Goal: Transaction & Acquisition: Purchase product/service

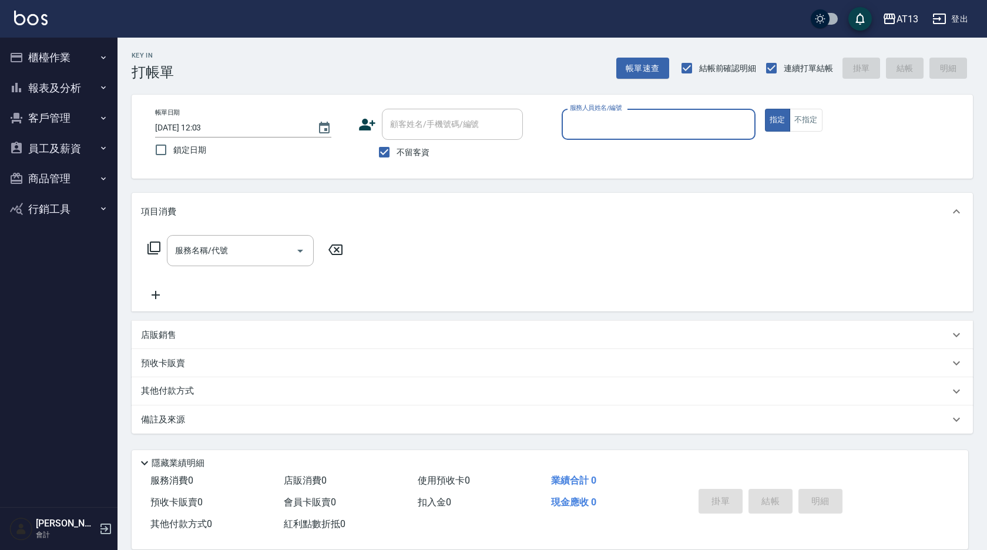
click at [45, 148] on button "員工及薪資" at bounding box center [59, 148] width 108 height 31
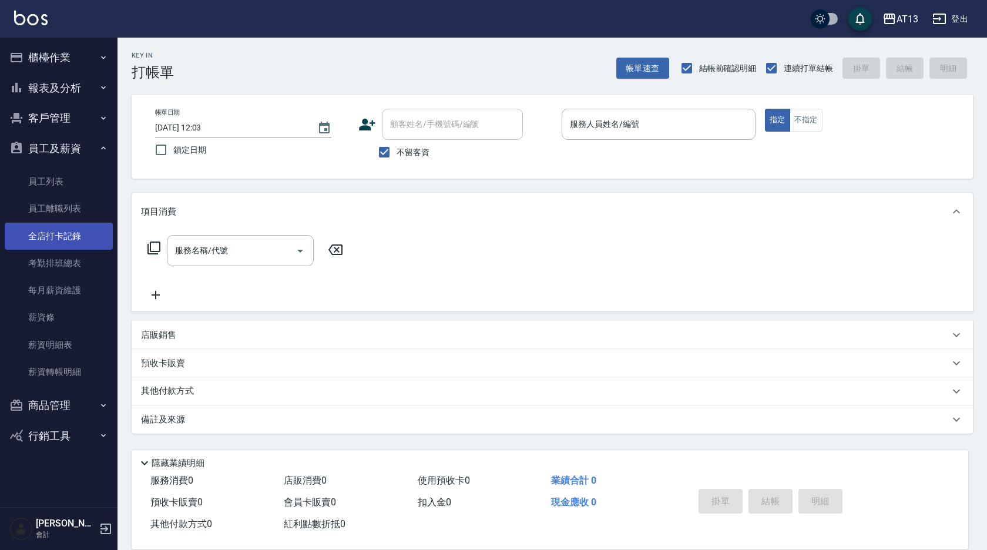
click at [74, 244] on link "全店打卡記錄" at bounding box center [59, 236] width 108 height 27
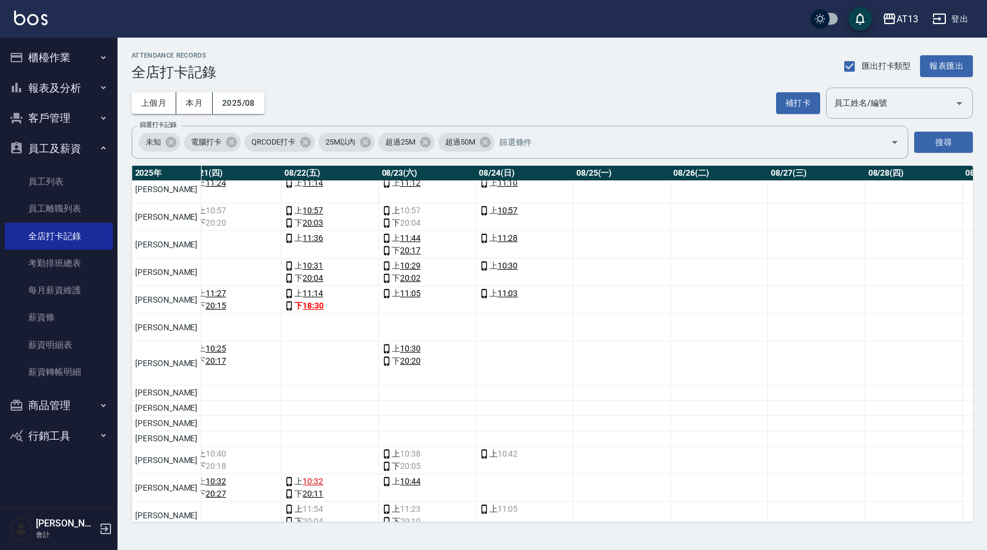
scroll to position [176, 2102]
click at [797, 97] on button "補打卡" at bounding box center [798, 103] width 44 height 22
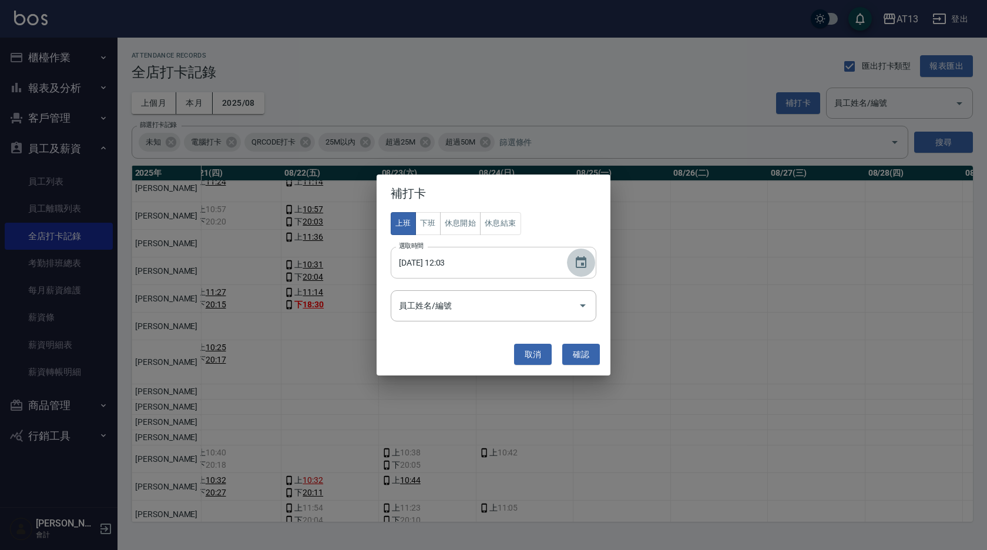
click at [585, 260] on icon "Choose date, selected date is 2025-08-24" at bounding box center [580, 262] width 11 height 12
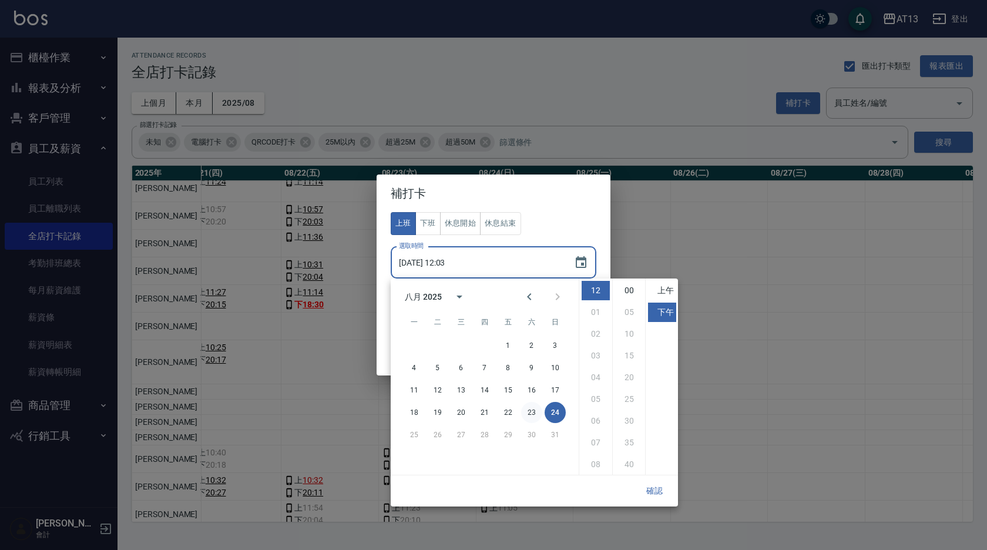
click at [538, 413] on button "23" at bounding box center [531, 412] width 21 height 21
click at [659, 310] on li "下午" at bounding box center [662, 311] width 28 height 19
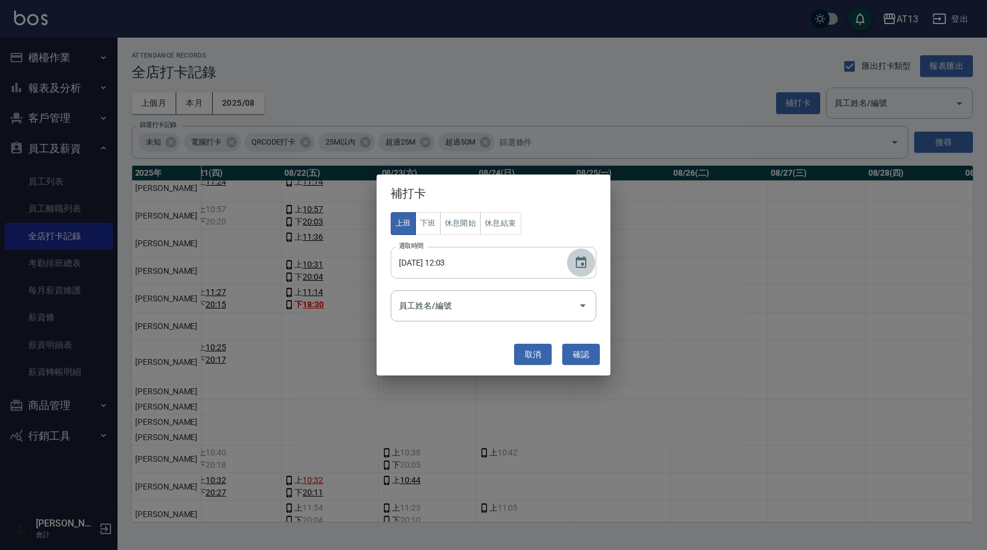
click at [578, 258] on icon "Choose date, selected date is 2025-08-23" at bounding box center [580, 262] width 11 height 12
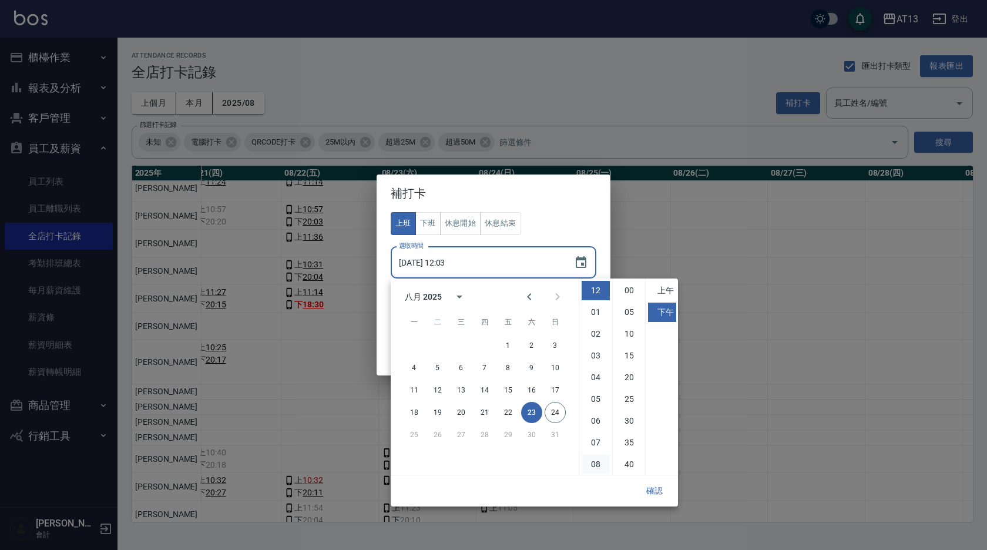
click at [600, 465] on li "08" at bounding box center [595, 464] width 28 height 19
click at [625, 420] on li "30" at bounding box center [629, 420] width 28 height 19
type input "[DATE] 20:30"
click at [659, 484] on button "確認" at bounding box center [654, 491] width 38 height 22
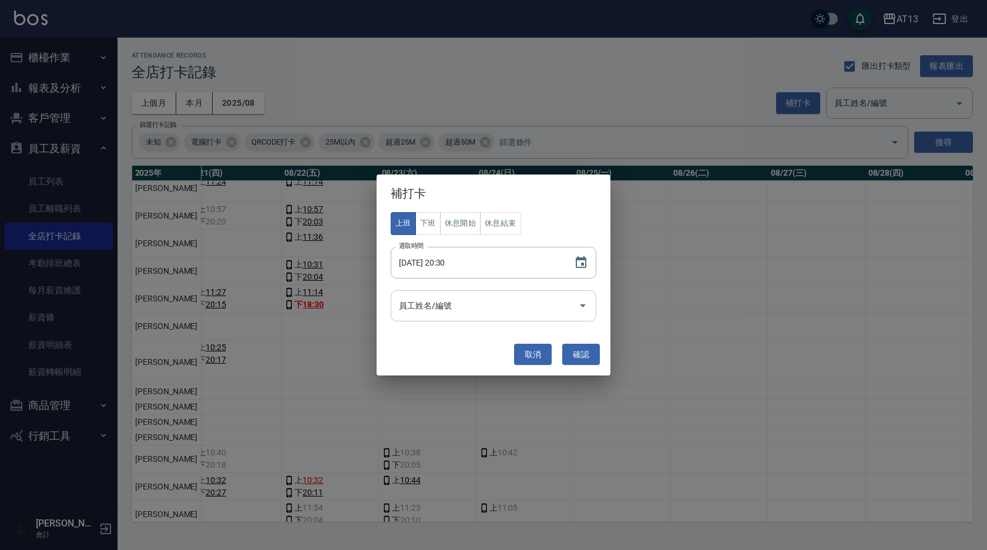
click at [585, 305] on icon "Open" at bounding box center [582, 305] width 14 height 14
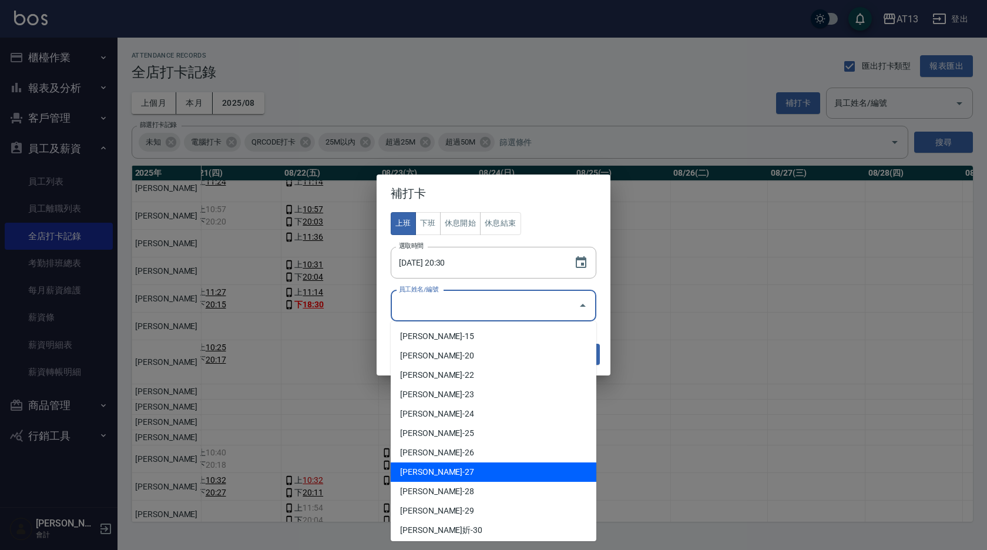
scroll to position [294, 0]
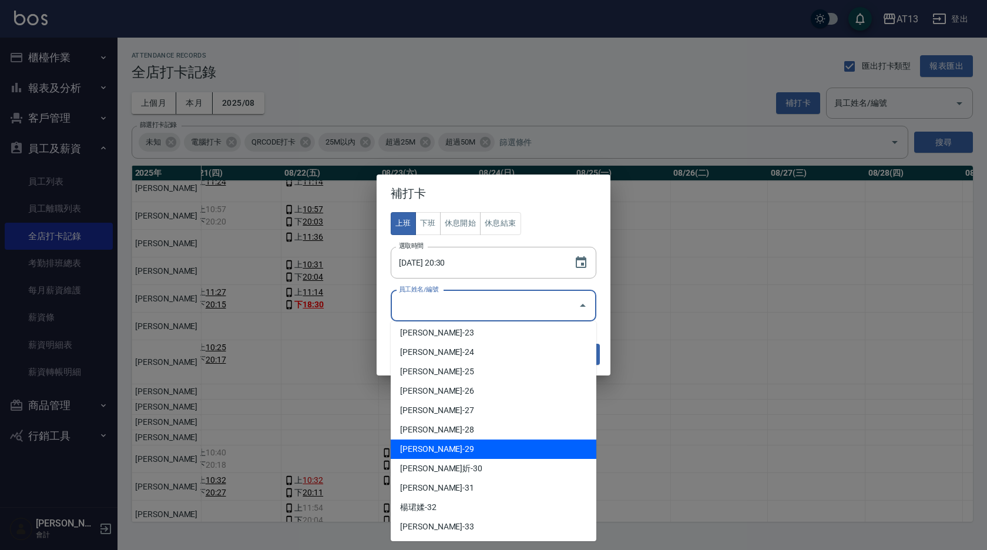
click at [467, 449] on li "[PERSON_NAME]-29" at bounding box center [493, 448] width 206 height 19
type input "[PERSON_NAME]"
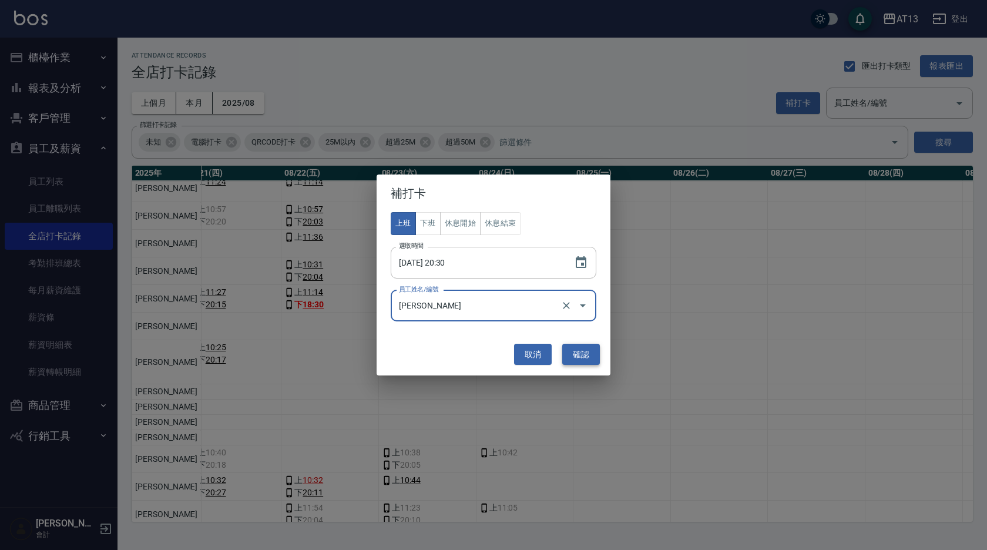
click at [578, 351] on button "確認" at bounding box center [581, 355] width 38 height 22
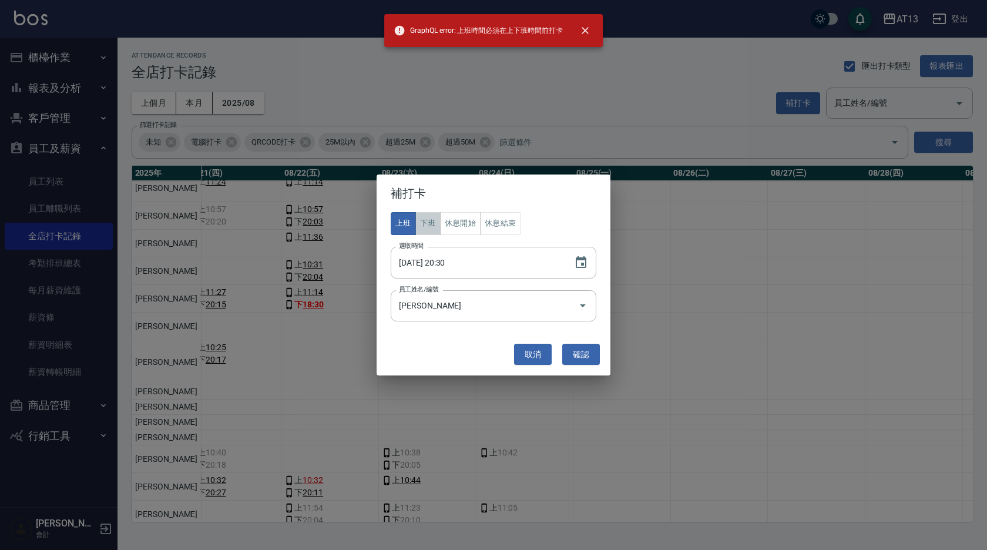
click at [431, 224] on button "下班" at bounding box center [427, 223] width 25 height 23
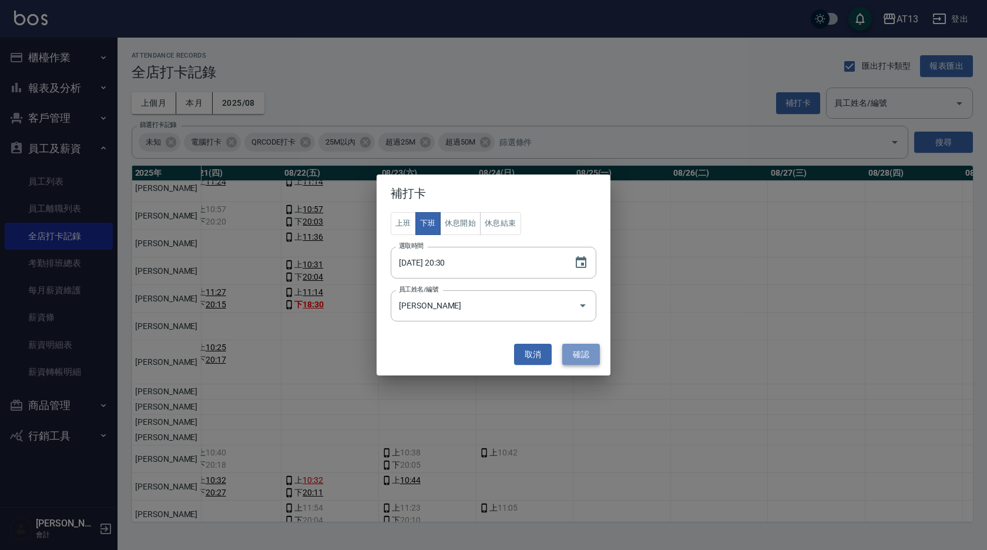
click at [588, 357] on button "確認" at bounding box center [581, 355] width 38 height 22
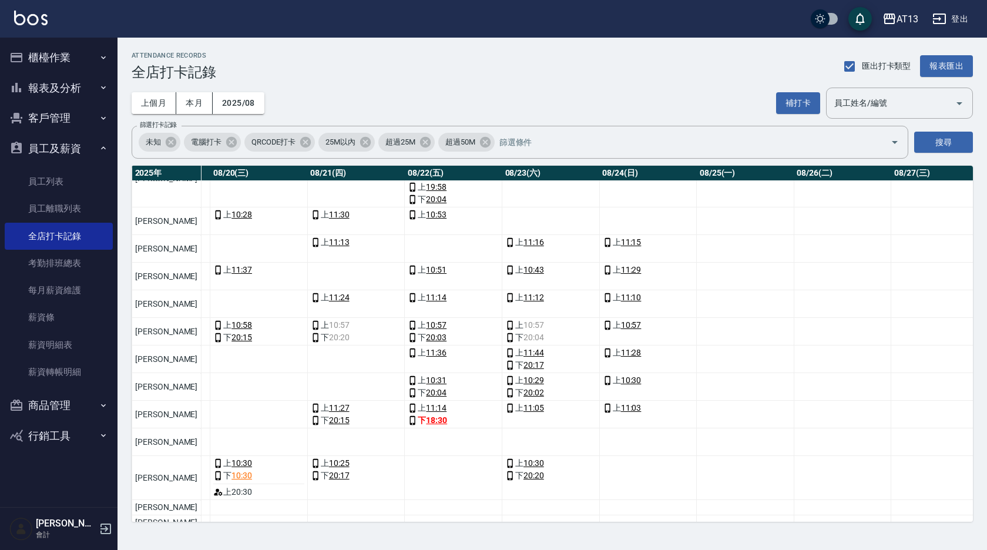
scroll to position [0, 1979]
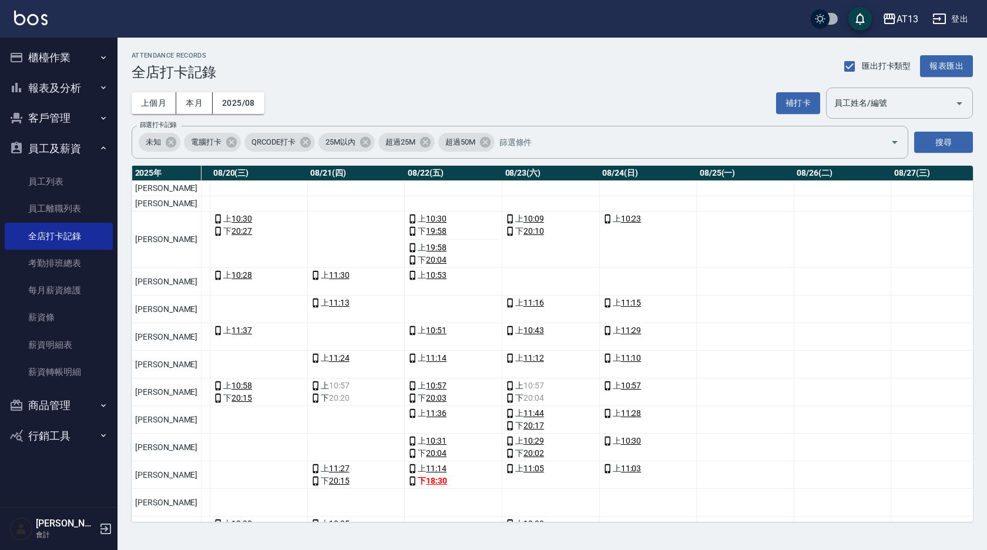
click at [42, 60] on button "櫃檯作業" at bounding box center [59, 57] width 108 height 31
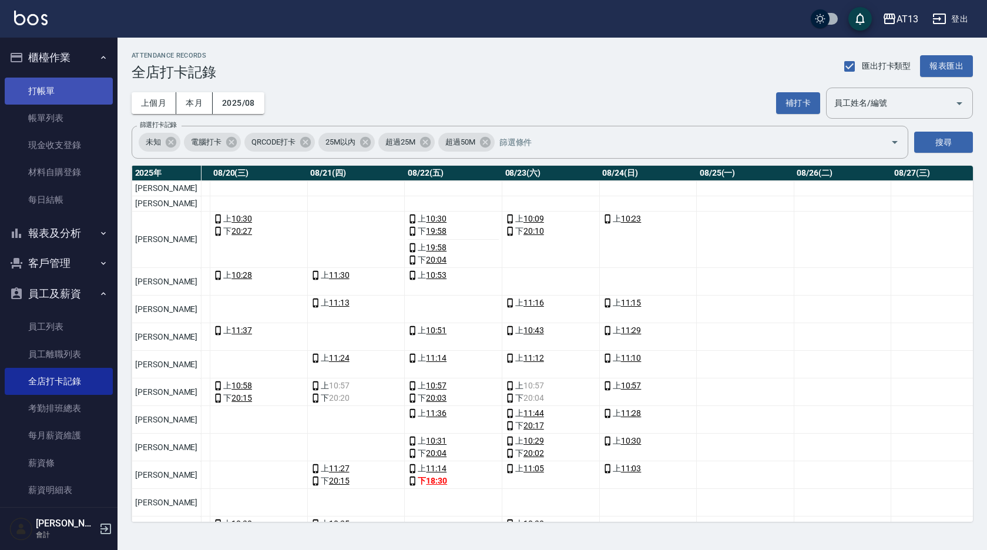
click at [57, 82] on link "打帳單" at bounding box center [59, 91] width 108 height 27
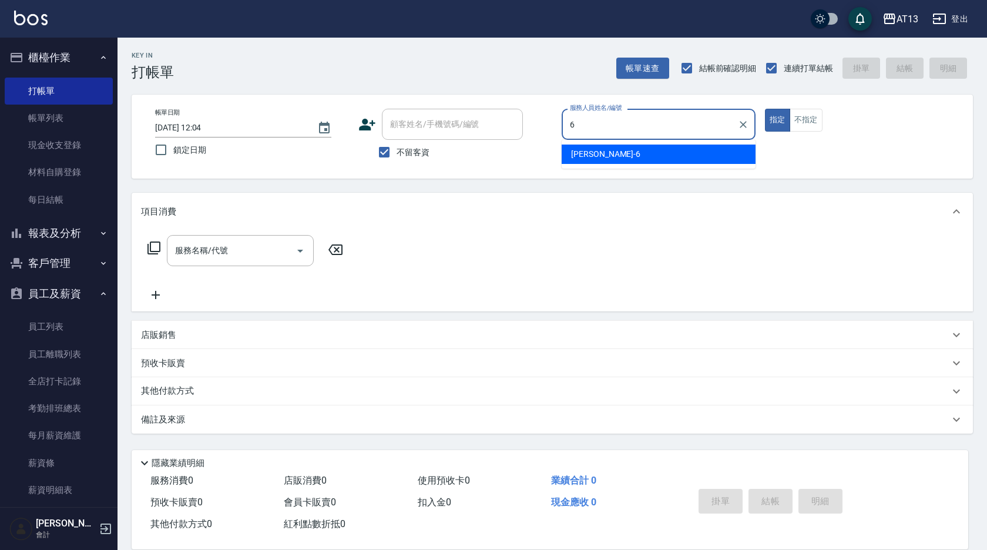
click at [580, 160] on span "[PERSON_NAME] -6" at bounding box center [605, 154] width 69 height 12
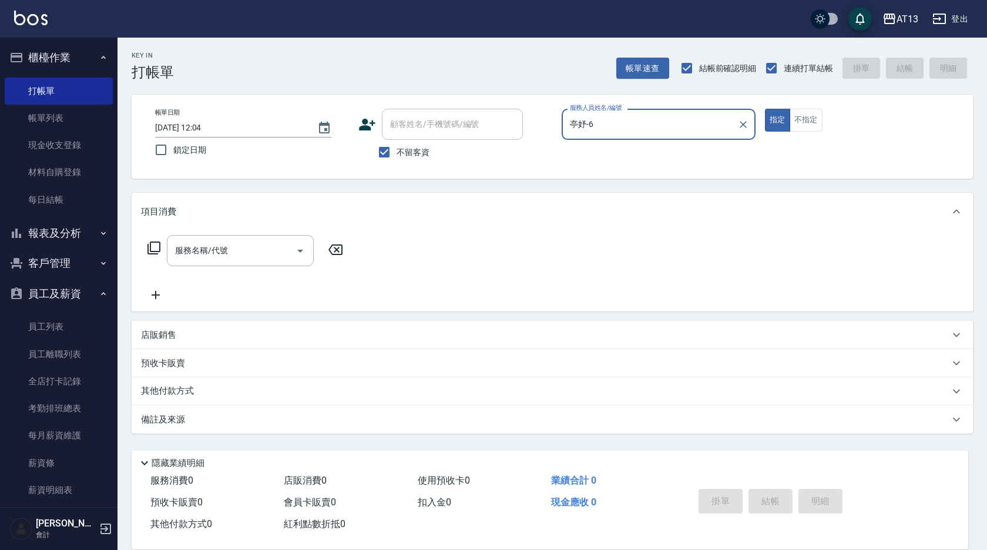
type input "亭妤-6"
click at [173, 335] on p "店販銷售" at bounding box center [158, 335] width 35 height 12
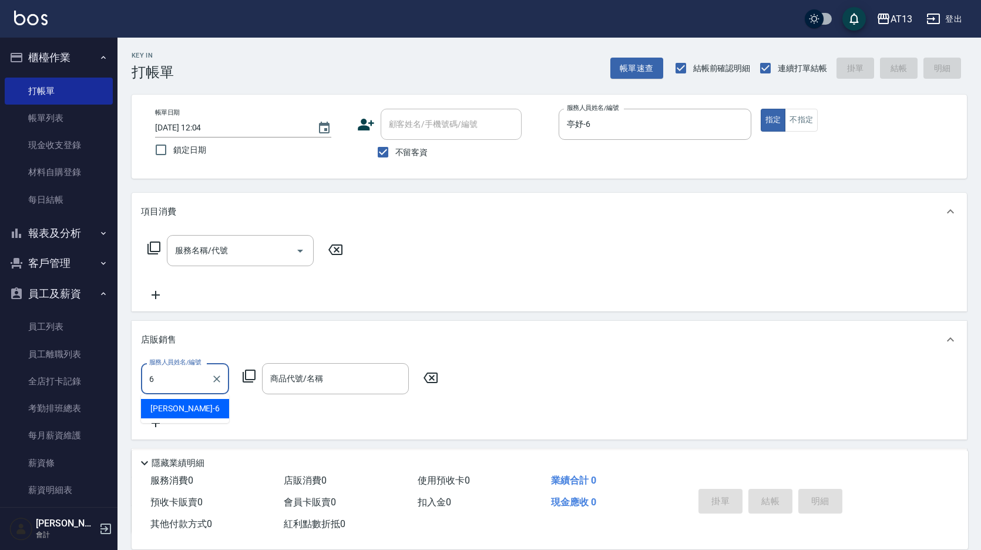
click at [200, 409] on div "[PERSON_NAME] -6" at bounding box center [185, 408] width 88 height 19
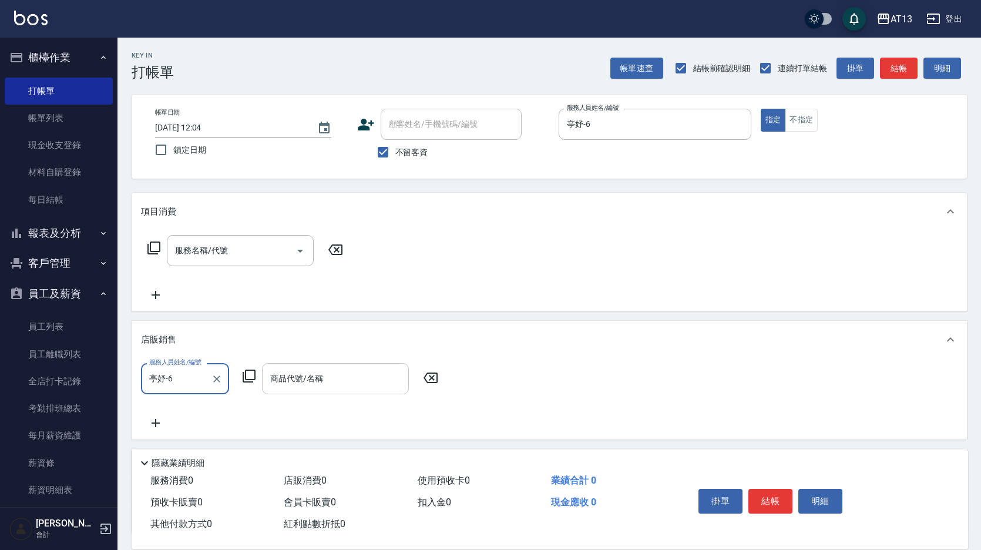
type input "亭妤-6"
click at [300, 381] on div "商品代號/名稱 商品代號/名稱" at bounding box center [335, 378] width 147 height 31
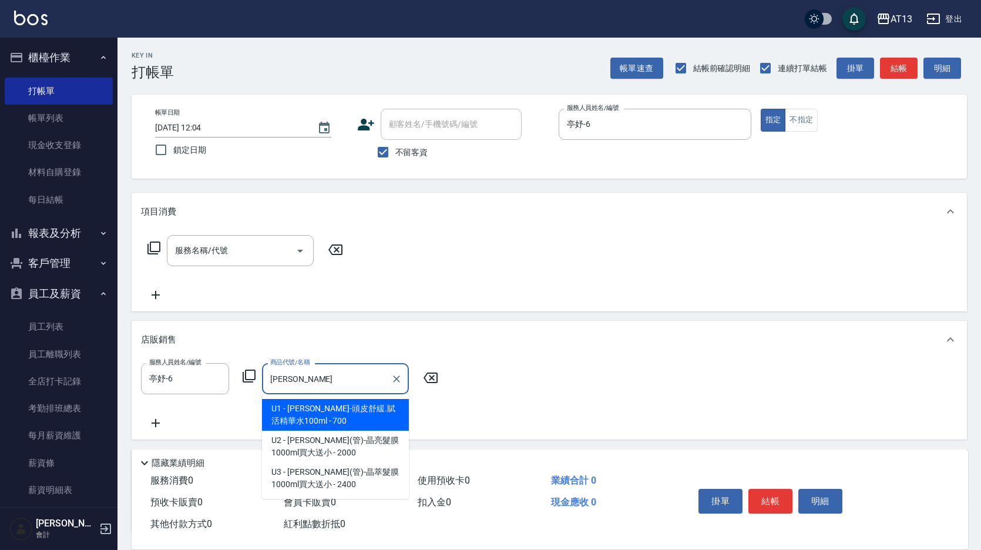
drag, startPoint x: 329, startPoint y: 412, endPoint x: 344, endPoint y: 414, distance: 15.4
click at [330, 412] on span "U1 - [PERSON_NAME]-頭皮舒緩.賦活精華水100ml - 700" at bounding box center [335, 415] width 147 height 32
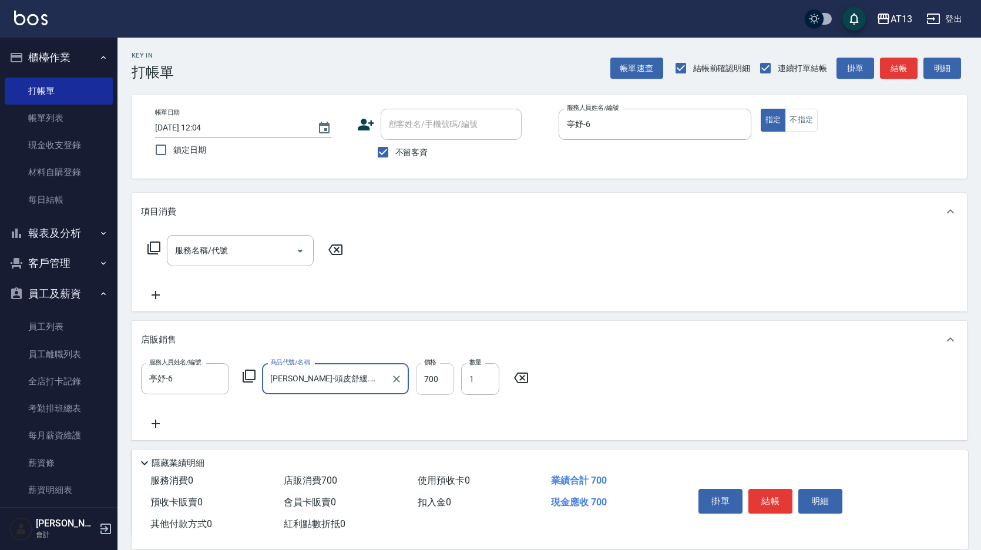
type input "[PERSON_NAME]-頭皮舒緩.賦活精華水100ml"
click at [439, 384] on input "700" at bounding box center [435, 379] width 38 height 32
type input "560"
click at [767, 496] on button "結帳" at bounding box center [770, 501] width 44 height 25
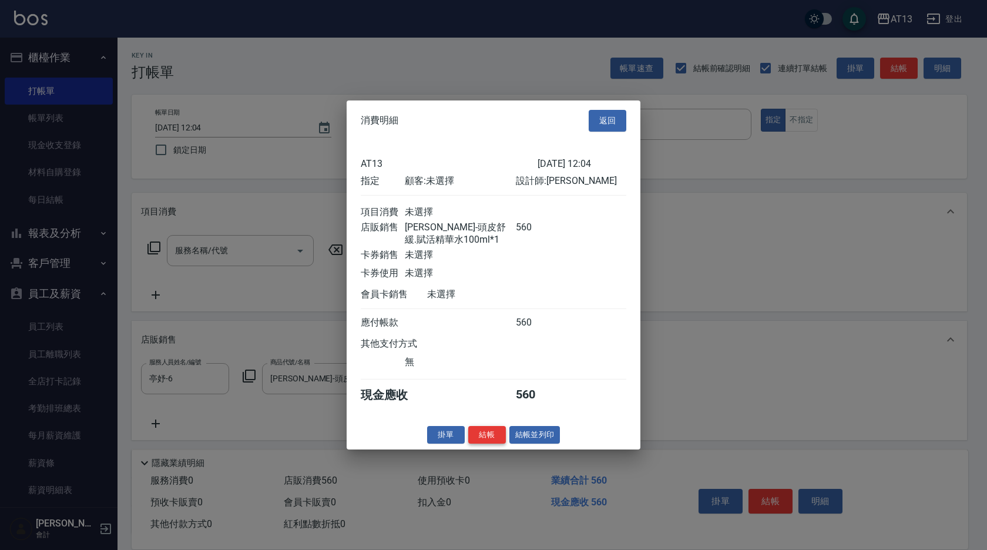
click at [490, 442] on button "結帳" at bounding box center [487, 434] width 38 height 18
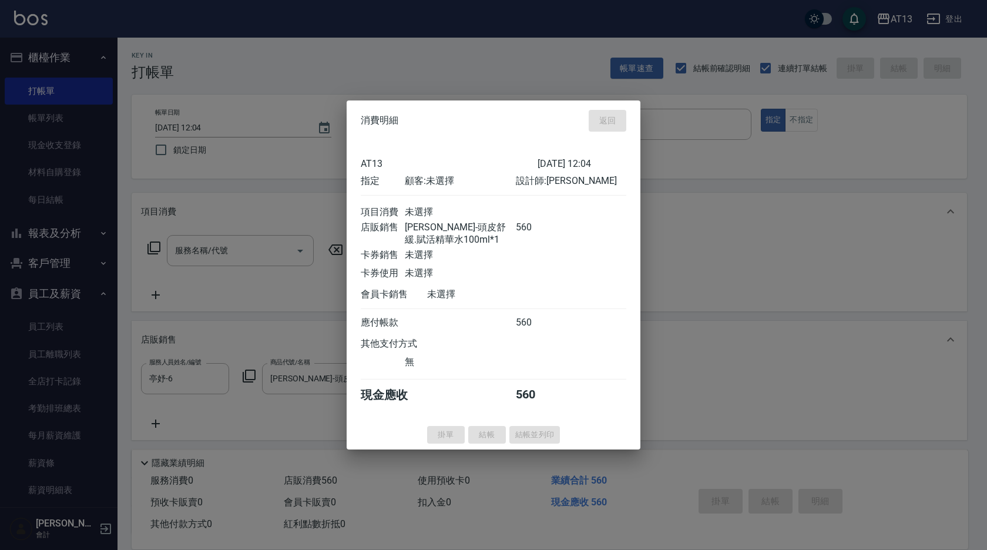
type input "[DATE] 12:39"
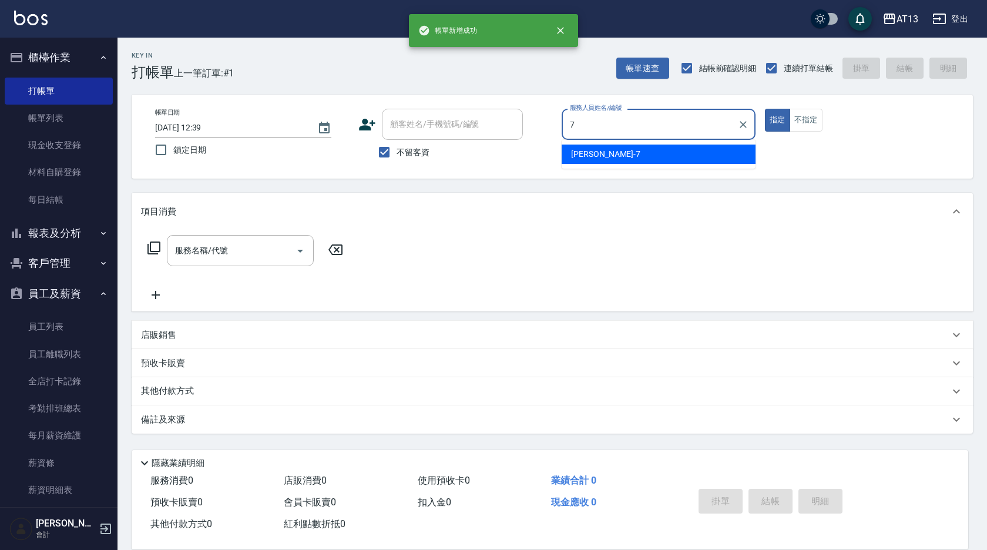
click at [717, 153] on div "[PERSON_NAME]-7" at bounding box center [658, 153] width 194 height 19
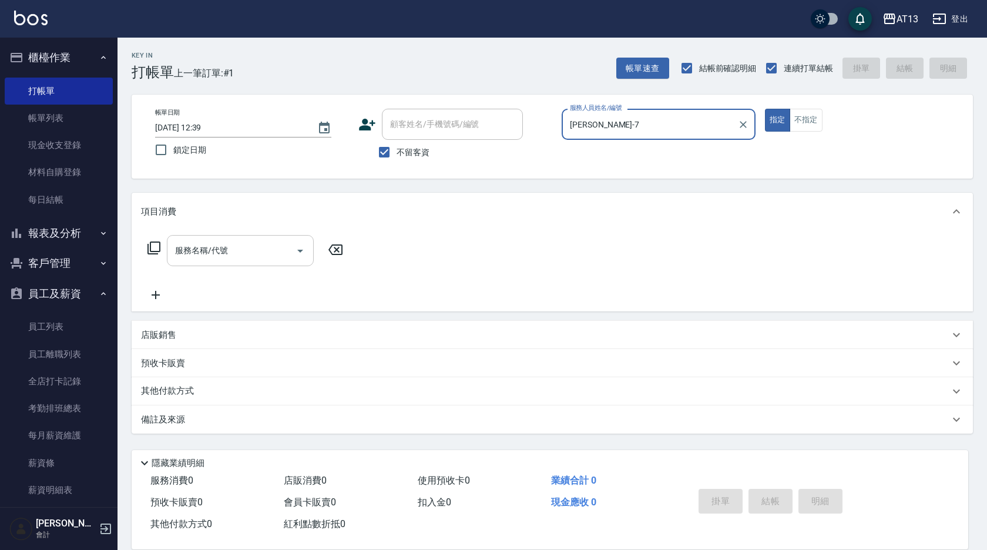
type input "[PERSON_NAME]-7"
click at [278, 244] on input "服務名稱/代號" at bounding box center [231, 250] width 119 height 21
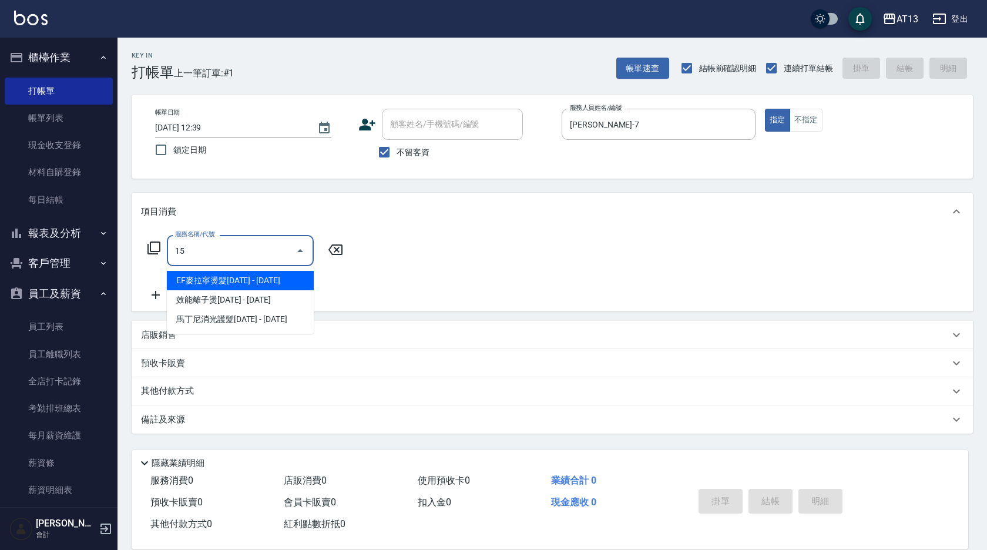
type input "1"
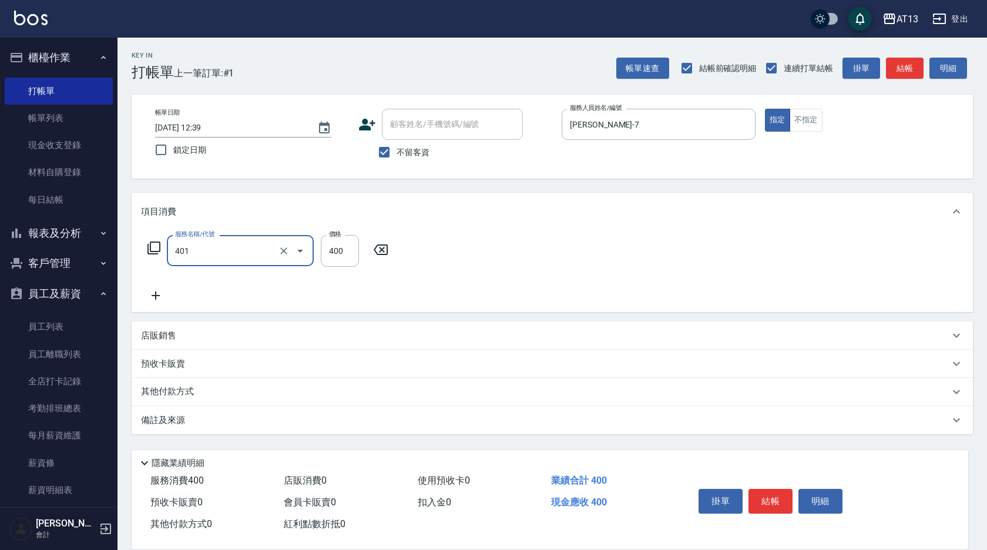
type input "剪髮(401)"
type input "150"
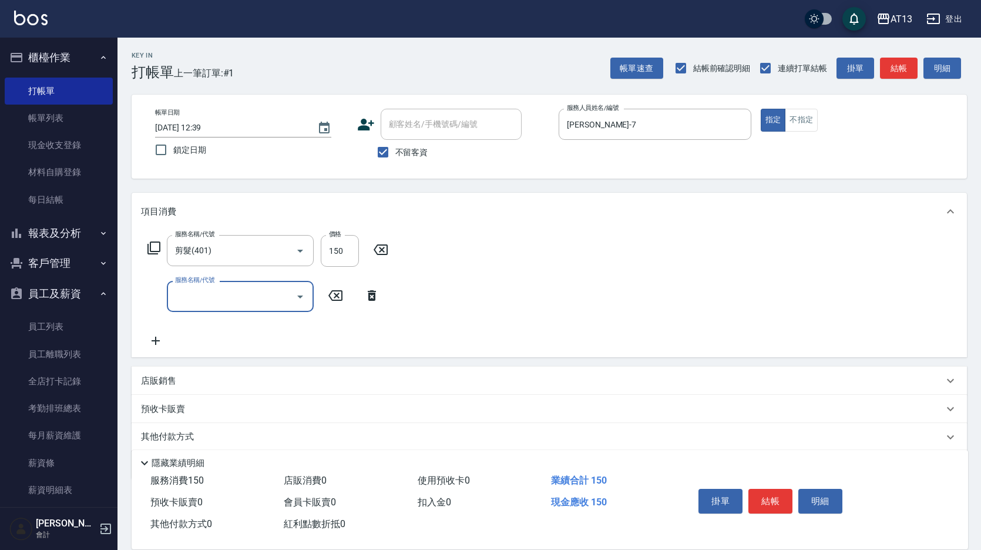
click at [671, 255] on div "服務名稱/代號 剪髮(401) 服務名稱/代號 價格 150 價格 服務名稱/代號 服務名稱/代號" at bounding box center [549, 293] width 835 height 127
click at [770, 491] on button "結帳" at bounding box center [770, 501] width 44 height 25
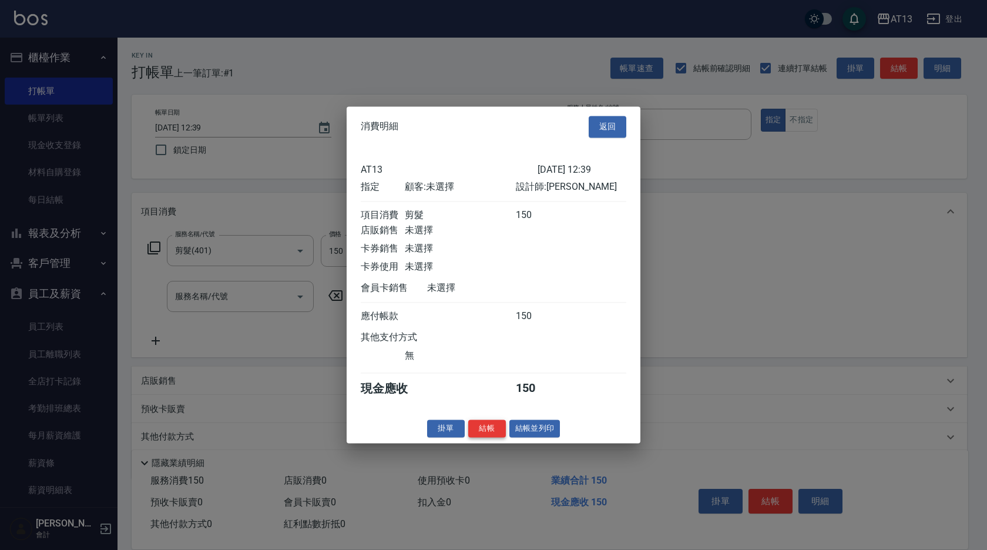
click at [482, 437] on button "結帳" at bounding box center [487, 428] width 38 height 18
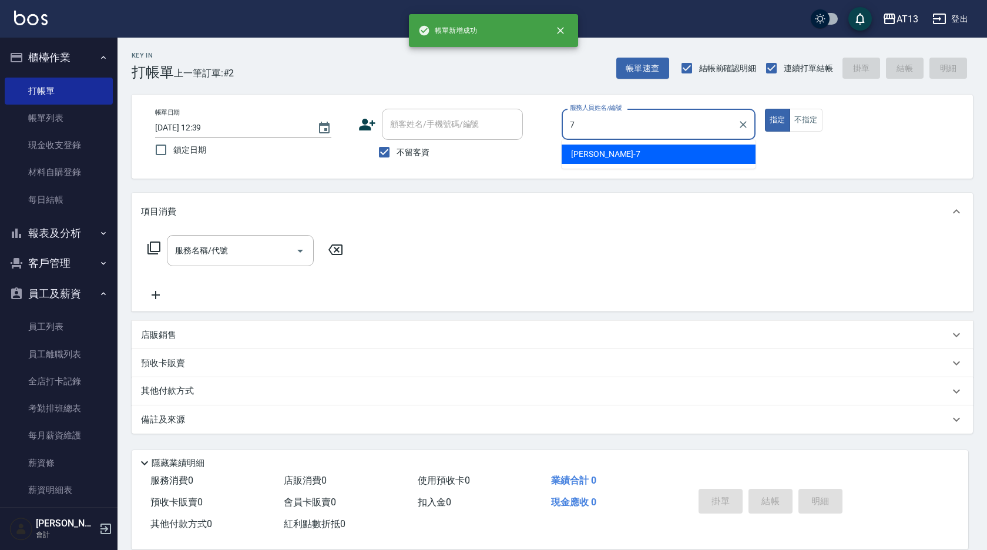
click at [660, 149] on div "[PERSON_NAME]-7" at bounding box center [658, 153] width 194 height 19
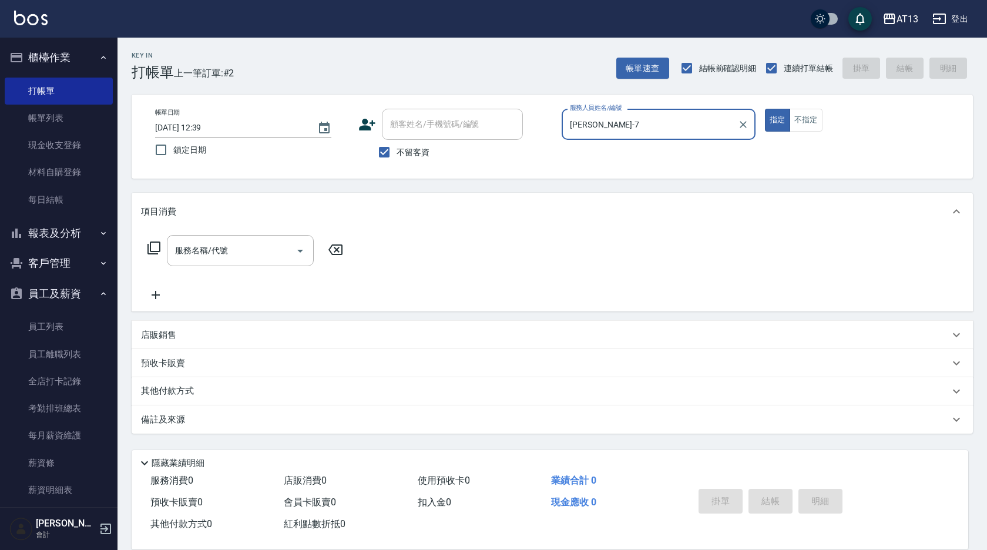
type input "[PERSON_NAME]-7"
click at [163, 340] on p "店販銷售" at bounding box center [158, 335] width 35 height 12
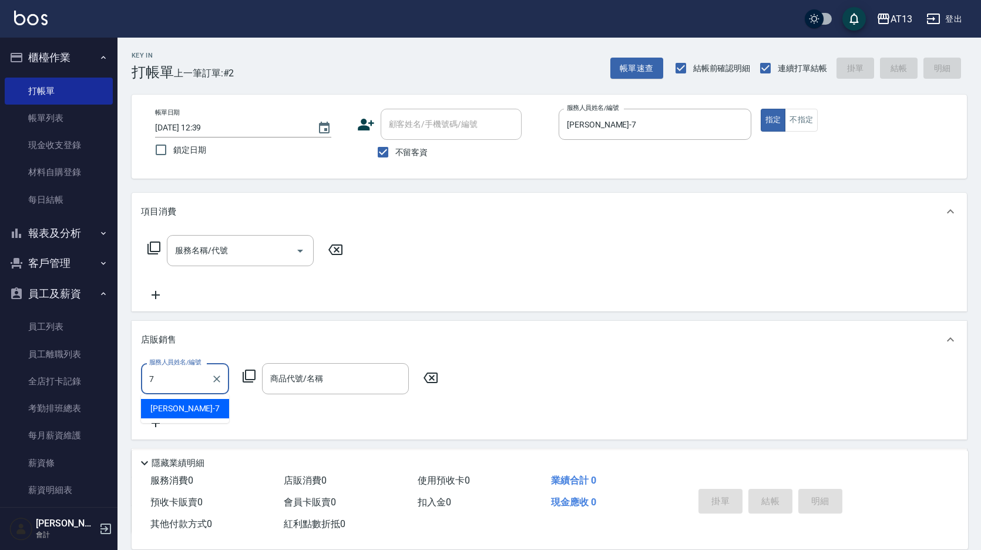
drag, startPoint x: 214, startPoint y: 399, endPoint x: 251, endPoint y: 392, distance: 37.7
click at [214, 400] on div "[PERSON_NAME]-7" at bounding box center [185, 408] width 88 height 19
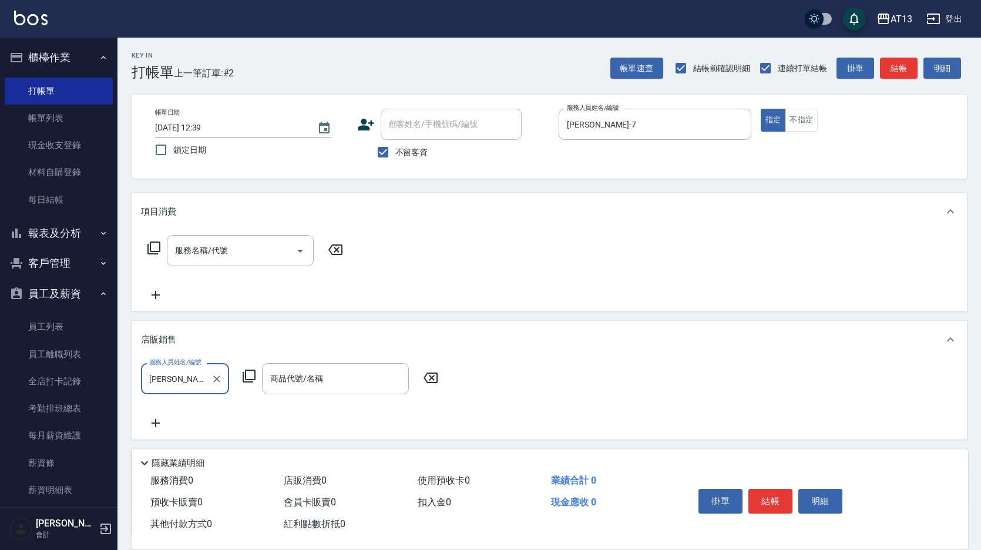
type input "[PERSON_NAME]-7"
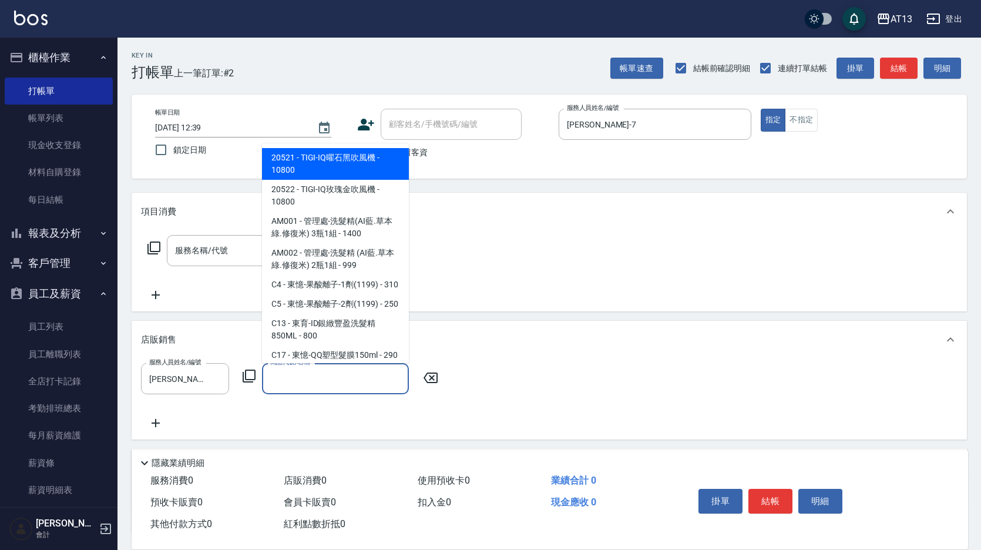
click at [277, 383] on input "商品代號/名稱" at bounding box center [335, 378] width 136 height 21
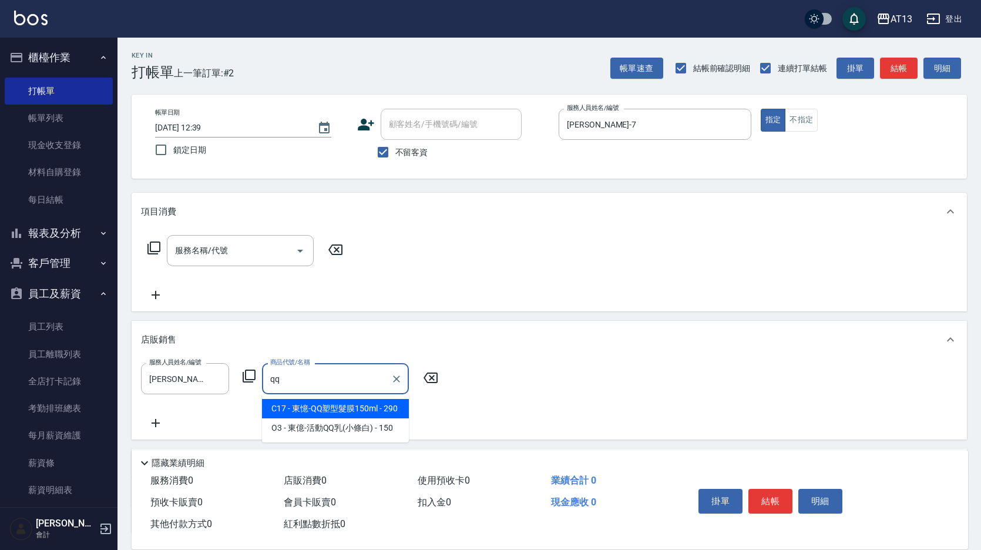
click at [311, 405] on span "C17 - 東憶-QQ塑型髮膜150ml - 290" at bounding box center [335, 408] width 147 height 19
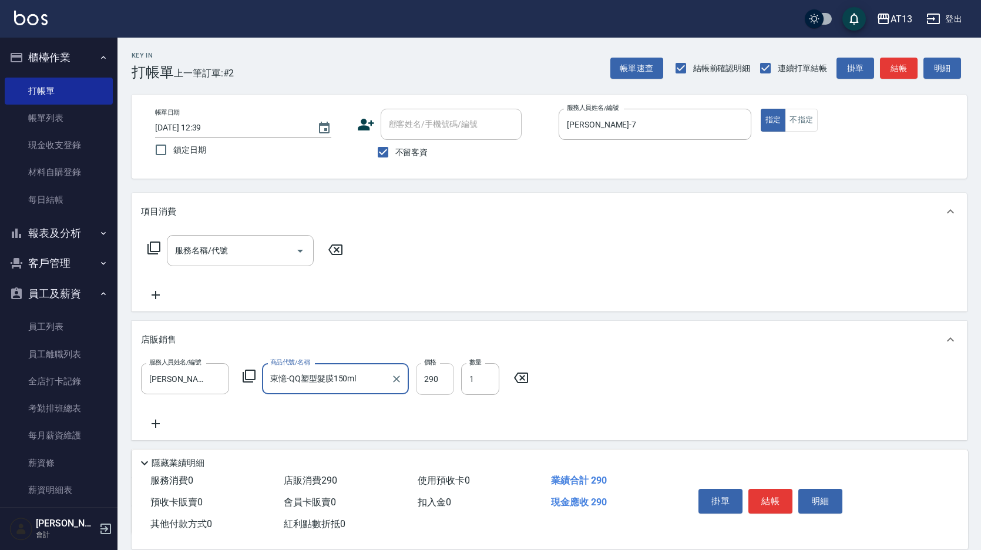
type input "東憶-QQ塑型髮膜150ml"
click at [443, 380] on input "290" at bounding box center [435, 379] width 38 height 32
type input "260"
click at [613, 387] on div "服務人員姓名/編號 [PERSON_NAME]-7 服務人員姓名/編號 商品代號/名稱 東憶-QQ塑型髮膜150ml 商品代號/名稱 價格 260 價格 數量…" at bounding box center [549, 397] width 816 height 68
click at [756, 489] on button "結帳" at bounding box center [770, 501] width 44 height 25
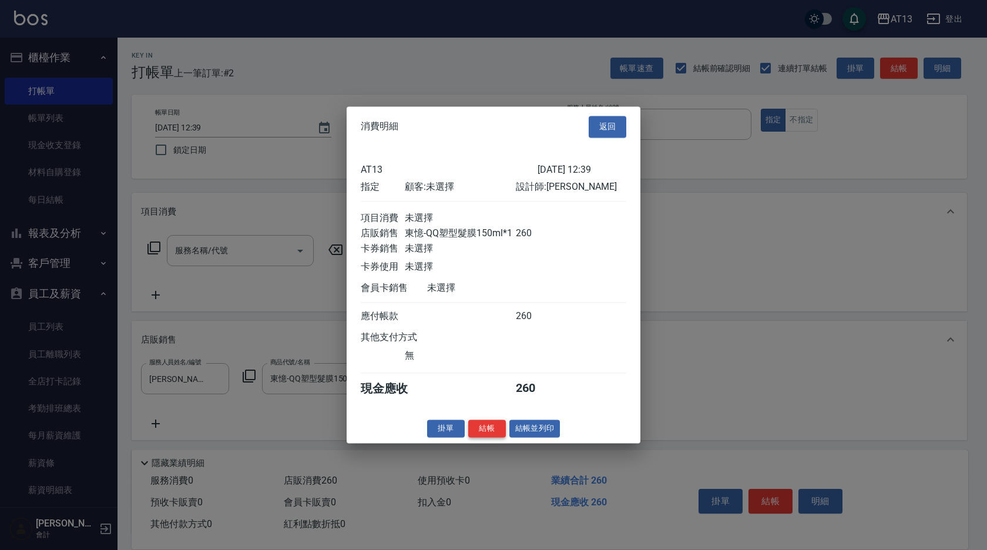
click at [500, 432] on button "結帳" at bounding box center [487, 428] width 38 height 18
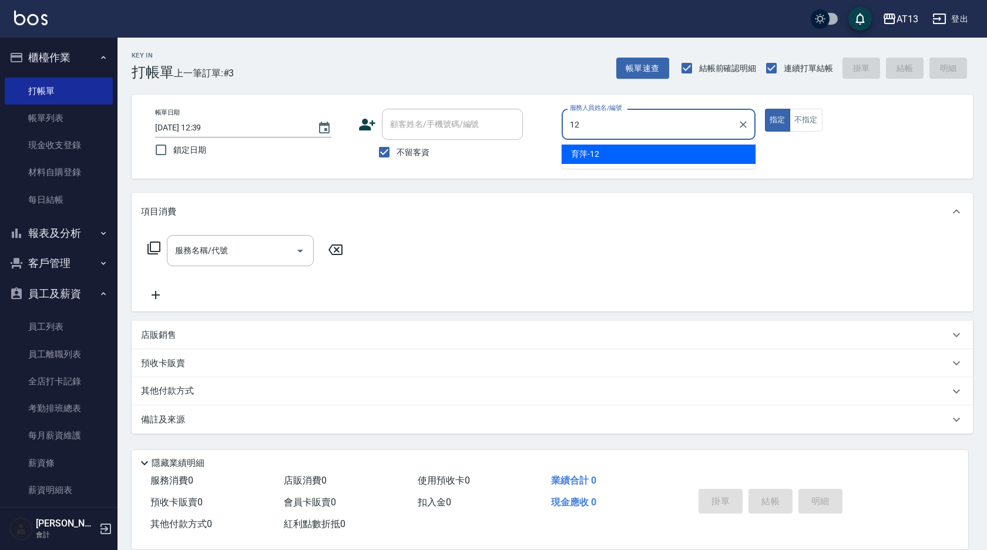
click at [647, 160] on div "育[PERSON_NAME] -12" at bounding box center [658, 153] width 194 height 19
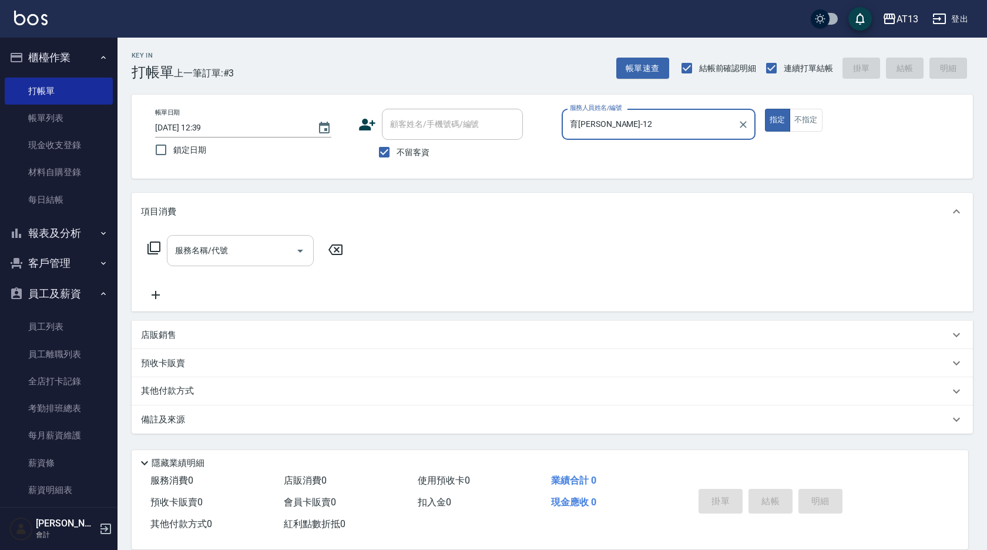
type input "育[PERSON_NAME]-12"
click at [255, 253] on input "服務名稱/代號" at bounding box center [231, 250] width 119 height 21
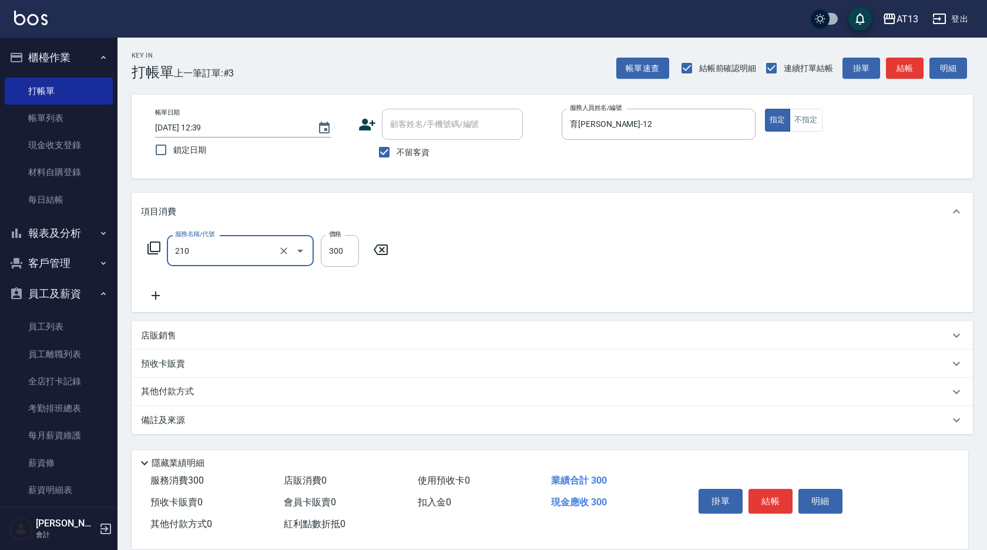
type input "[PERSON_NAME]洗髮精(210)"
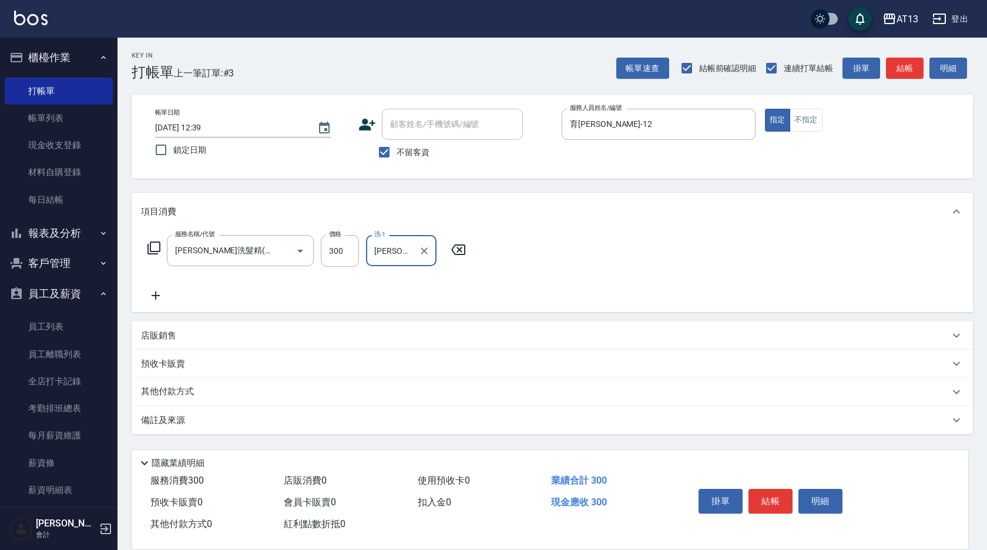
type input "[PERSON_NAME]-11"
drag, startPoint x: 639, startPoint y: 250, endPoint x: 658, endPoint y: 285, distance: 39.9
click at [640, 252] on div "服務名稱/代號 [PERSON_NAME]洗髮精(210) 服務名稱/代號 價格 300 價格 洗-1 [PERSON_NAME]-11 洗-1" at bounding box center [552, 271] width 841 height 82
click at [767, 499] on button "結帳" at bounding box center [770, 501] width 44 height 25
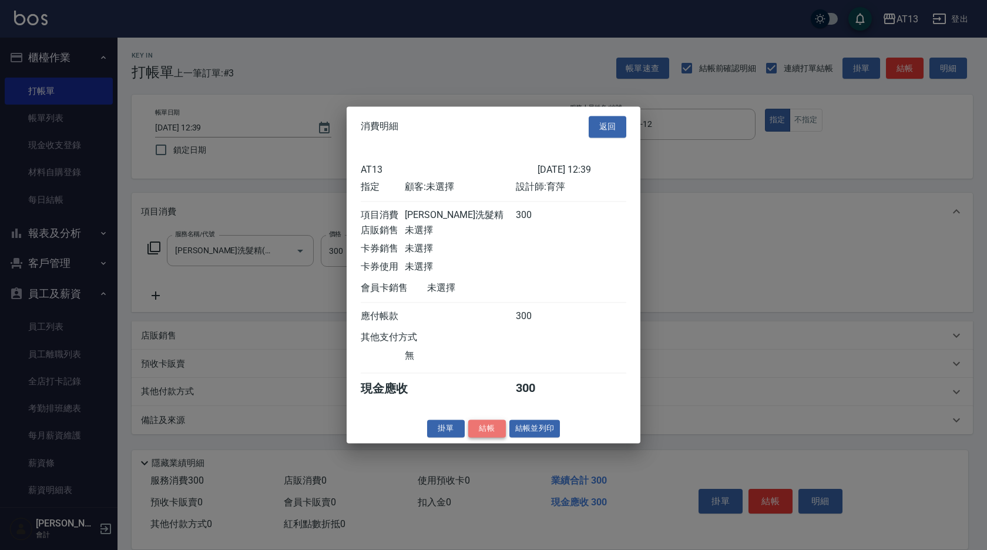
click at [494, 437] on button "結帳" at bounding box center [487, 428] width 38 height 18
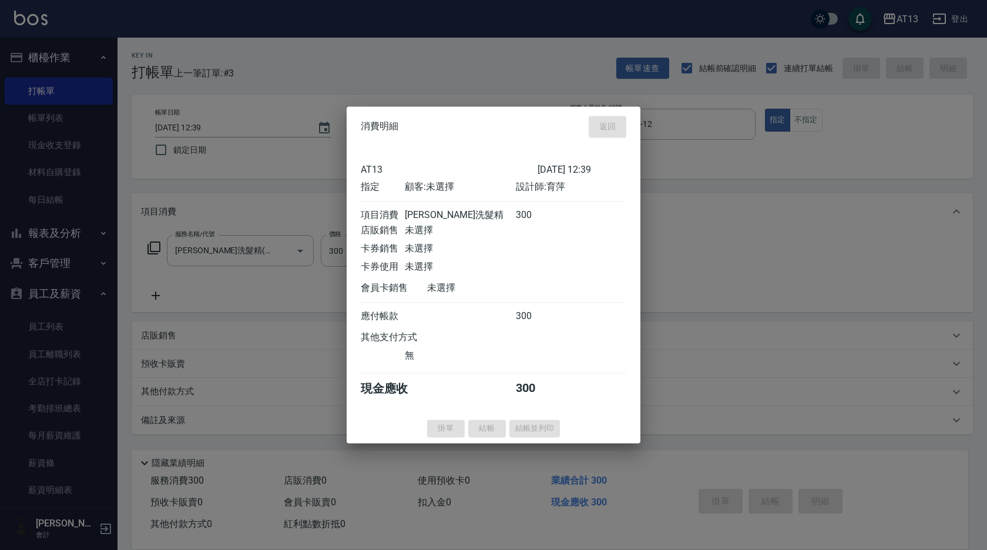
type input "[DATE] 12:40"
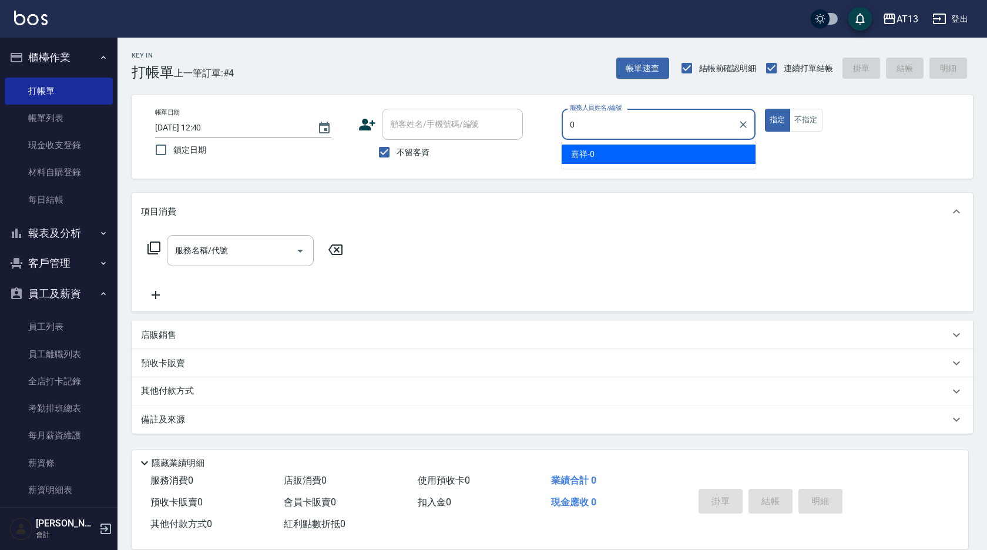
click at [582, 152] on span "嘉祥 -0" at bounding box center [582, 154] width 23 height 12
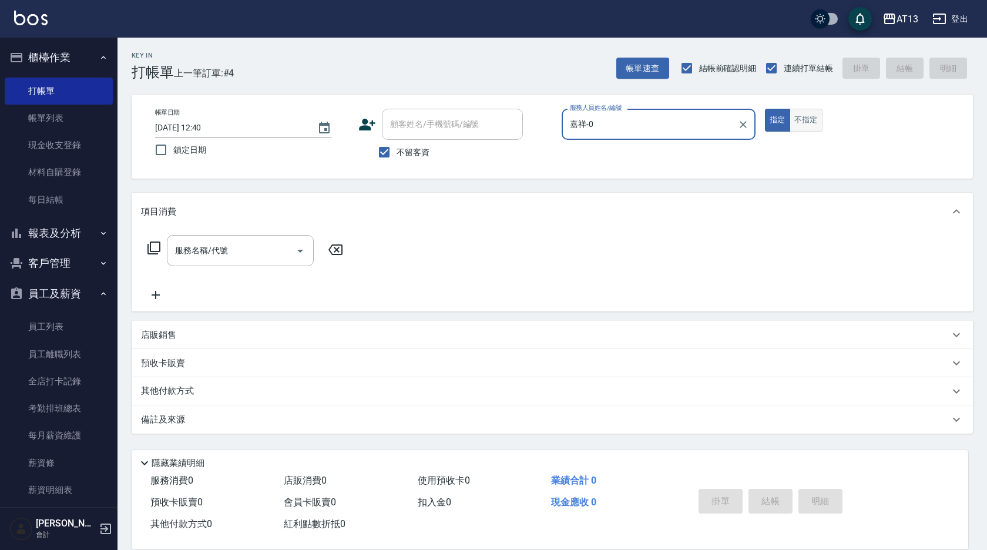
type input "嘉祥-0"
click at [811, 119] on button "不指定" at bounding box center [805, 120] width 33 height 23
click at [201, 261] on div "服務名稱/代號" at bounding box center [240, 250] width 147 height 31
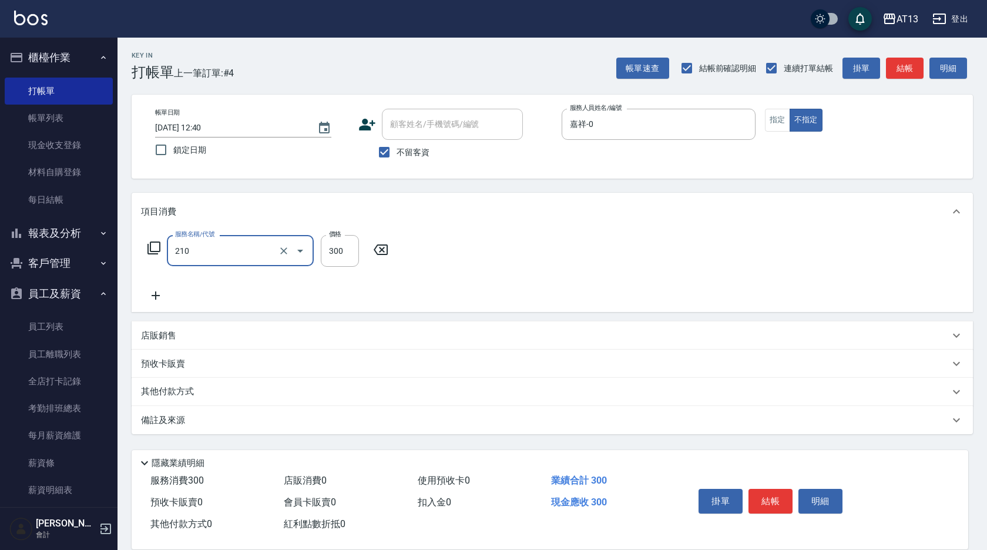
type input "[PERSON_NAME]洗髮精(210)"
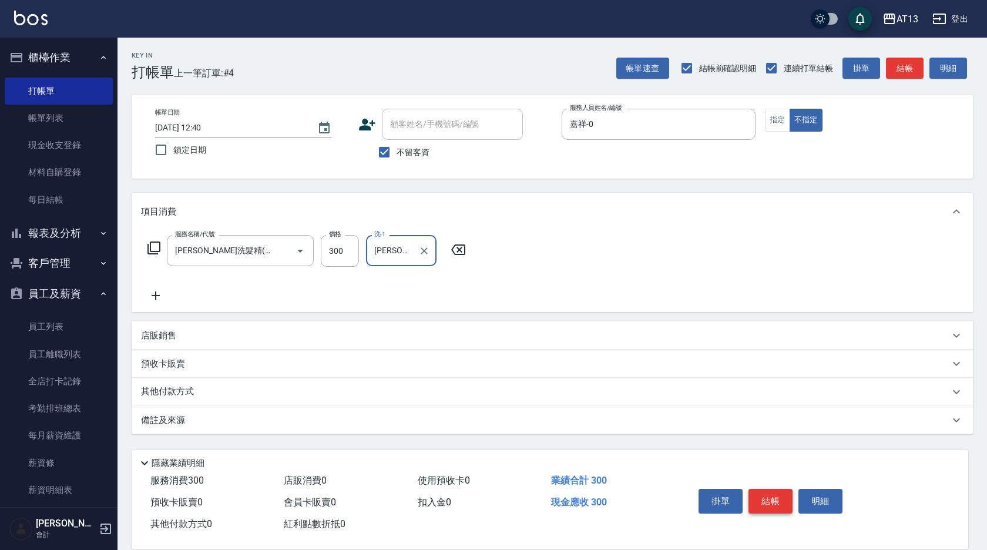
type input "[PERSON_NAME]妡-30"
click at [785, 491] on button "結帳" at bounding box center [770, 501] width 44 height 25
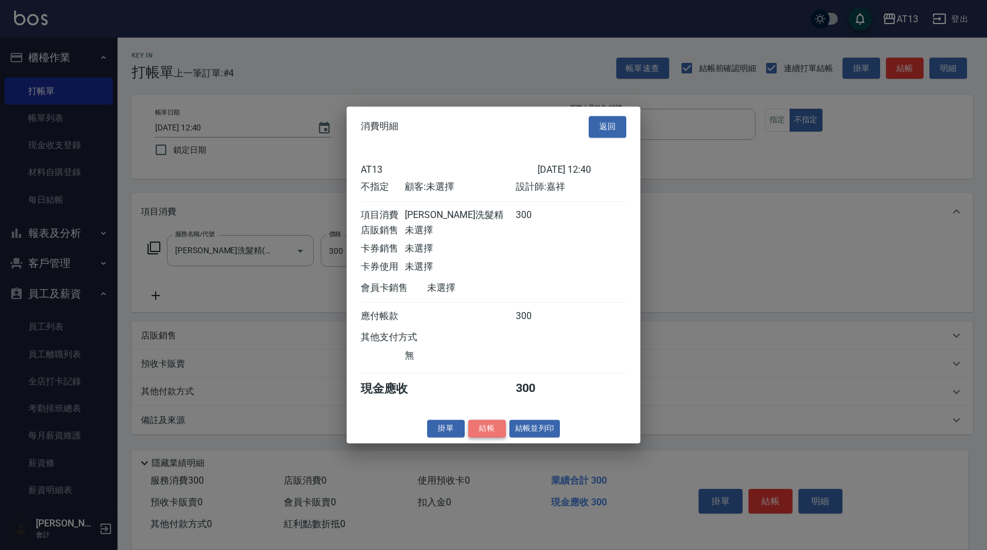
click at [489, 432] on button "結帳" at bounding box center [487, 428] width 38 height 18
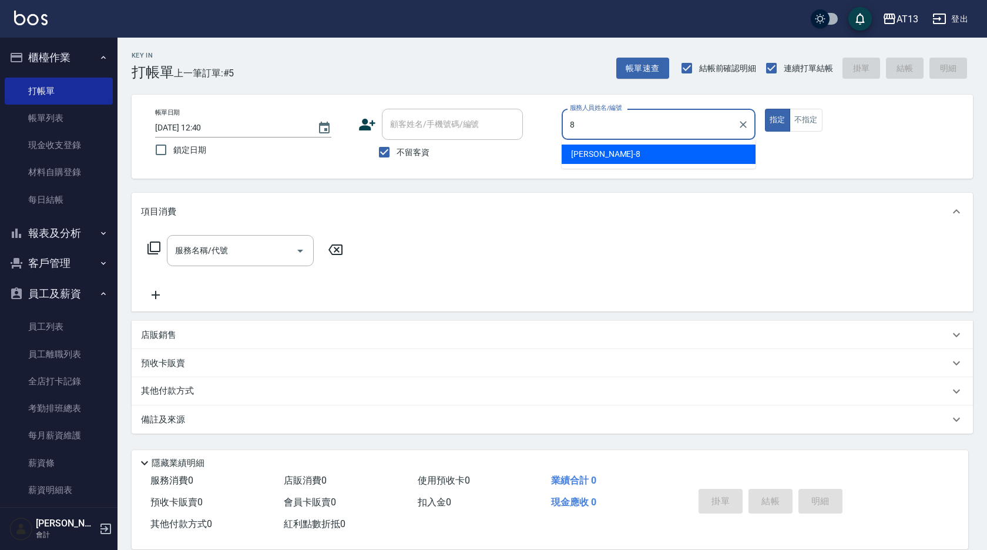
click at [681, 151] on div "[PERSON_NAME] -8" at bounding box center [658, 153] width 194 height 19
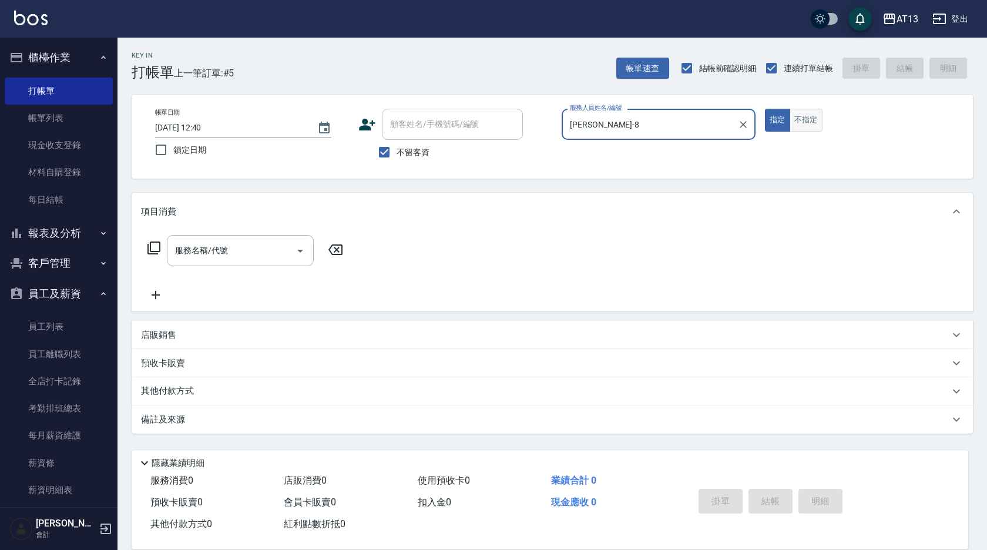
type input "[PERSON_NAME]-8"
click at [812, 120] on button "不指定" at bounding box center [805, 120] width 33 height 23
click at [231, 247] on input "服務名稱/代號" at bounding box center [231, 250] width 119 height 21
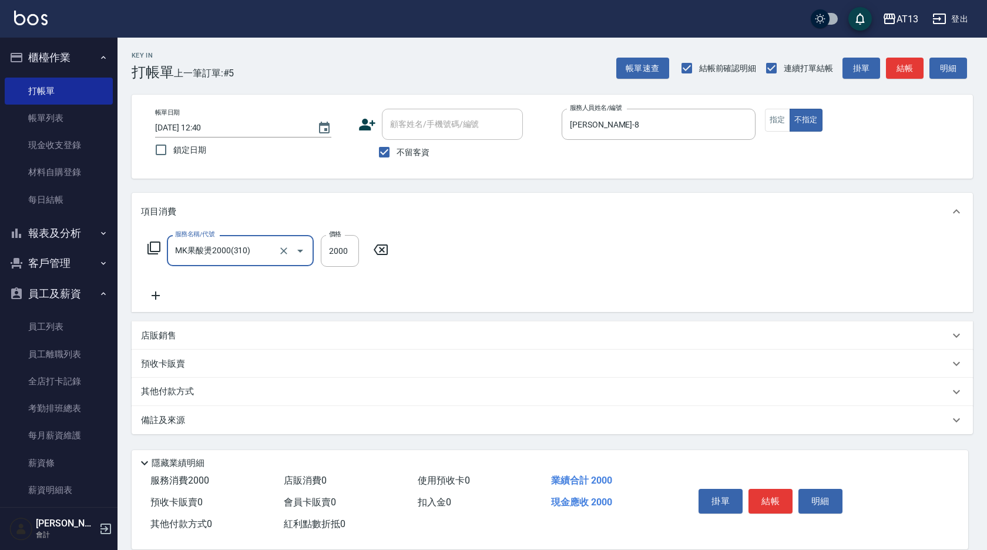
type input "MK果酸燙2000(310)"
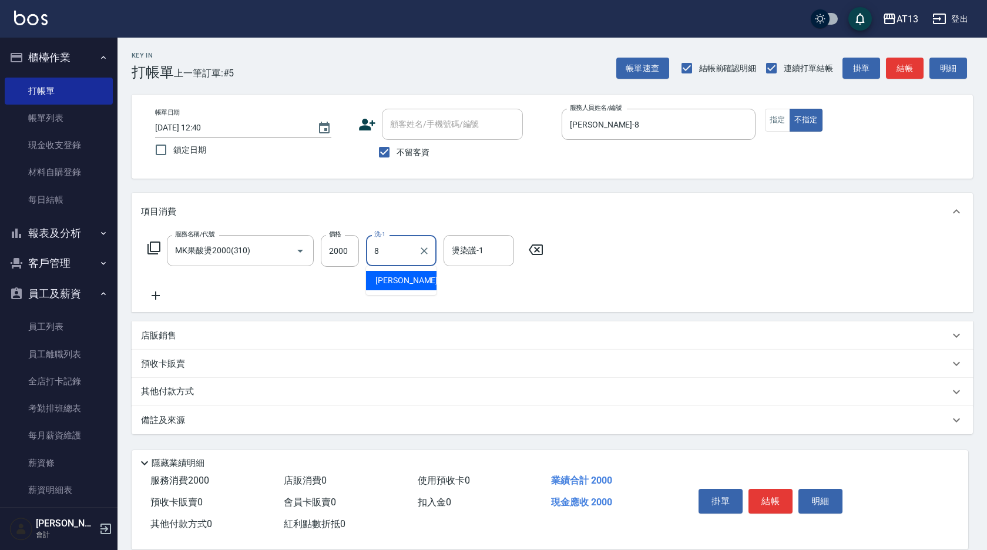
type input "8"
click at [531, 247] on icon at bounding box center [535, 249] width 14 height 11
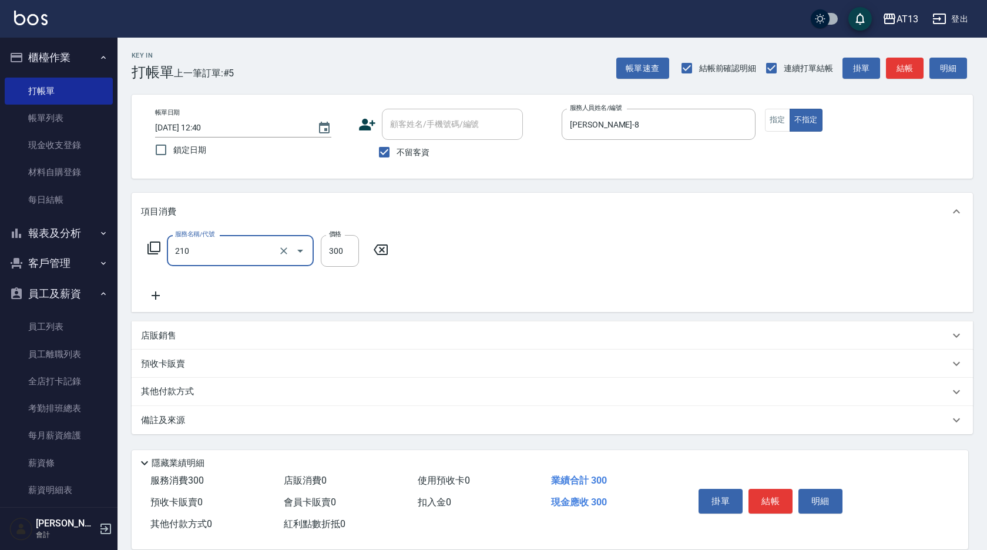
type input "[PERSON_NAME]洗髮精(210)"
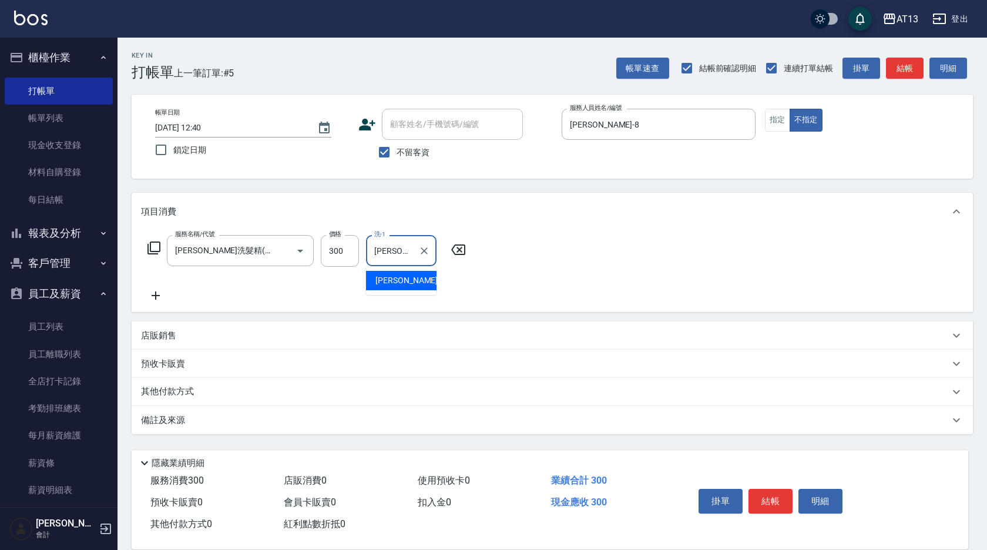
type input "[PERSON_NAME]-8"
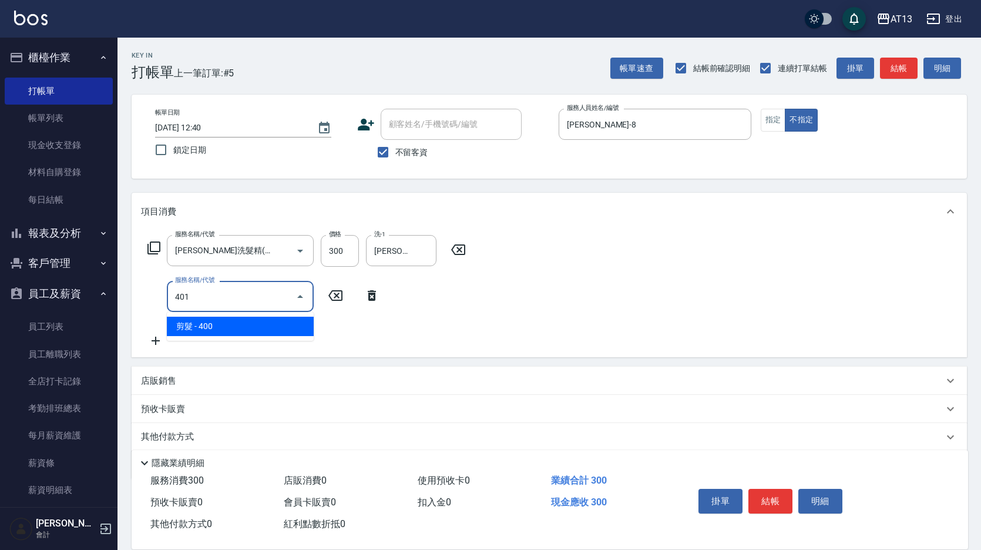
type input "剪髮(401)"
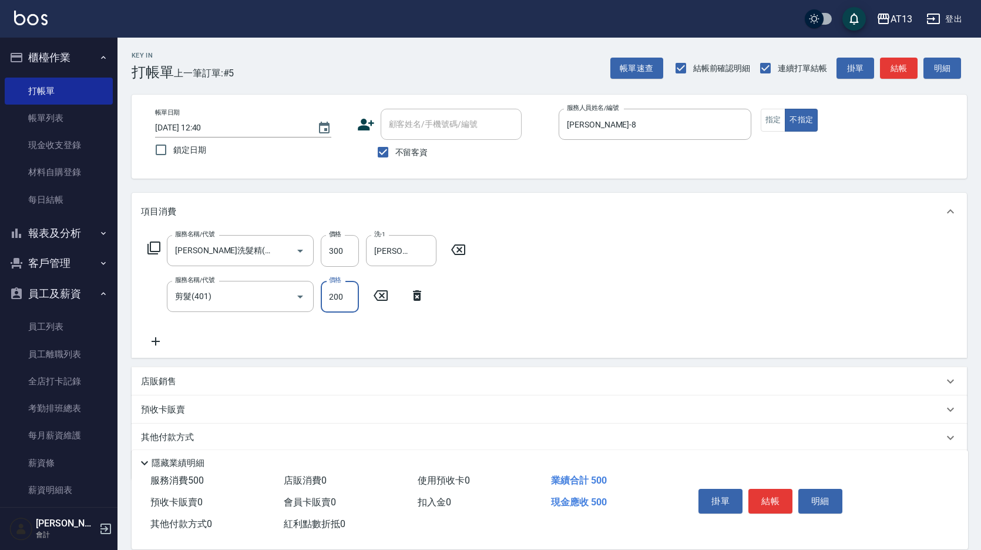
type input "200"
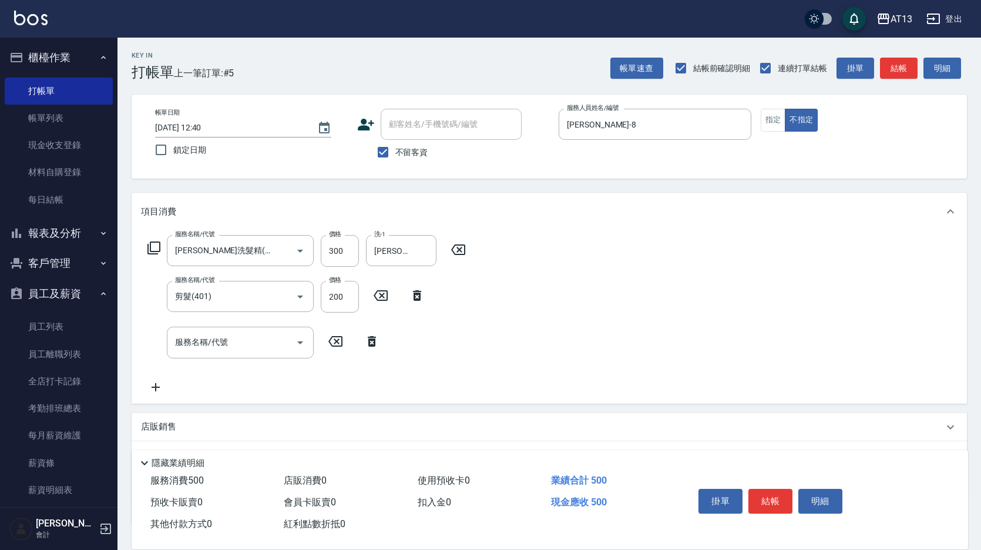
drag, startPoint x: 657, startPoint y: 285, endPoint x: 750, endPoint y: 378, distance: 131.2
click at [662, 288] on div "服務名稱/代號 [PERSON_NAME]洗髮精(210) 服務名稱/代號 價格 300 價格 洗-1 [PERSON_NAME]-8 洗-1 服務名稱/代號…" at bounding box center [549, 316] width 835 height 173
click at [773, 493] on button "結帳" at bounding box center [770, 501] width 44 height 25
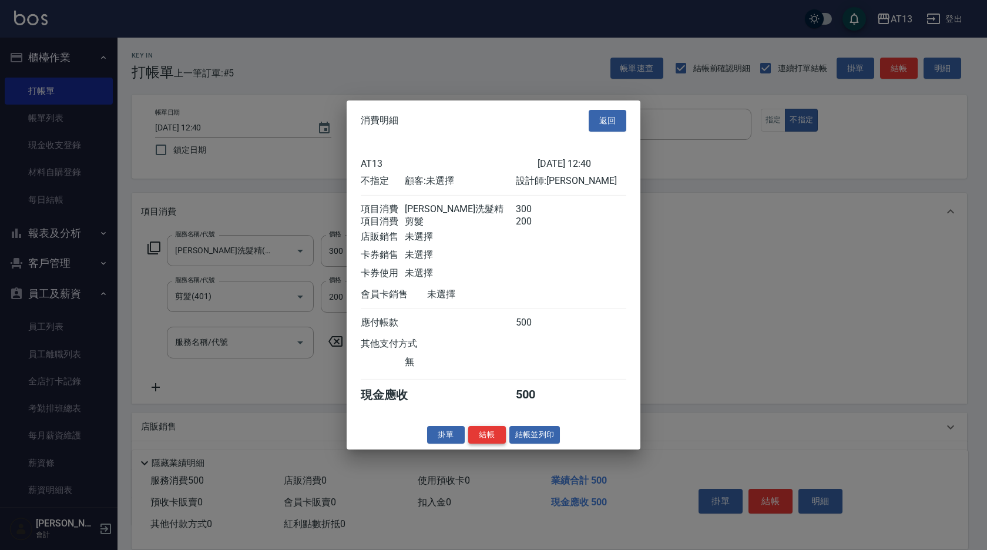
click at [490, 437] on button "結帳" at bounding box center [487, 434] width 38 height 18
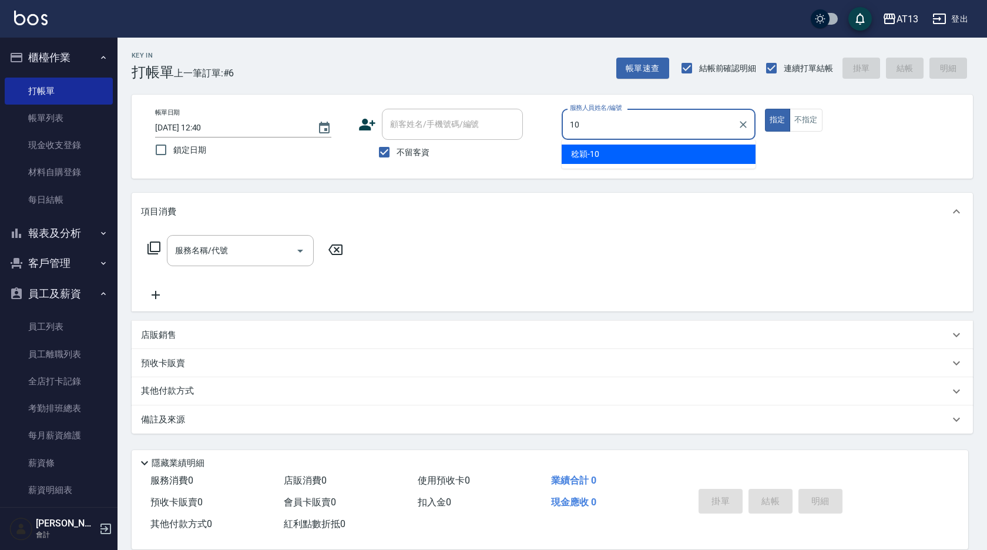
click at [602, 150] on div "[PERSON_NAME] -10" at bounding box center [658, 153] width 194 height 19
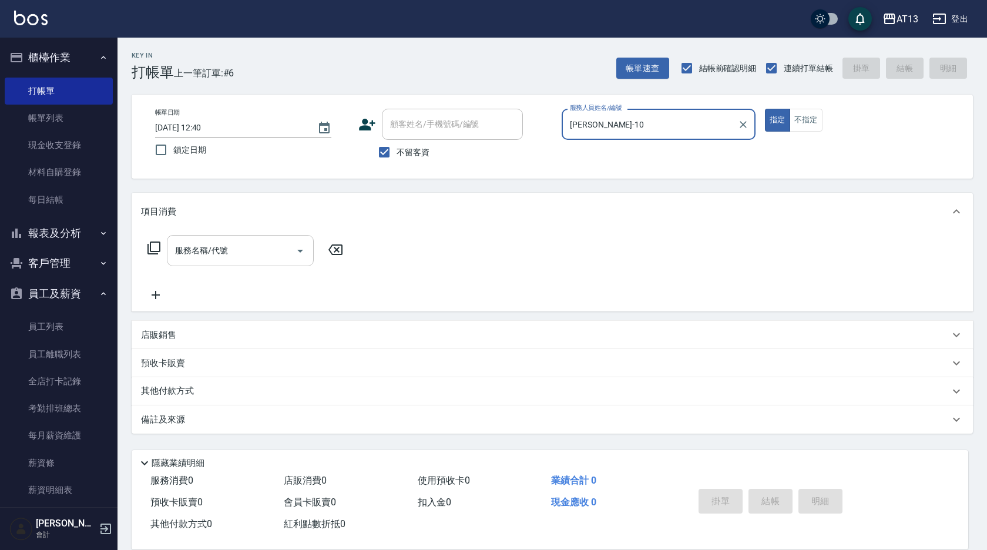
type input "[PERSON_NAME]-10"
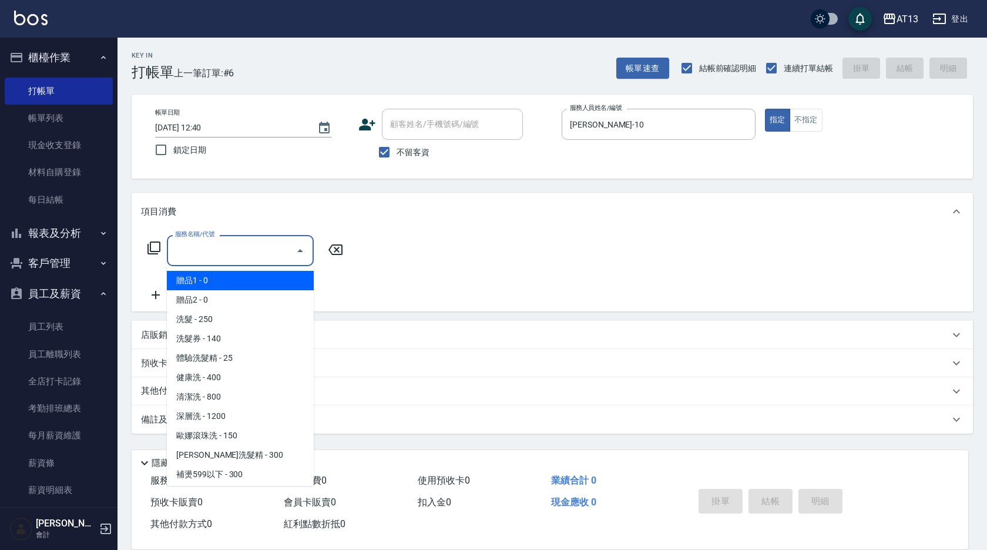
click at [261, 248] on input "服務名稱/代號" at bounding box center [231, 250] width 119 height 21
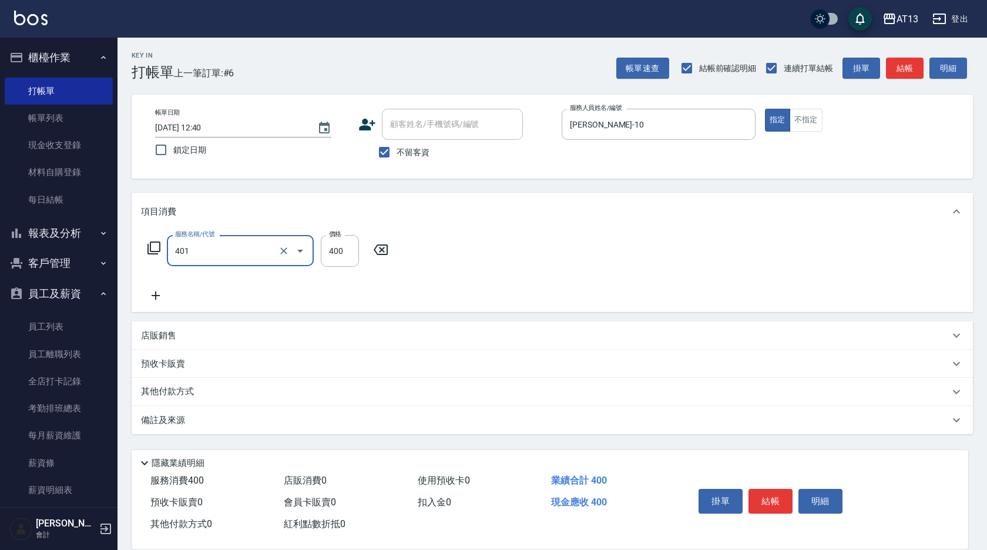
type input "剪髮(401)"
drag, startPoint x: 506, startPoint y: 265, endPoint x: 829, endPoint y: 480, distance: 388.4
click at [507, 266] on div "服務名稱/代號 剪髮(401) 服務名稱/代號 價格 400 價格" at bounding box center [552, 271] width 841 height 82
click at [759, 489] on button "結帳" at bounding box center [770, 501] width 44 height 25
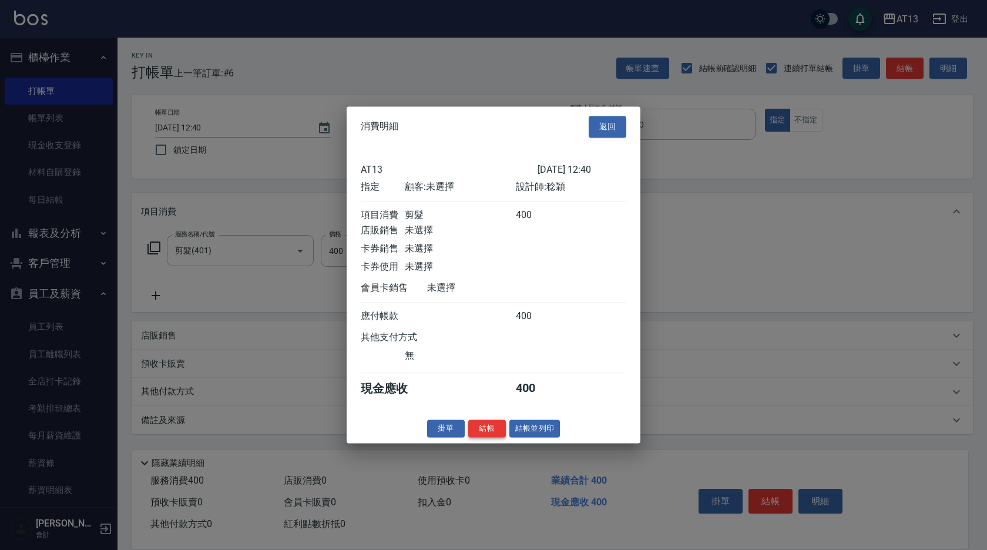
click at [497, 429] on button "結帳" at bounding box center [487, 428] width 38 height 18
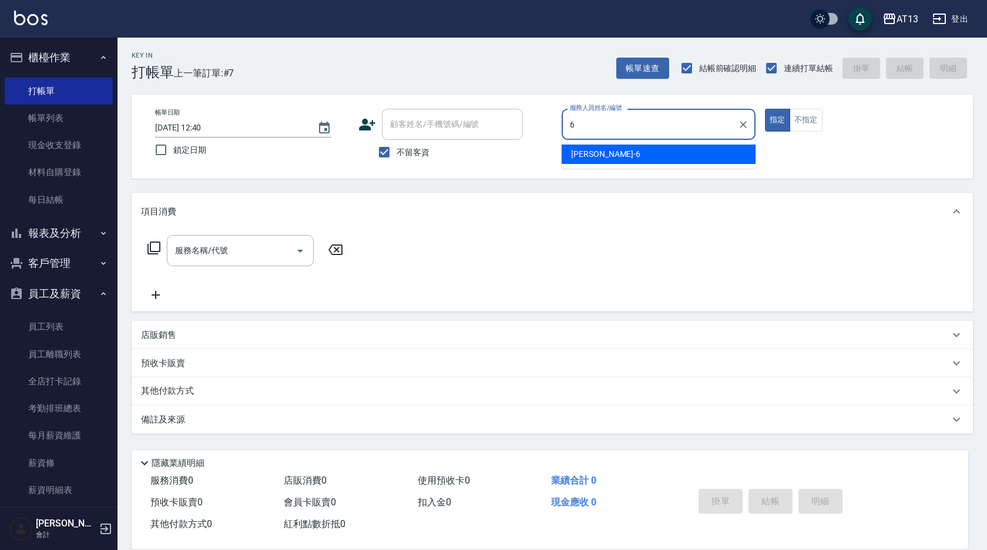
click at [682, 156] on div "[PERSON_NAME] -6" at bounding box center [658, 153] width 194 height 19
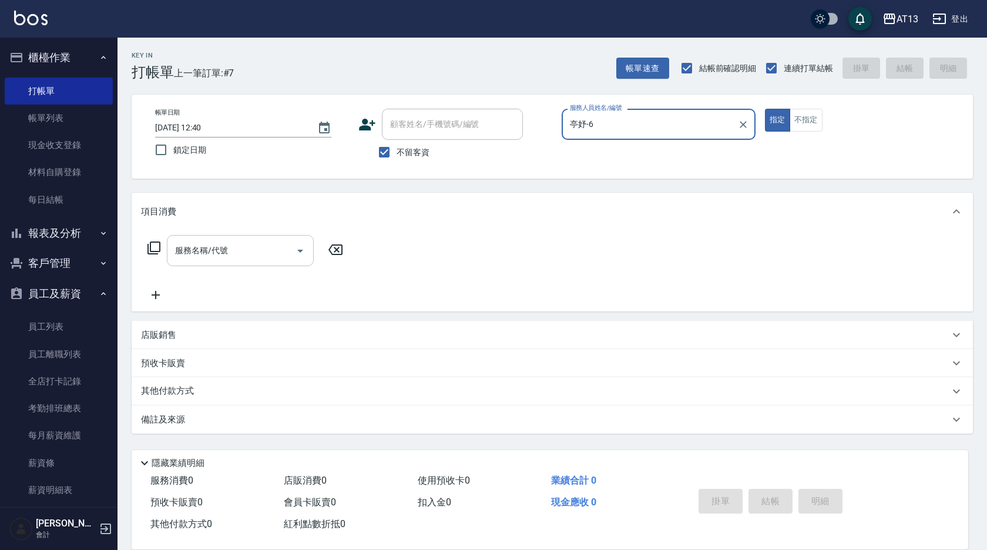
type input "亭妤-6"
click at [217, 244] on div "服務名稱/代號 服務名稱/代號" at bounding box center [240, 250] width 147 height 31
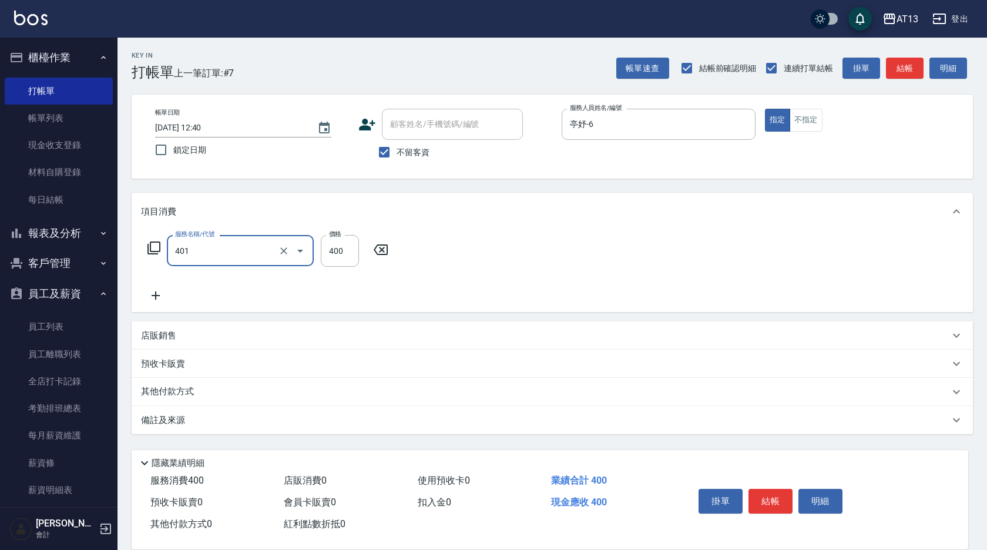
type input "剪髮(401)"
type input "150"
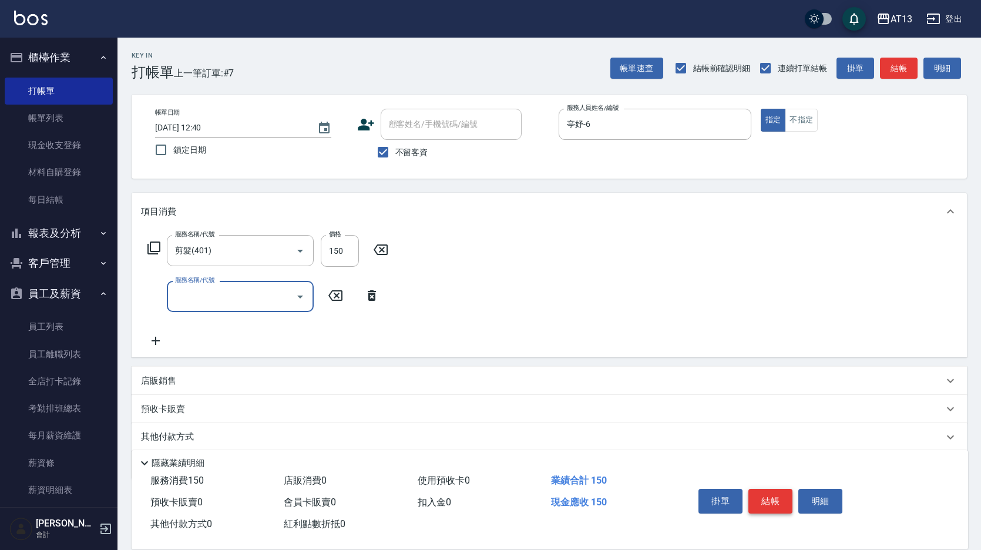
click at [779, 497] on button "結帳" at bounding box center [770, 501] width 44 height 25
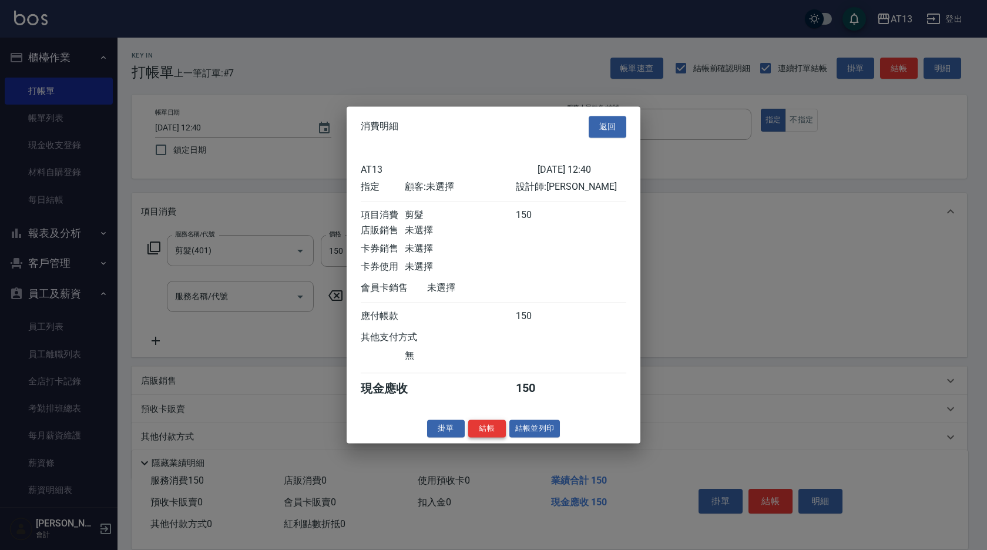
click at [498, 430] on button "結帳" at bounding box center [487, 428] width 38 height 18
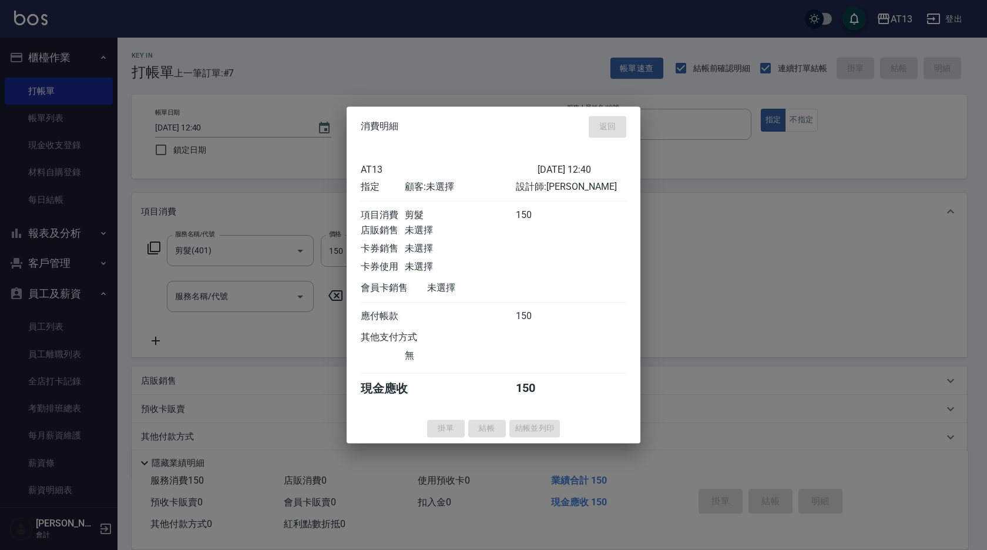
type input "[DATE] 12:41"
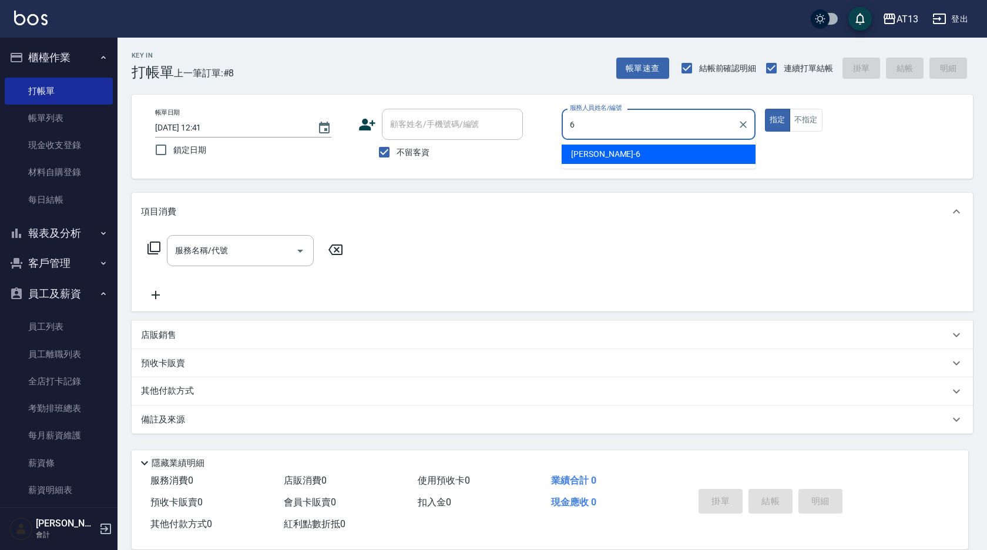
click at [607, 147] on div "[PERSON_NAME] -6" at bounding box center [658, 153] width 194 height 19
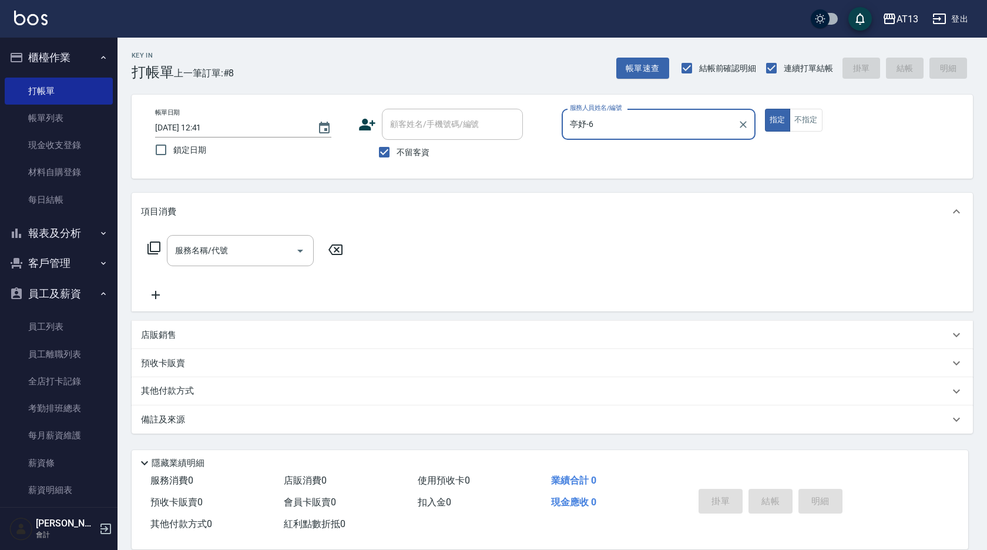
type input "亭妤-6"
click at [831, 116] on div "指定 不指定" at bounding box center [862, 120] width 194 height 23
click at [816, 122] on button "不指定" at bounding box center [805, 120] width 33 height 23
click at [268, 261] on div "服務名稱/代號" at bounding box center [240, 250] width 147 height 31
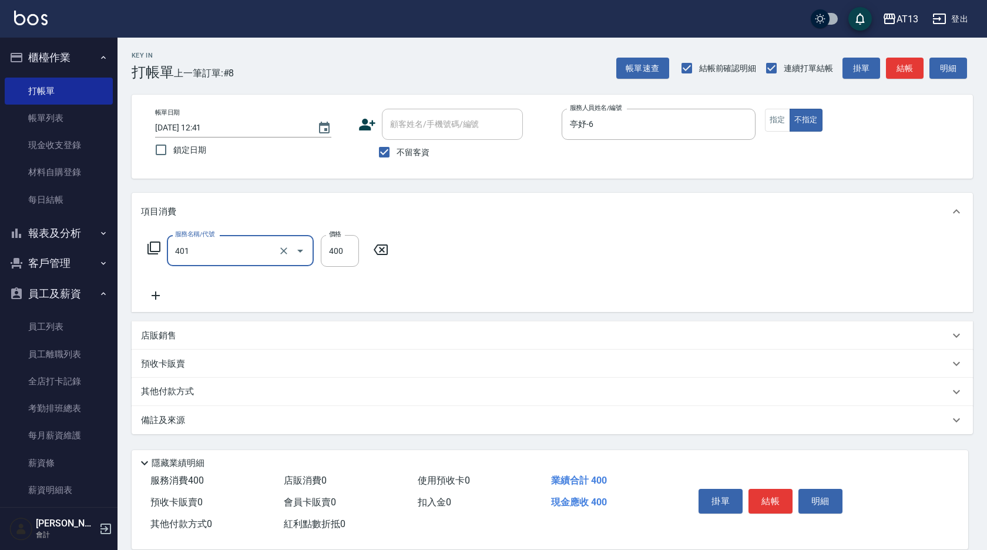
type input "剪髮(401)"
type input "50"
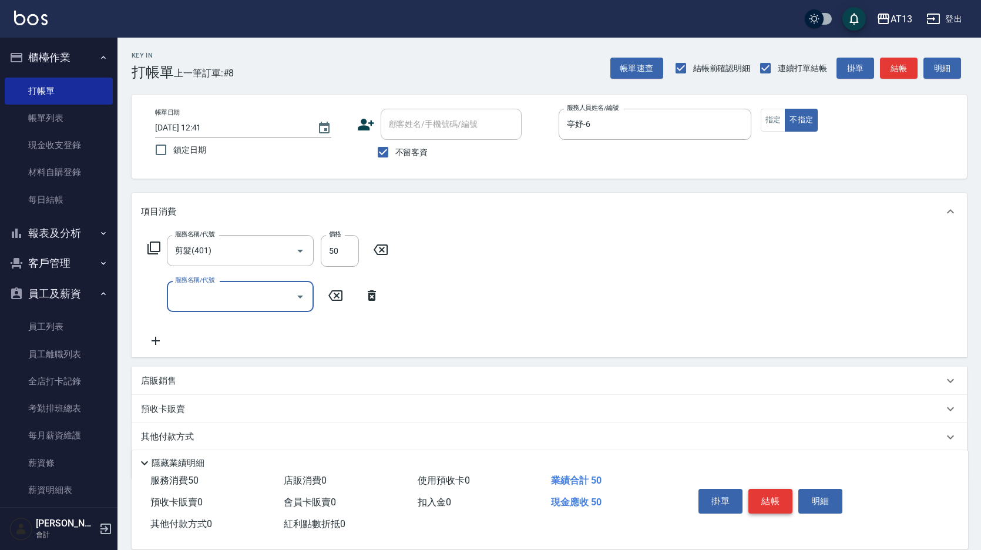
click at [777, 489] on button "結帳" at bounding box center [770, 501] width 44 height 25
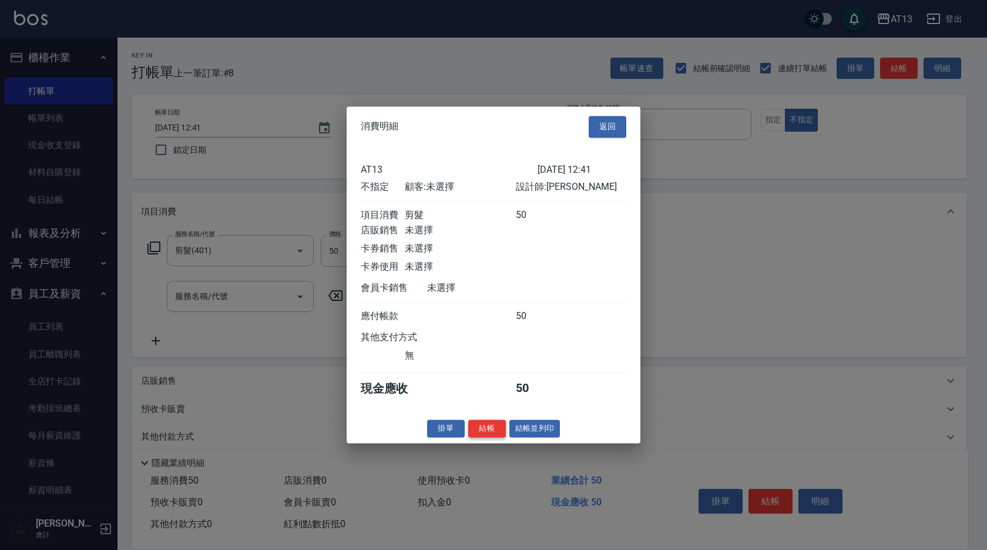
click at [495, 435] on button "結帳" at bounding box center [487, 428] width 38 height 18
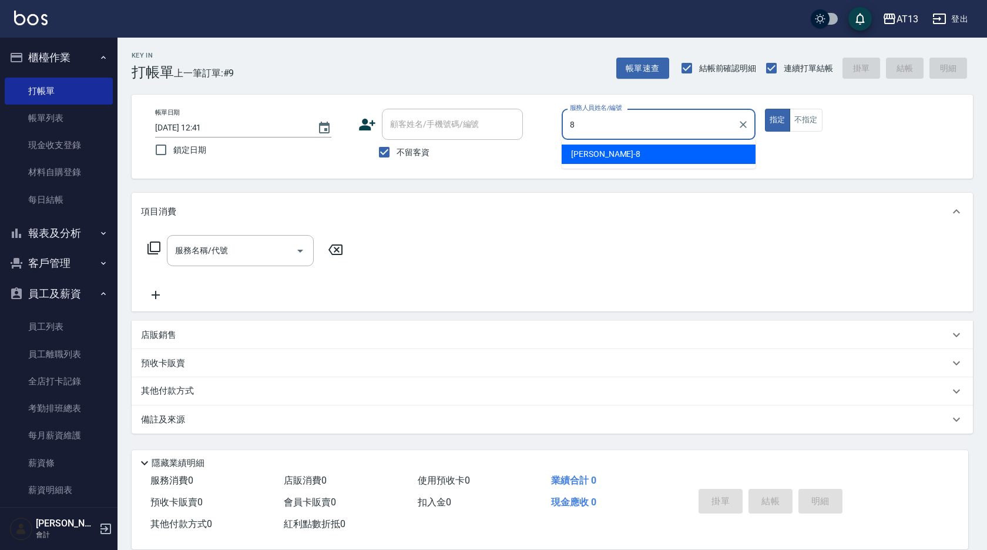
type input "8"
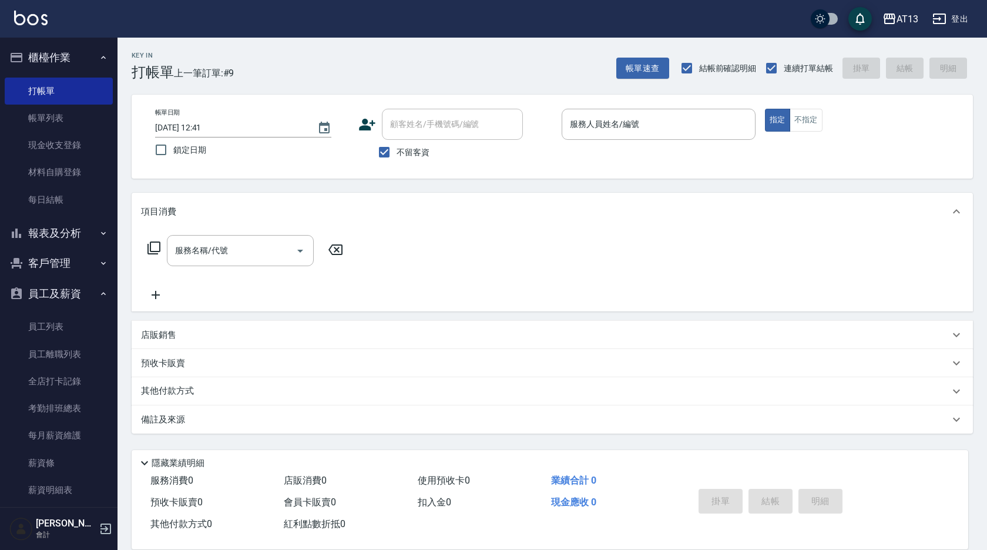
click at [756, 160] on div "帳單日期 [DATE] 12:41 鎖定日期 顧客姓名/手機號碼/編號 顧客姓名/手機號碼/編號 不留客資 服務人員姓名/編號 服務人員姓名/編號 指定 不指定" at bounding box center [552, 137] width 813 height 56
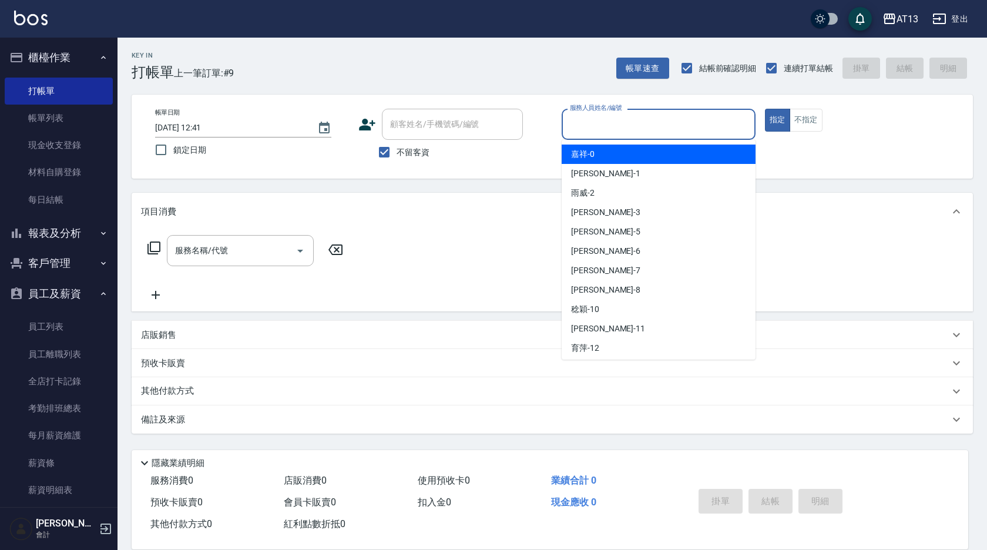
click at [664, 129] on input "服務人員姓名/編號" at bounding box center [658, 124] width 183 height 21
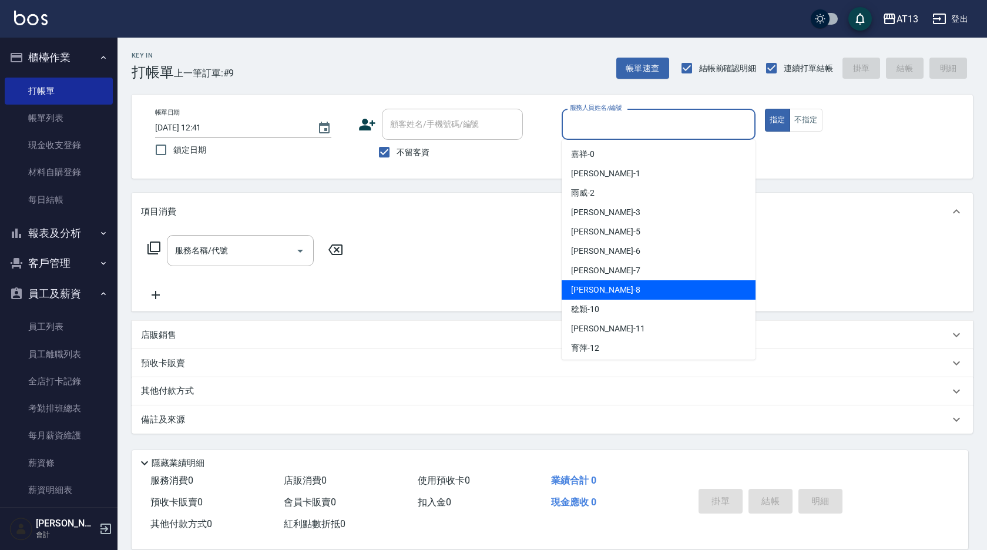
click at [633, 288] on div "[PERSON_NAME] -8" at bounding box center [658, 289] width 194 height 19
type input "[PERSON_NAME]-8"
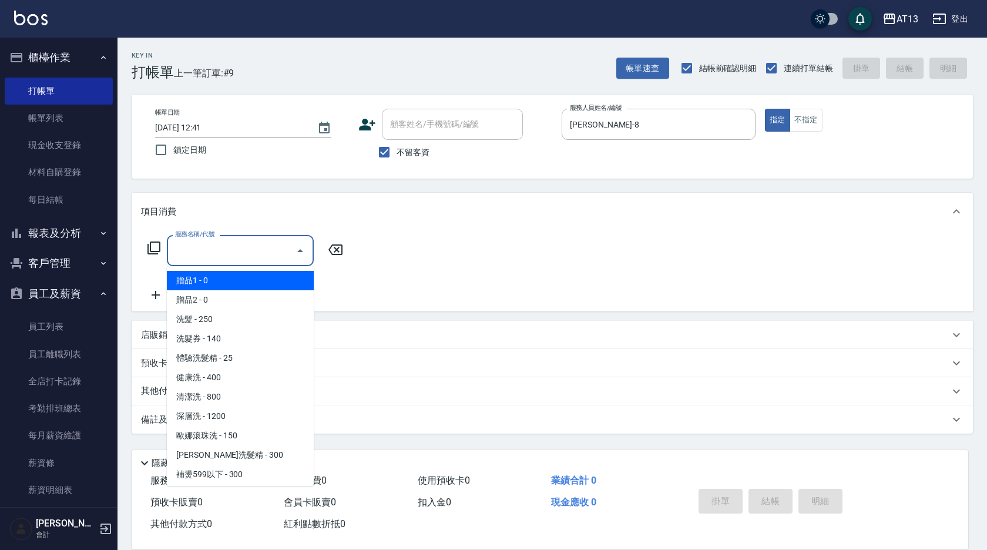
click at [260, 244] on input "服務名稱/代號" at bounding box center [231, 250] width 119 height 21
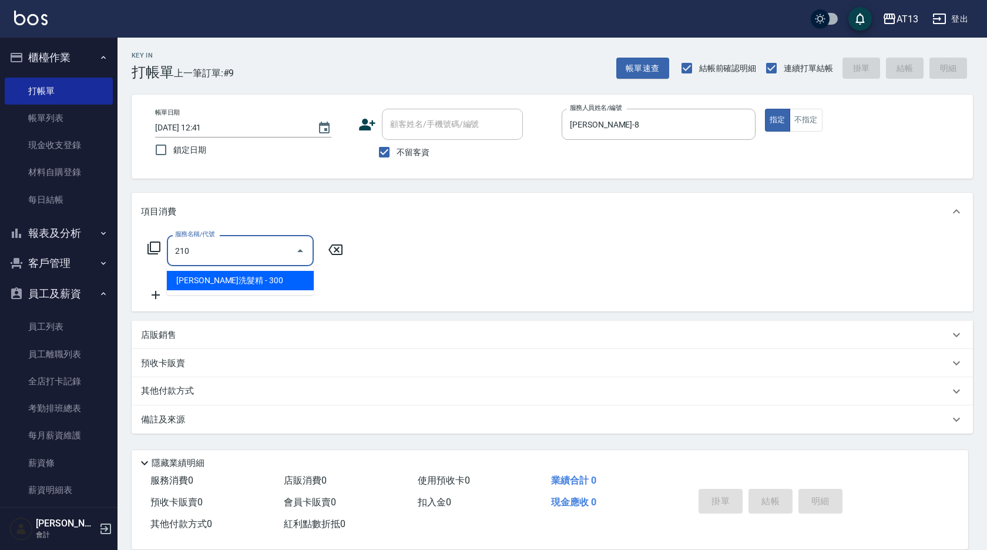
type input "[PERSON_NAME]洗髮精(210)"
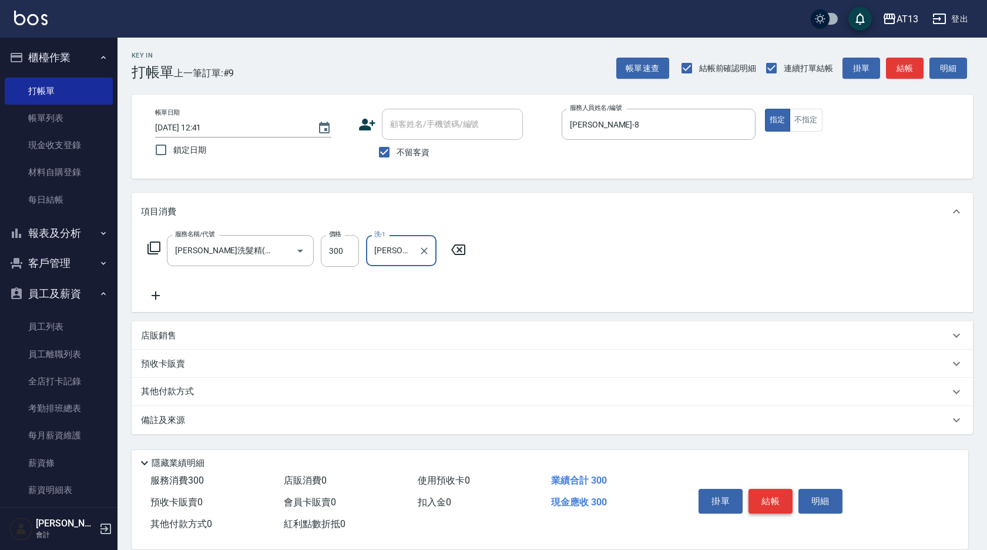
type input "[PERSON_NAME]妡-30"
click at [762, 493] on button "結帳" at bounding box center [770, 501] width 44 height 25
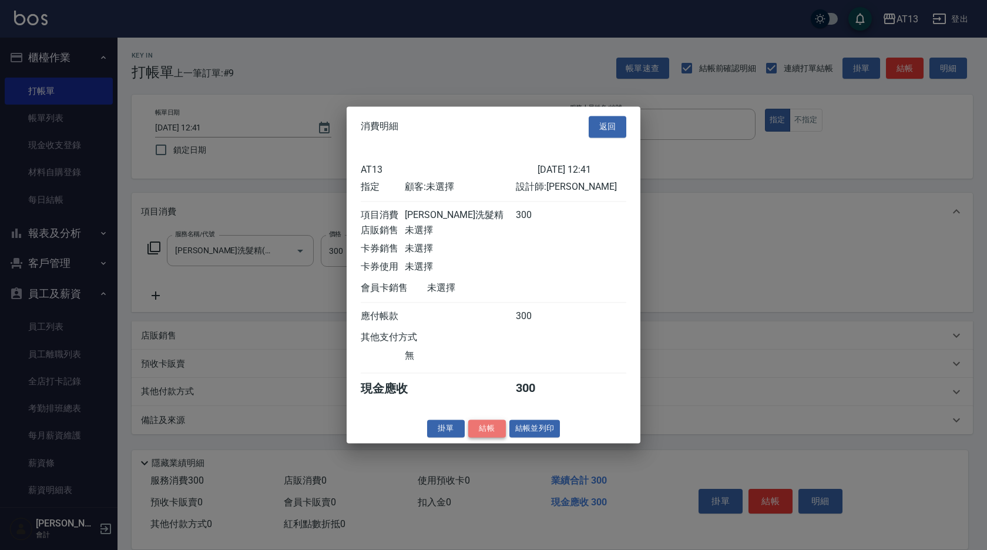
click at [489, 436] on button "結帳" at bounding box center [487, 428] width 38 height 18
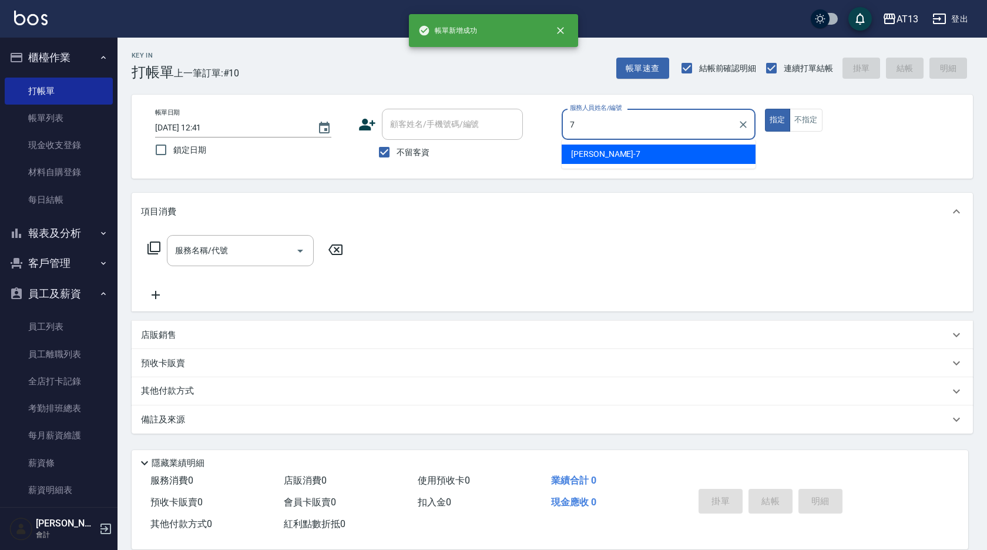
click at [590, 156] on span "[PERSON_NAME]-7" at bounding box center [605, 154] width 69 height 12
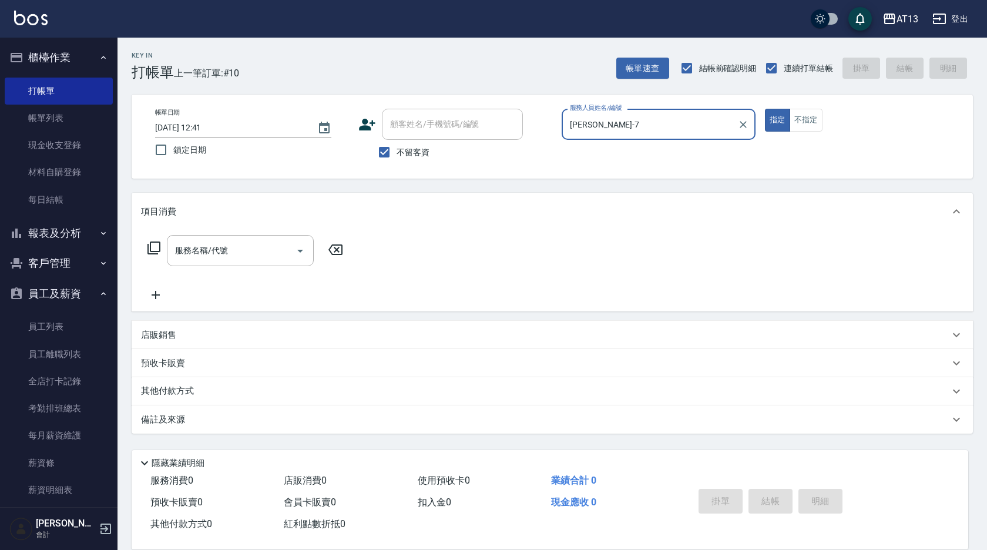
type input "[PERSON_NAME]-7"
click at [146, 339] on p "店販銷售" at bounding box center [158, 335] width 35 height 12
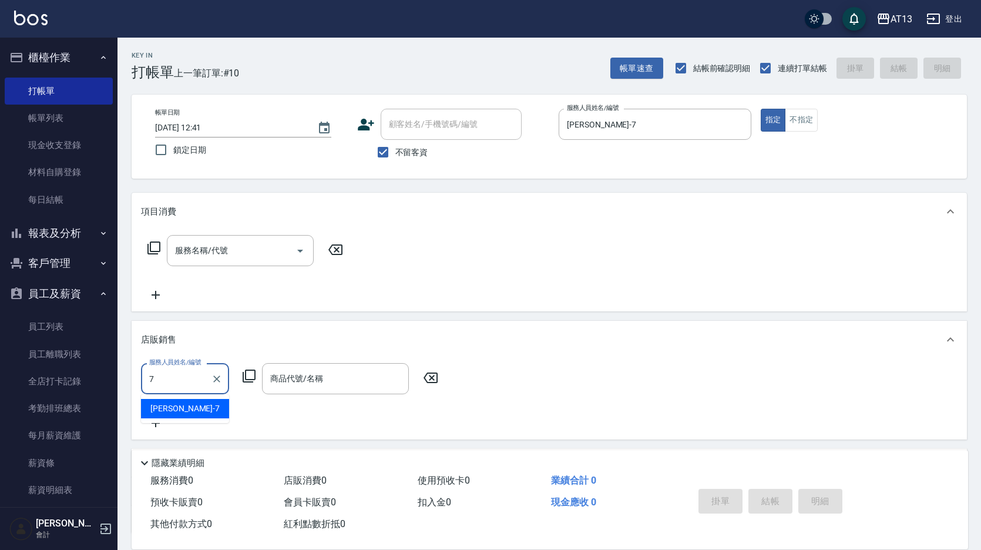
click at [187, 408] on div "[PERSON_NAME]-7" at bounding box center [185, 408] width 88 height 19
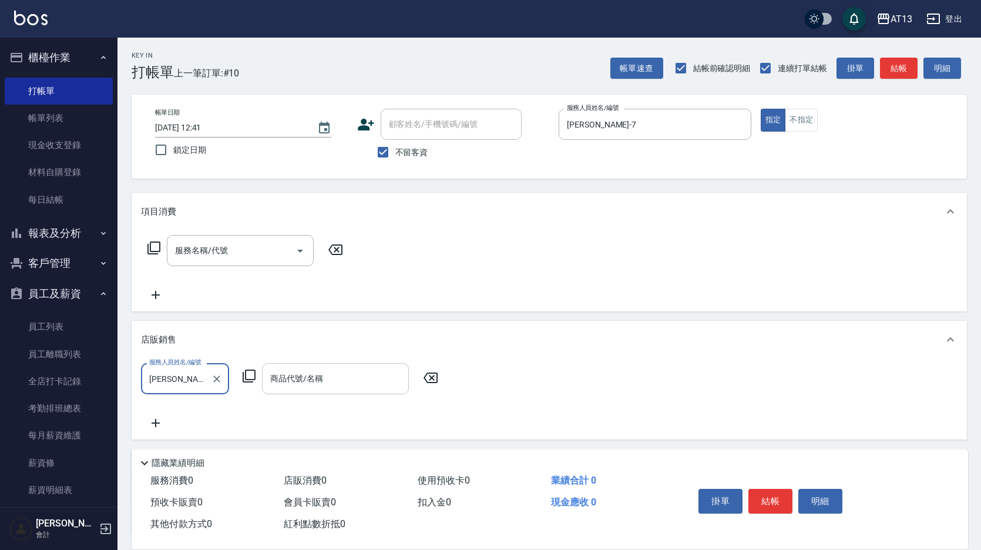
type input "[PERSON_NAME]-7"
click at [293, 382] on input "商品代號/名稱" at bounding box center [335, 378] width 136 height 21
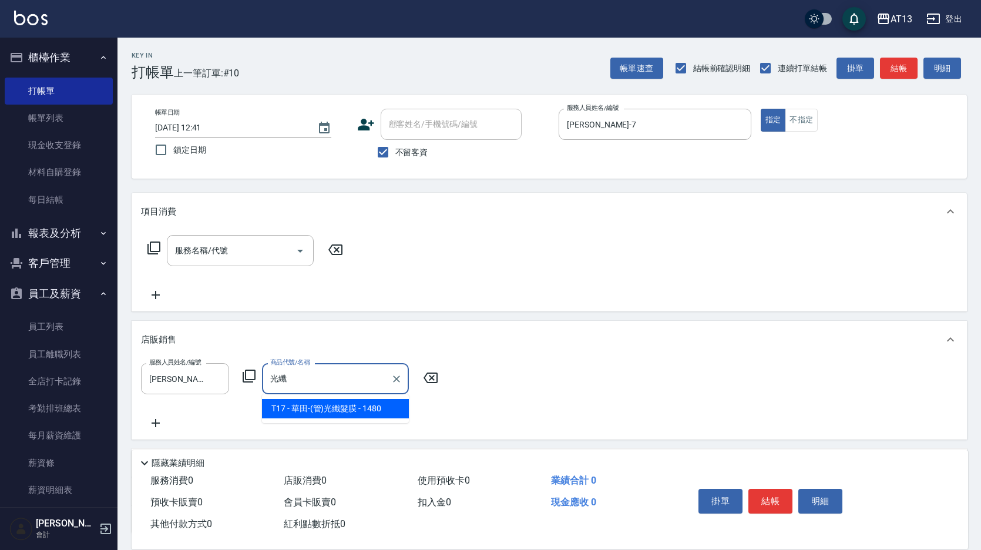
click at [322, 405] on span "T17 - 華田-(管)光纖髮膜 - 1480" at bounding box center [335, 408] width 147 height 19
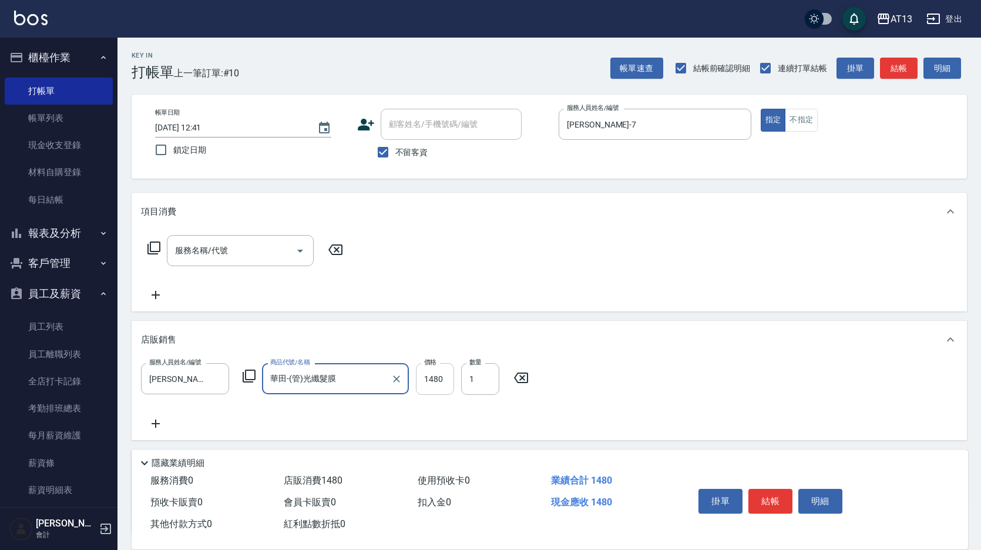
type input "華田-(管)光纖髮膜"
click at [453, 379] on input "1480" at bounding box center [435, 379] width 38 height 32
type input "1332"
click at [762, 496] on button "結帳" at bounding box center [770, 501] width 44 height 25
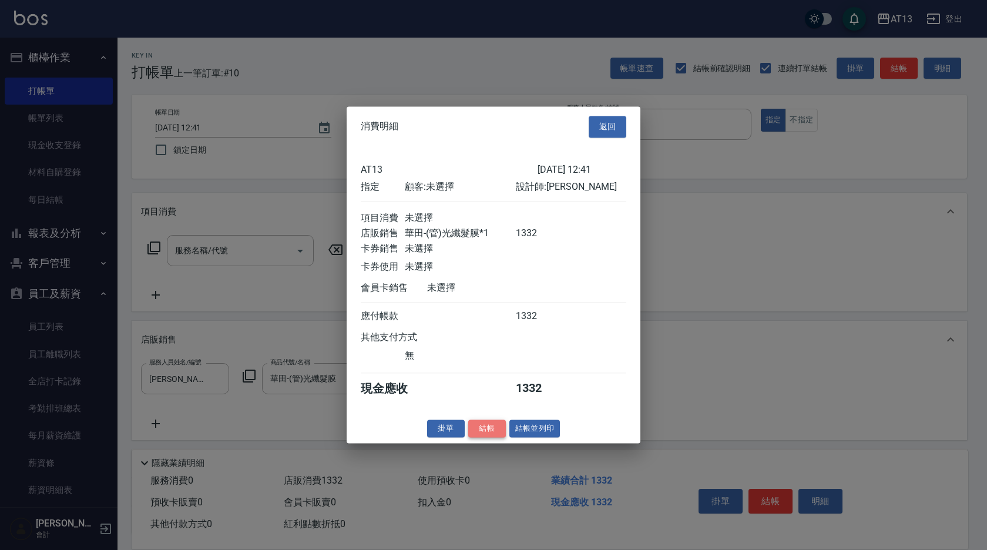
click at [489, 437] on button "結帳" at bounding box center [487, 428] width 38 height 18
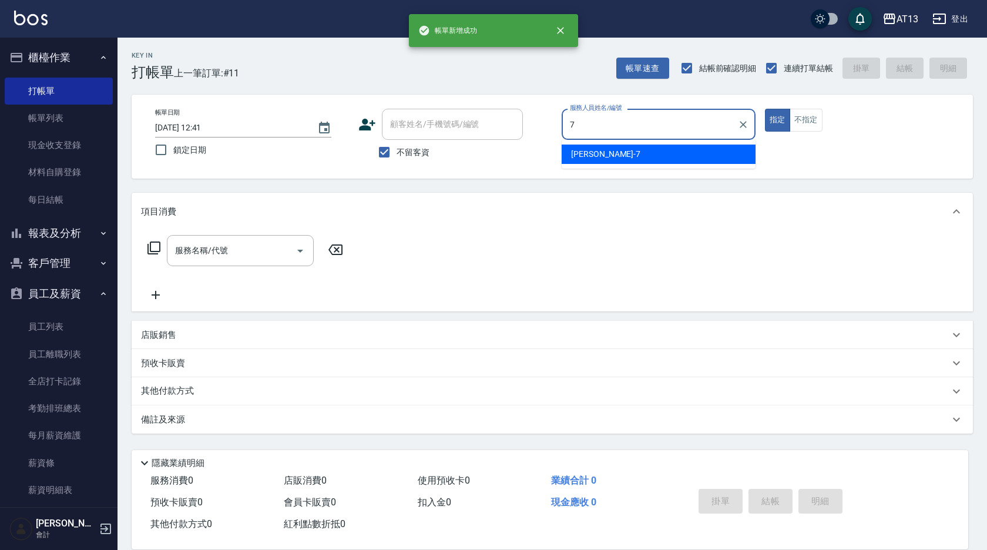
click at [632, 147] on div "[PERSON_NAME]-7" at bounding box center [658, 153] width 194 height 19
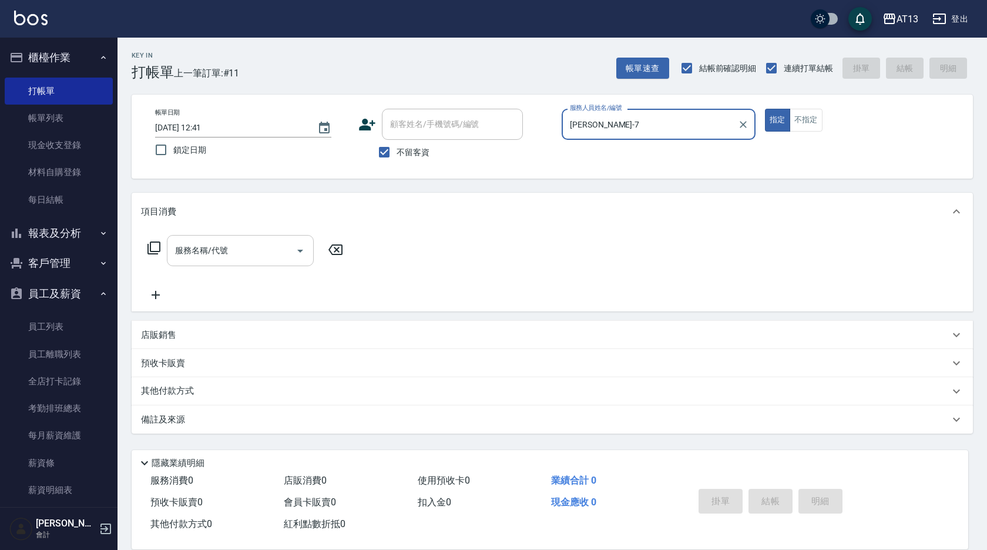
type input "[PERSON_NAME]-7"
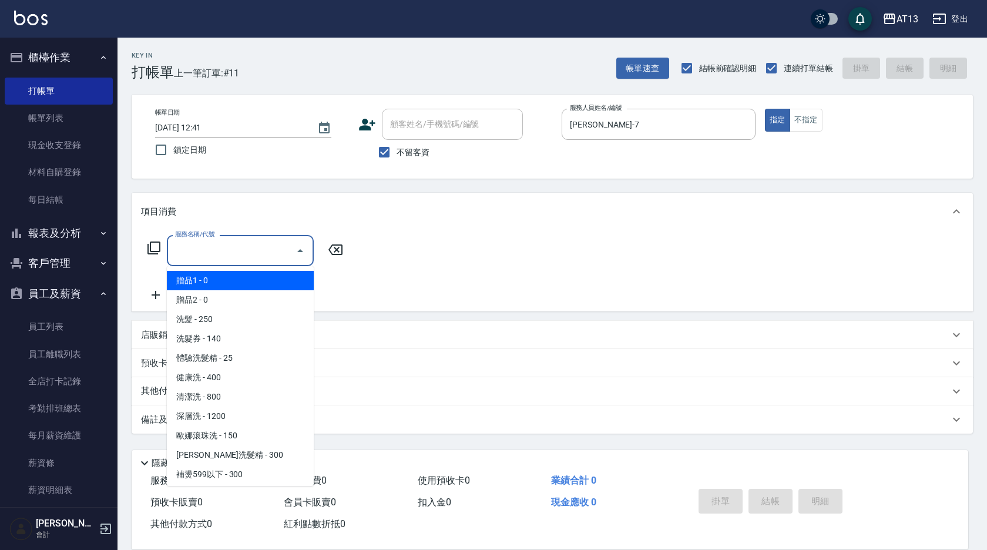
click at [240, 250] on input "服務名稱/代號" at bounding box center [231, 250] width 119 height 21
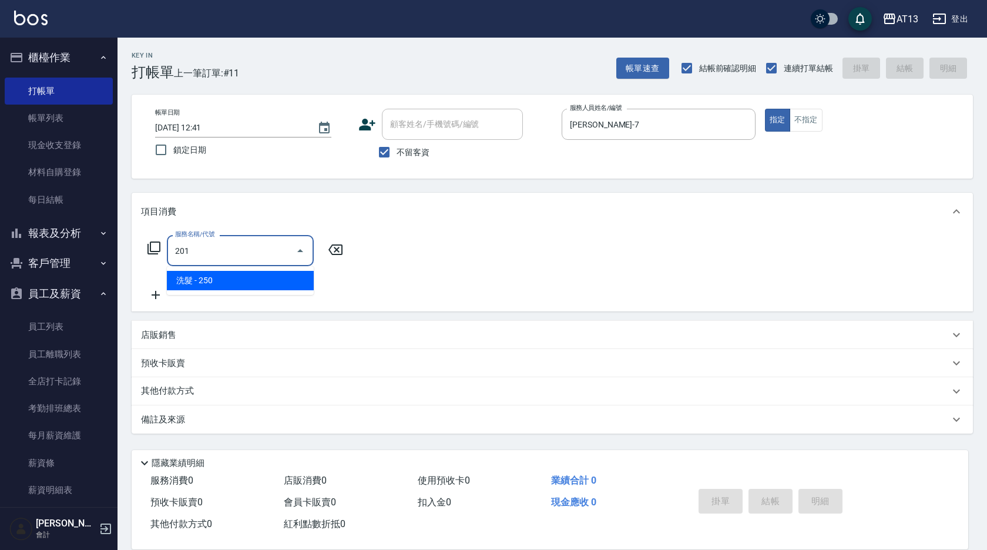
type input "洗髮(201)"
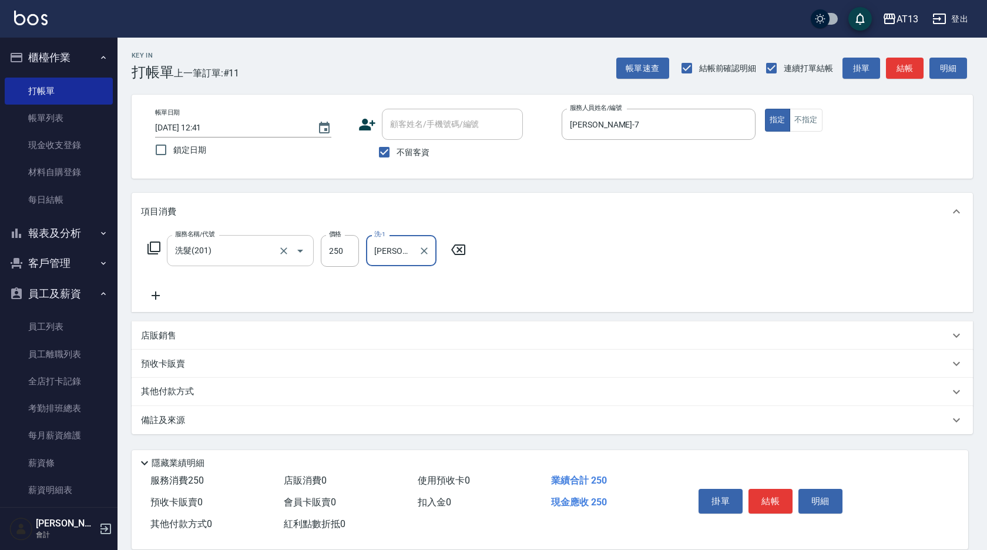
type input "[PERSON_NAME]-28"
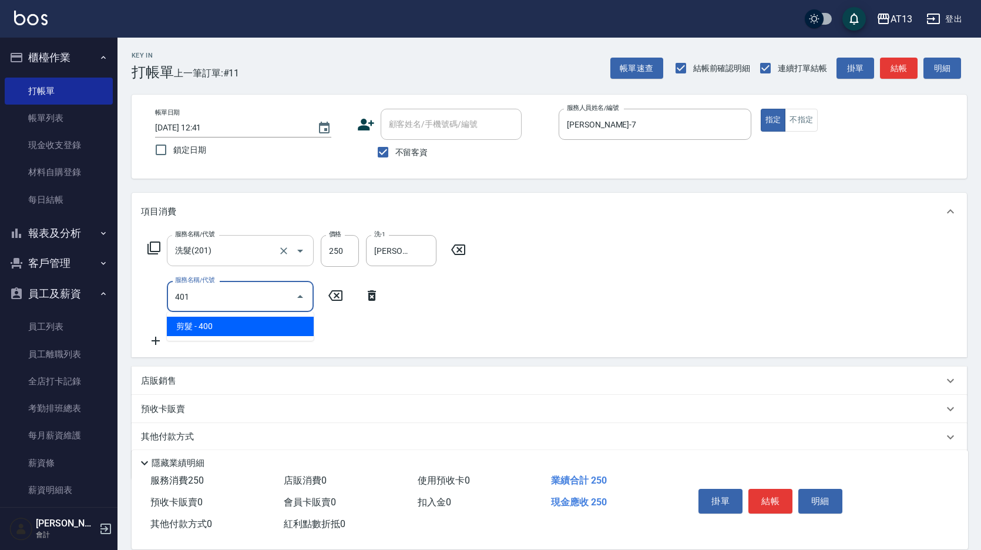
type input "剪髮(401)"
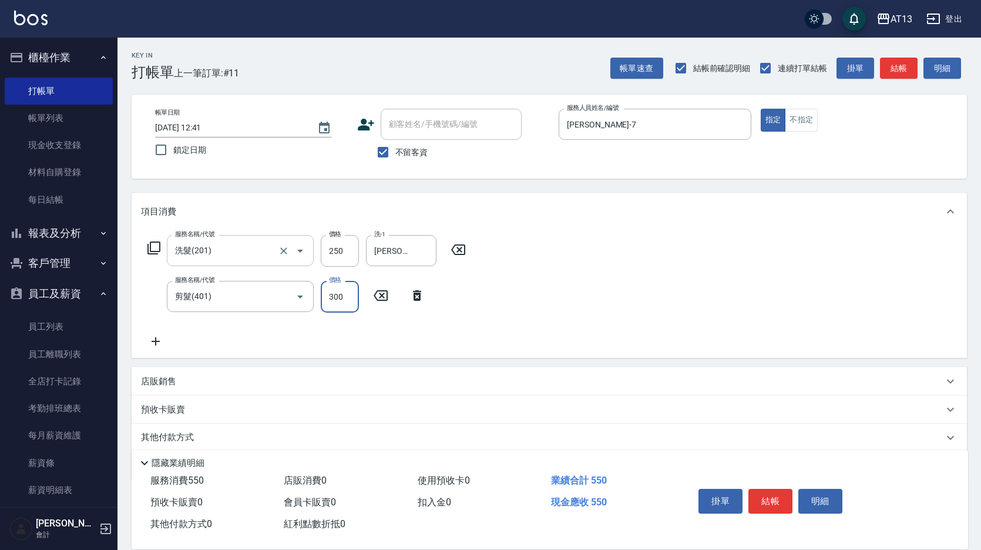
type input "300"
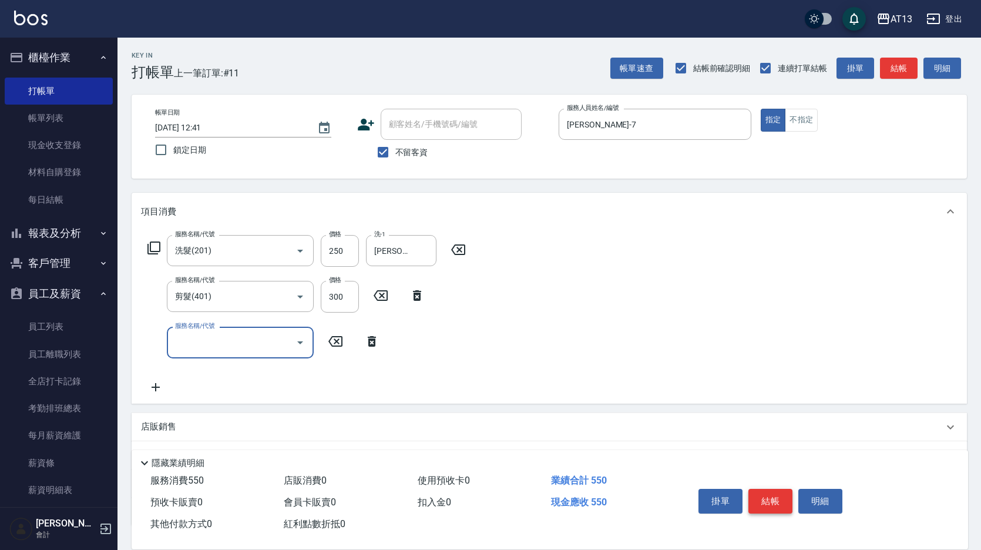
click at [769, 501] on button "結帳" at bounding box center [770, 501] width 44 height 25
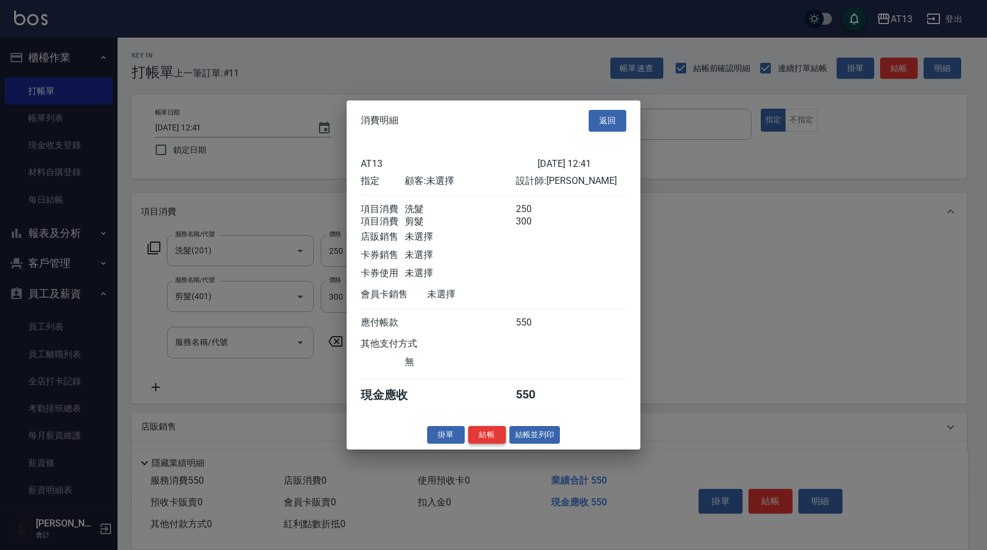
click at [490, 437] on button "結帳" at bounding box center [487, 434] width 38 height 18
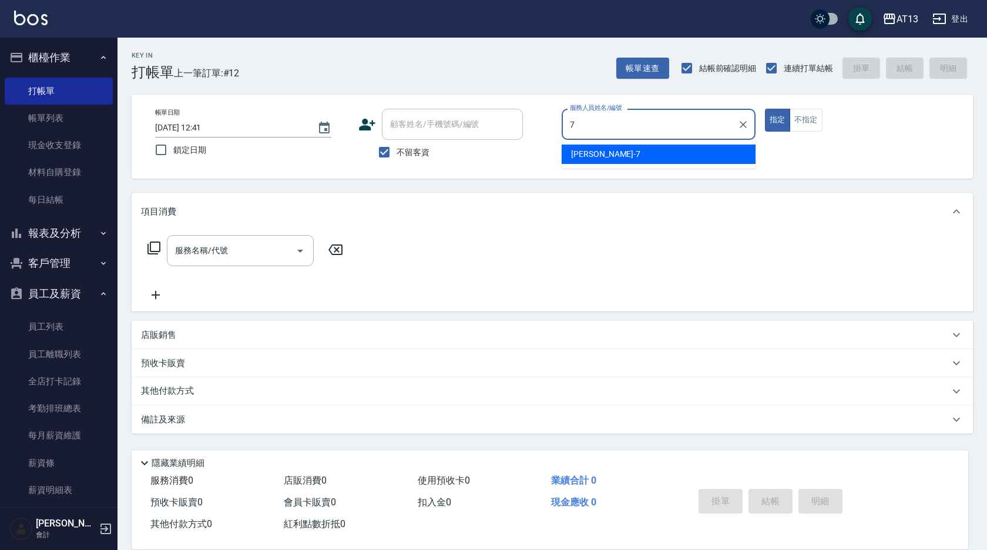
click at [624, 150] on div "[PERSON_NAME]-7" at bounding box center [658, 153] width 194 height 19
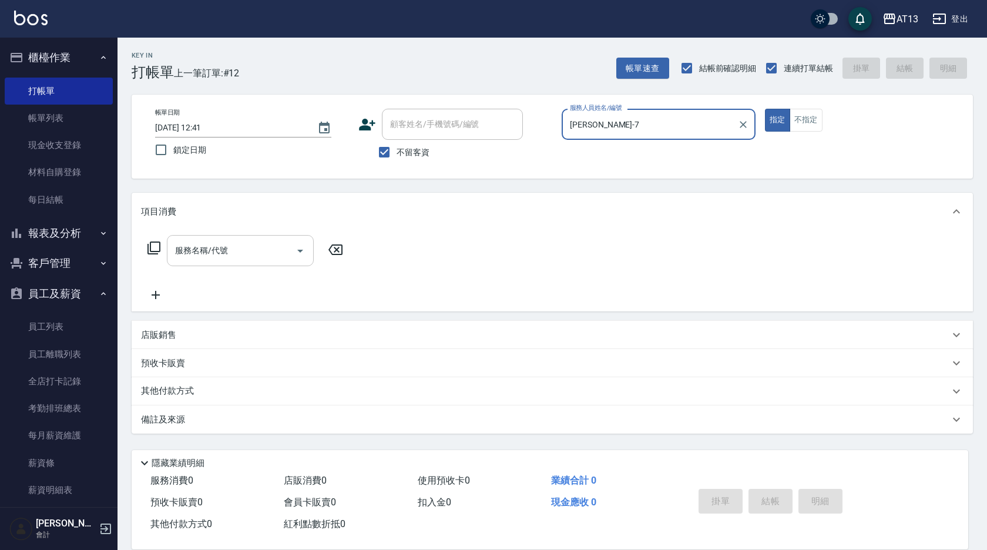
type input "[PERSON_NAME]-7"
click at [281, 251] on input "服務名稱/代號" at bounding box center [231, 250] width 119 height 21
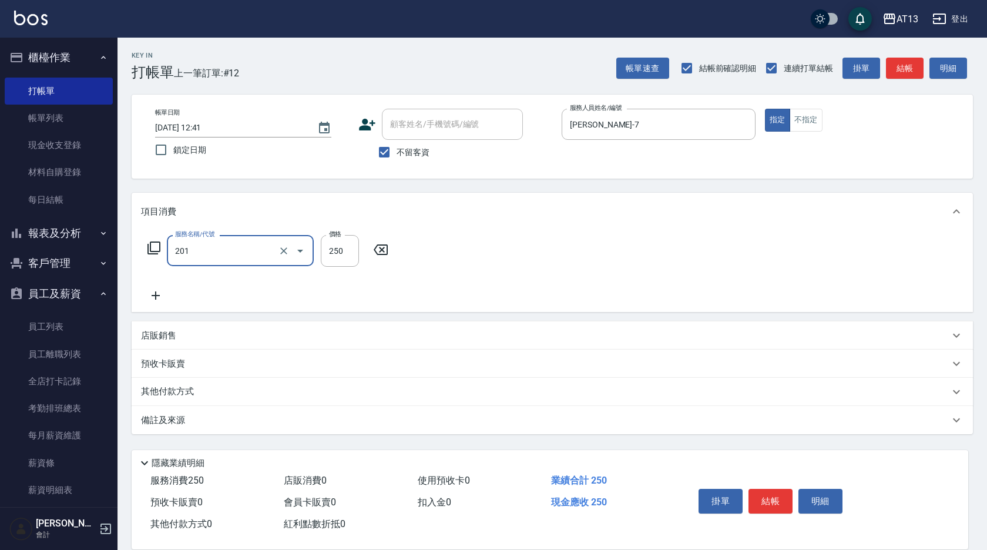
type input "洗髮(201)"
type input "[PERSON_NAME]-28"
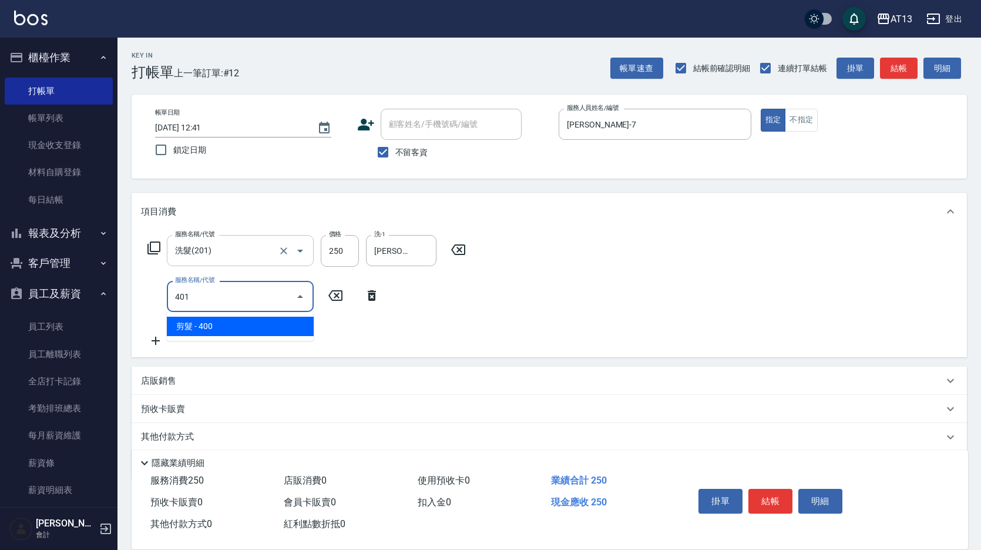
type input "剪髮(401)"
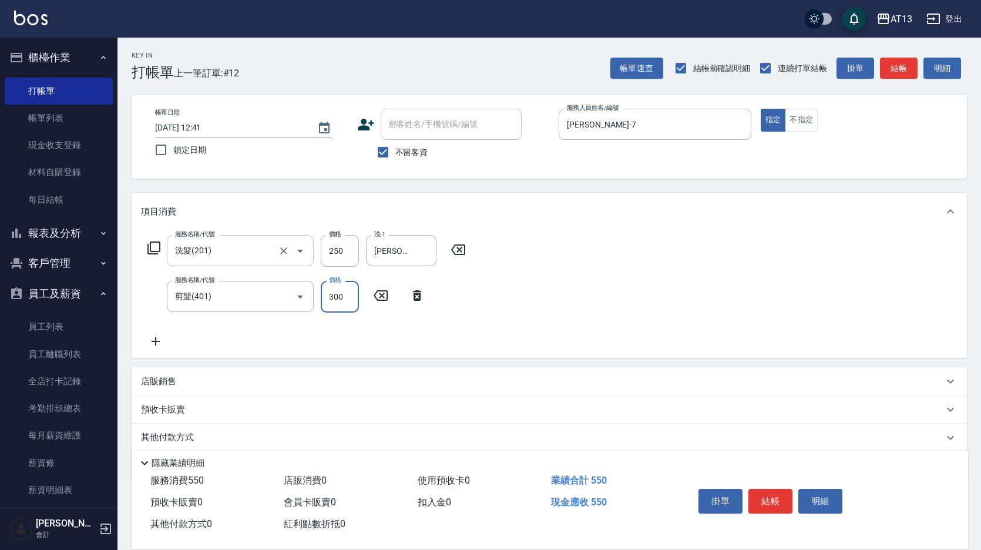
type input "300"
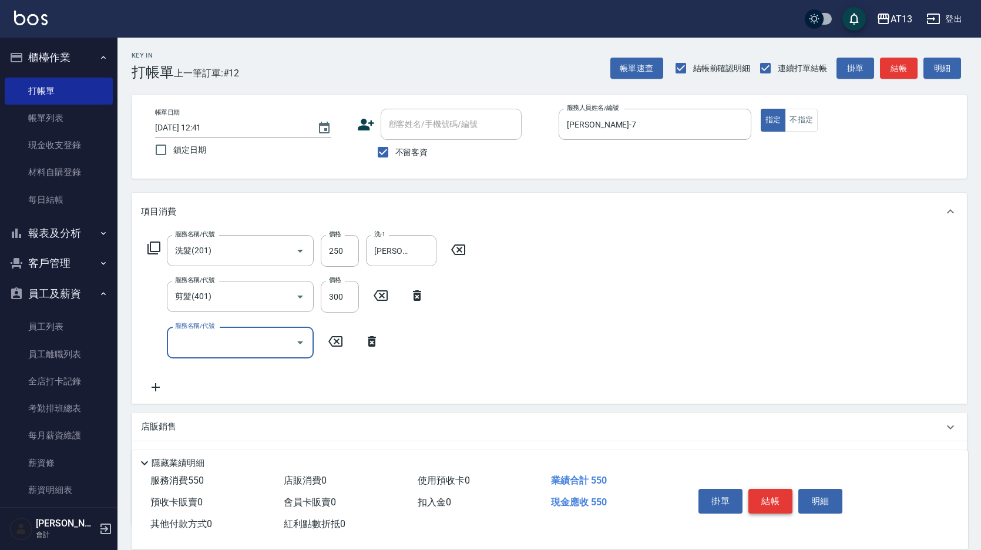
click at [765, 491] on button "結帳" at bounding box center [770, 501] width 44 height 25
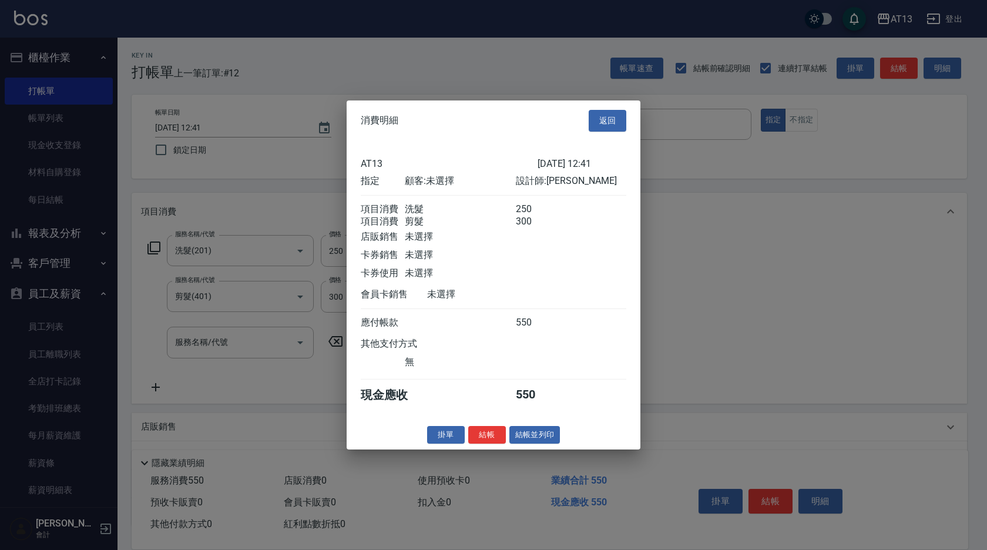
click at [493, 438] on button "結帳" at bounding box center [487, 434] width 38 height 18
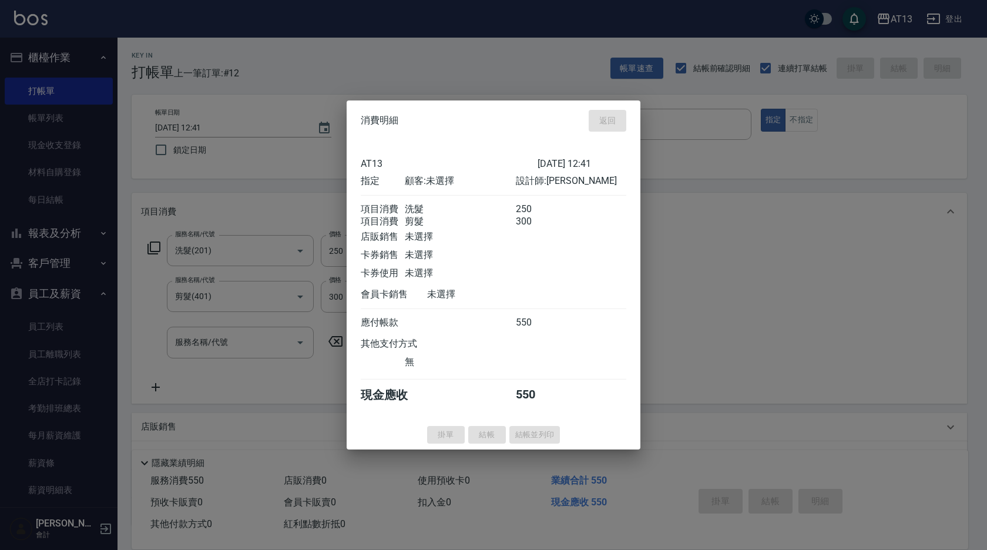
type input "[DATE] 12:42"
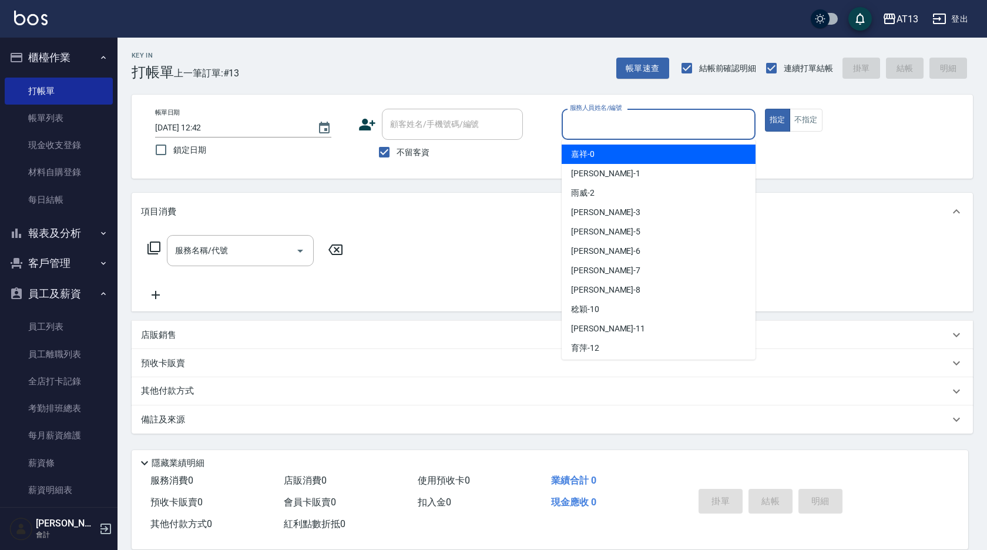
click at [602, 132] on input "服務人員姓名/編號" at bounding box center [658, 124] width 183 height 21
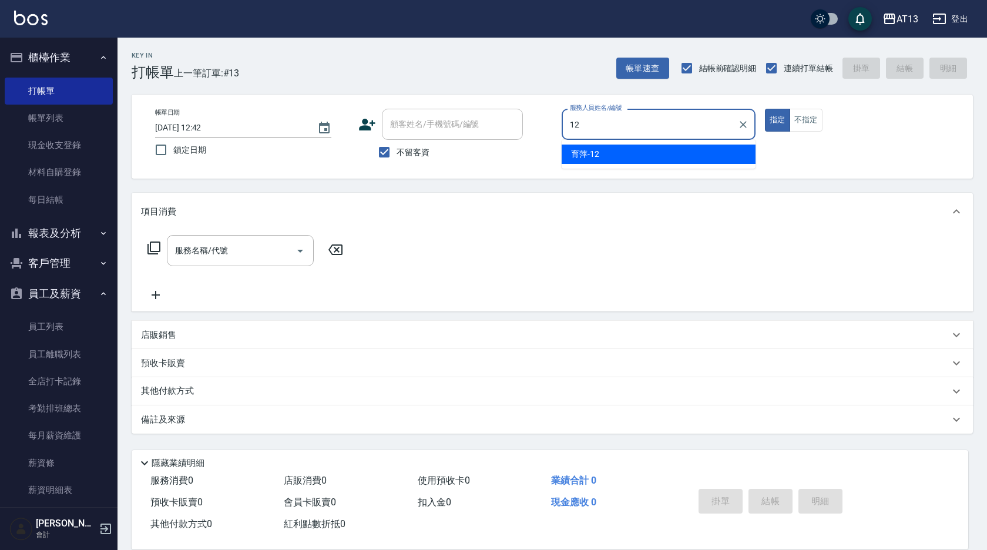
click at [676, 147] on div "育[PERSON_NAME] -12" at bounding box center [658, 153] width 194 height 19
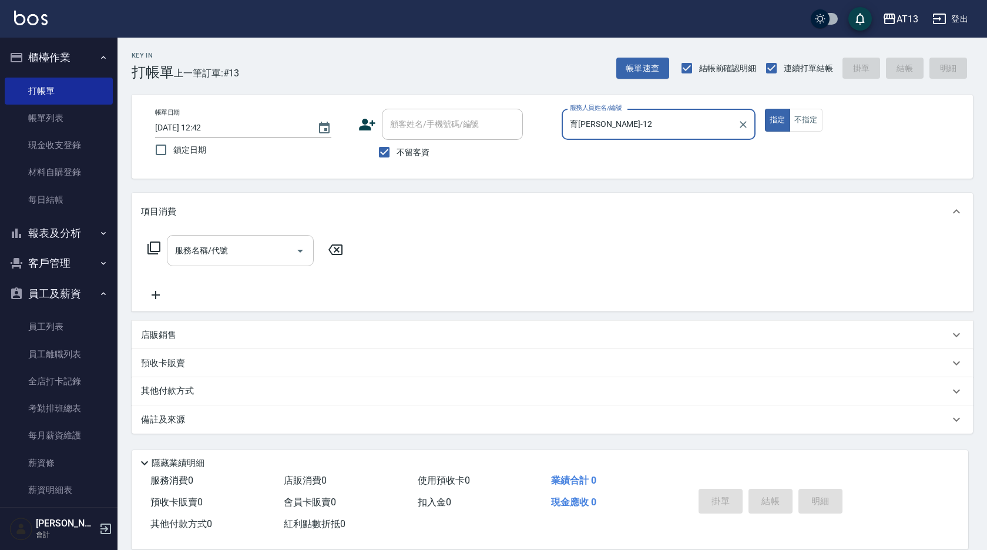
type input "育[PERSON_NAME]-12"
click at [219, 251] on div "服務名稱/代號 服務名稱/代號" at bounding box center [240, 250] width 147 height 31
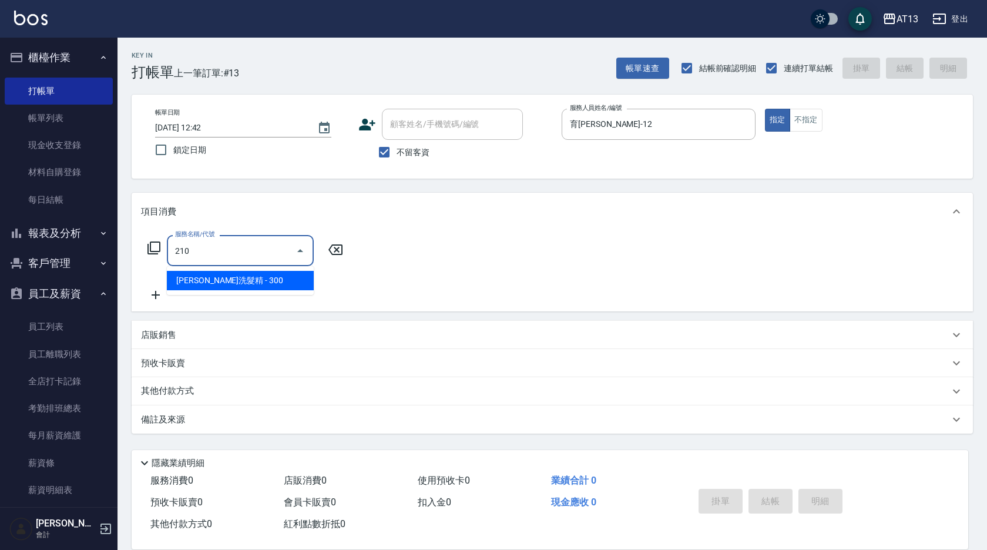
type input "[PERSON_NAME]洗髮精(210)"
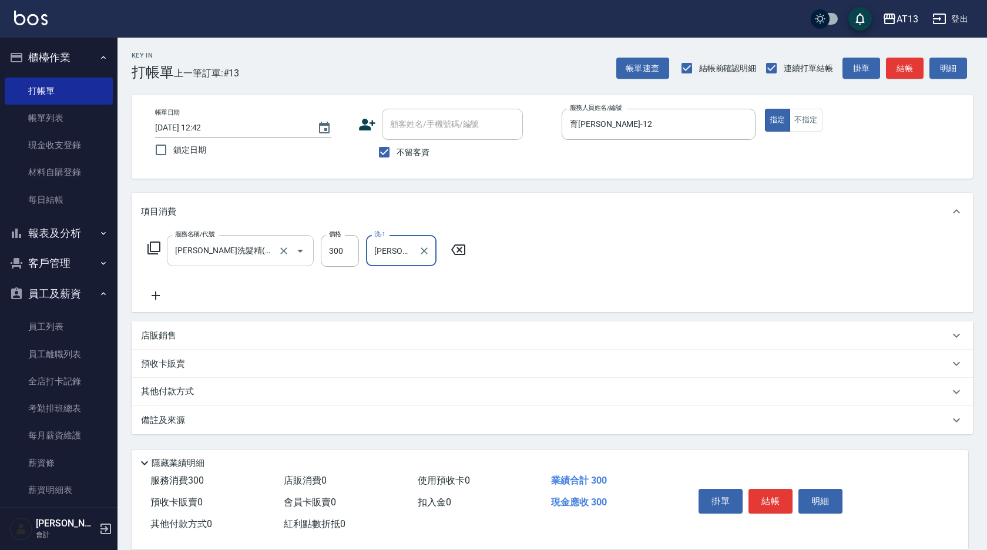
type input "[PERSON_NAME]-29"
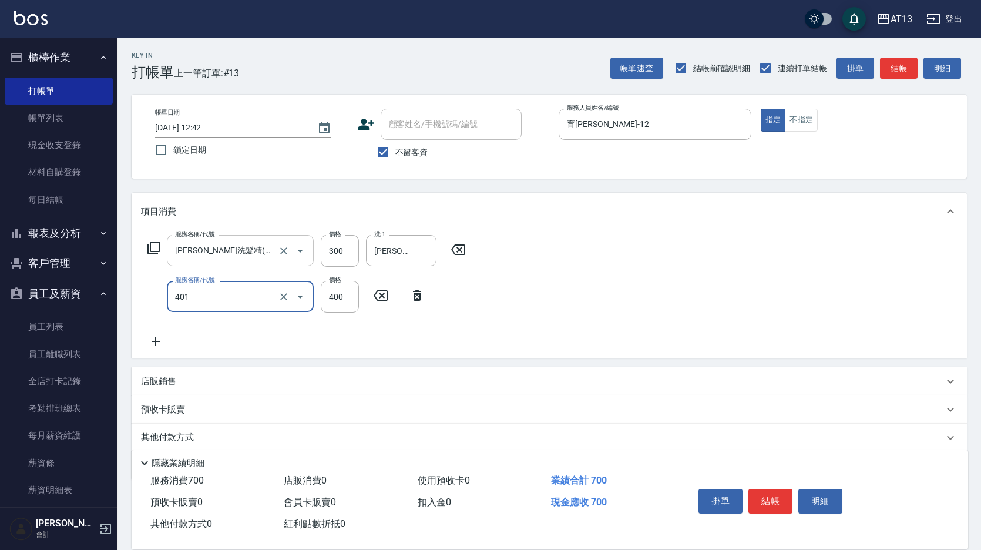
type input "剪髮(401)"
type input "500"
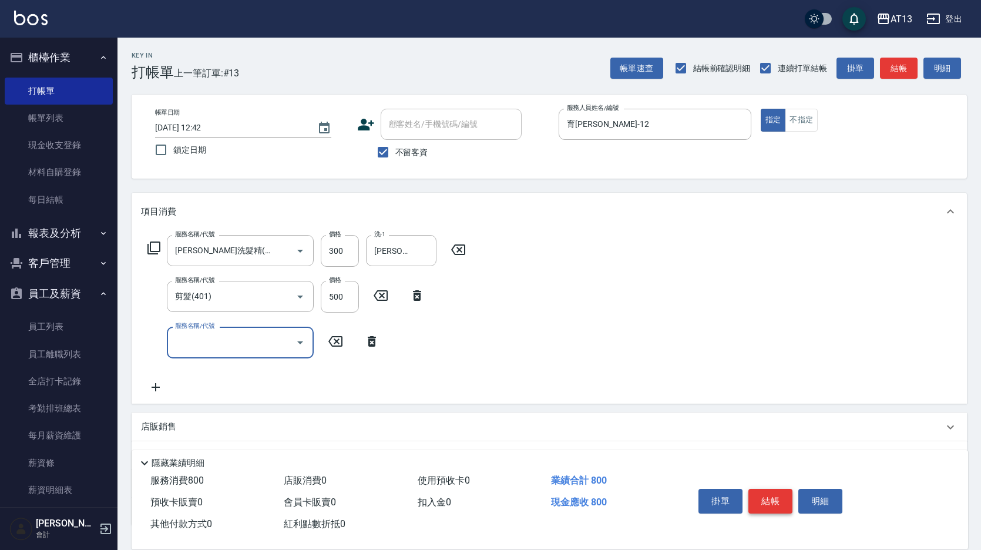
click at [790, 491] on button "結帳" at bounding box center [770, 501] width 44 height 25
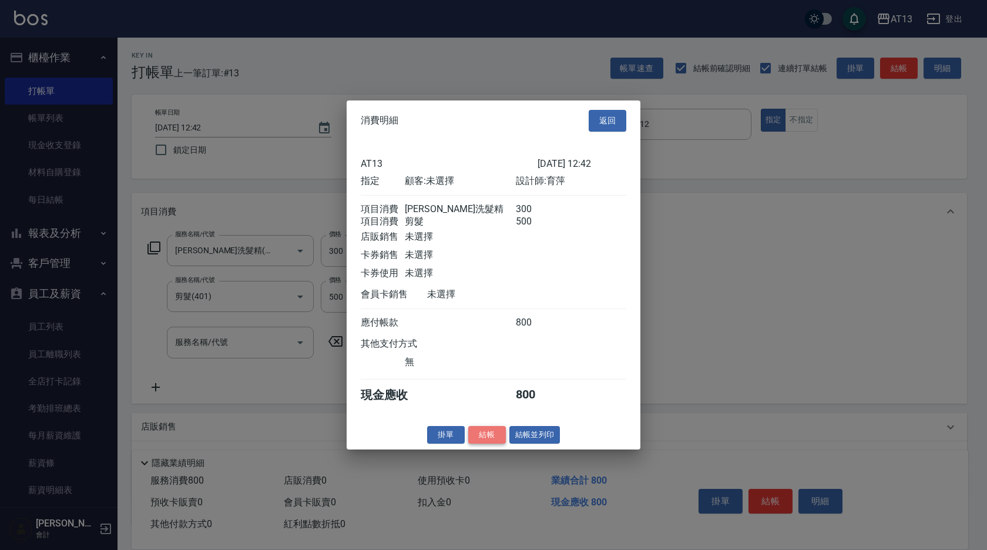
click at [482, 438] on button "結帳" at bounding box center [487, 434] width 38 height 18
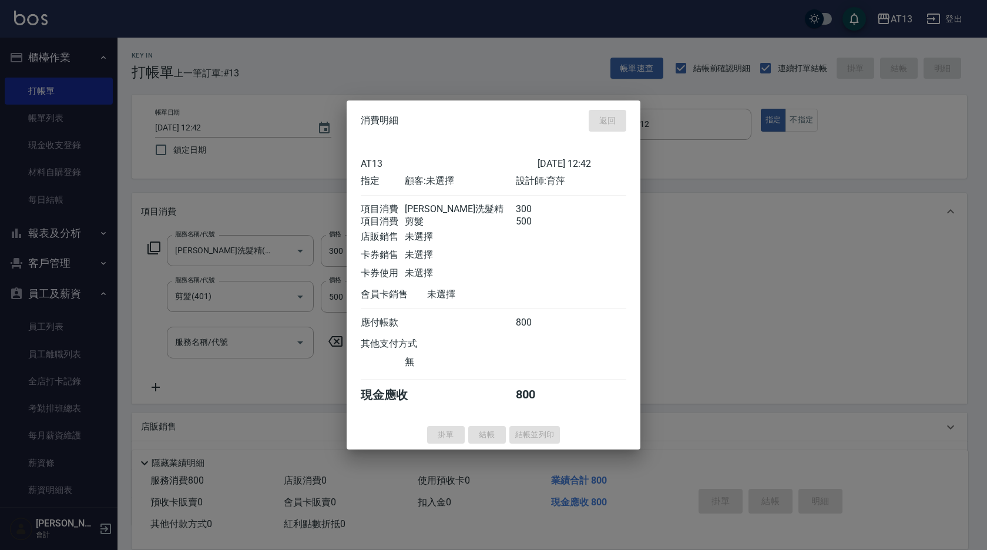
type input "[DATE] 12:46"
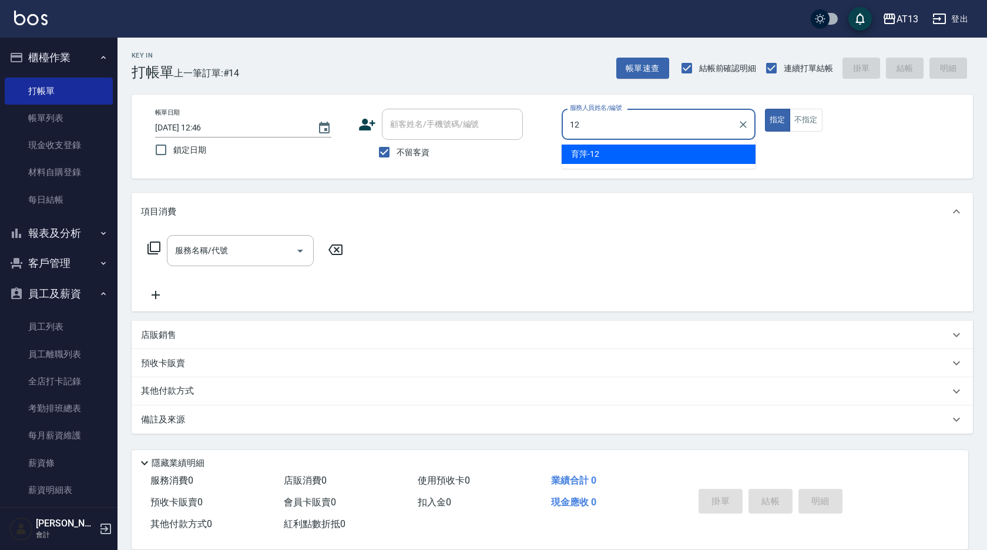
click at [573, 164] on ul "育[PERSON_NAME] -12" at bounding box center [658, 154] width 194 height 29
click at [563, 150] on div "育[PERSON_NAME] -12" at bounding box center [658, 153] width 194 height 19
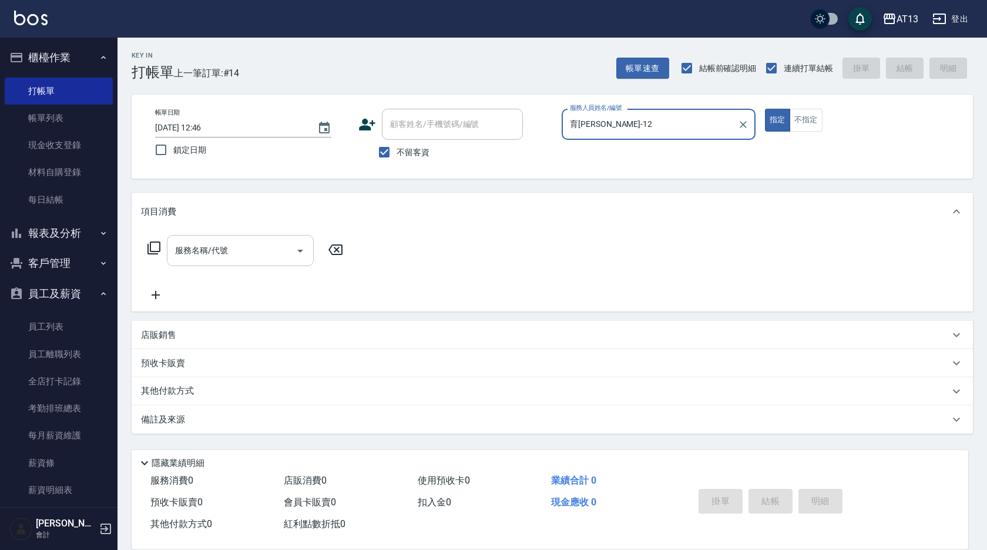
type input "育[PERSON_NAME]-12"
click at [267, 241] on input "服務名稱/代號" at bounding box center [231, 250] width 119 height 21
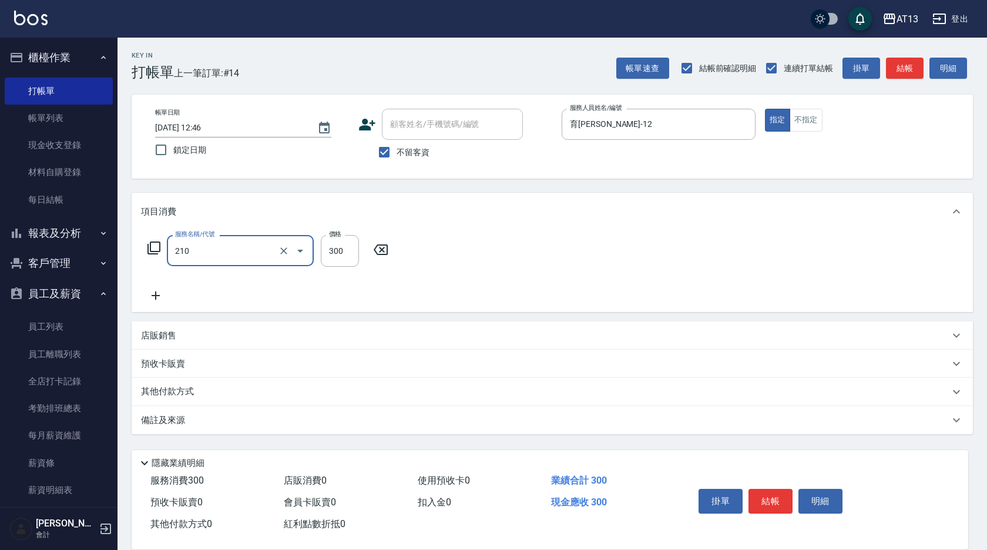
type input "[PERSON_NAME]洗髮精(210)"
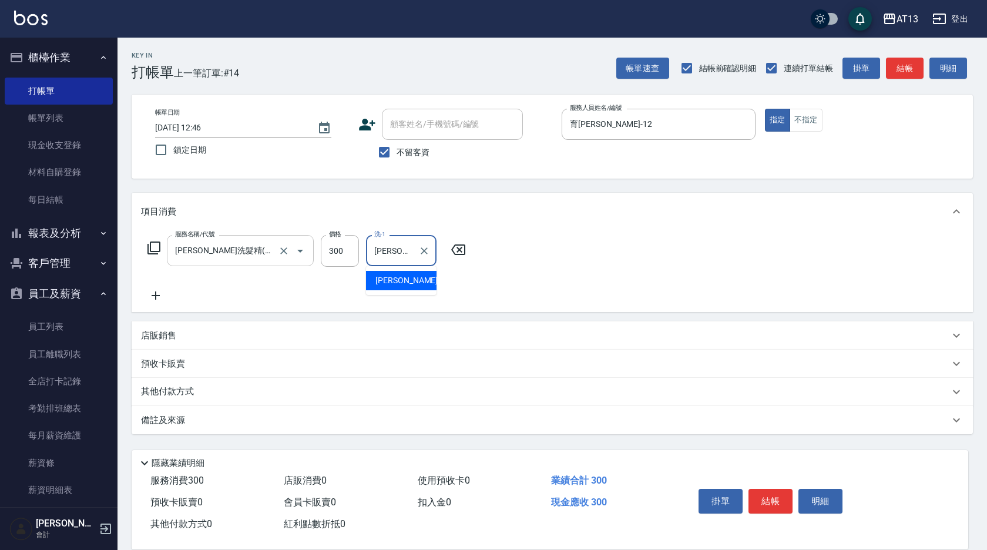
type input "[PERSON_NAME]-28"
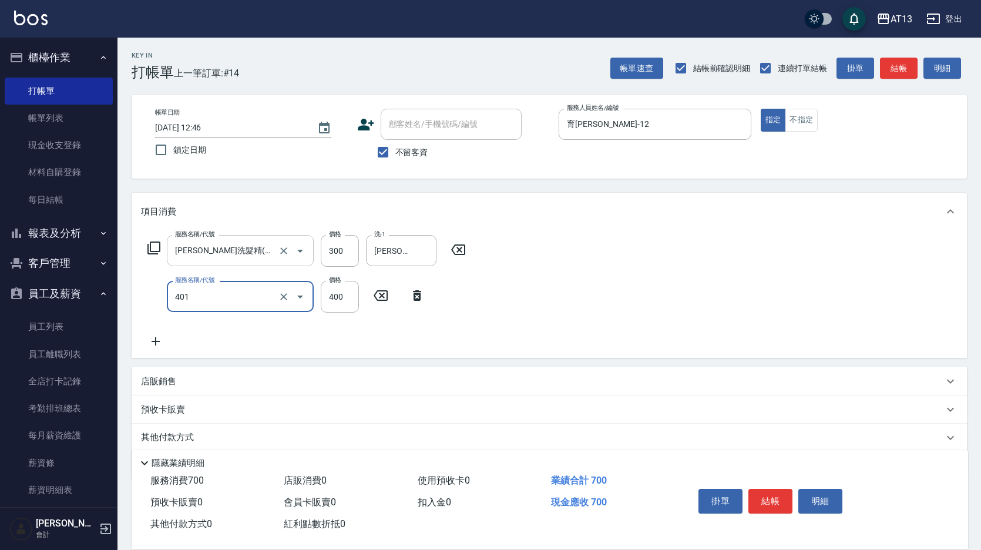
type input "剪髮(401)"
type input "200"
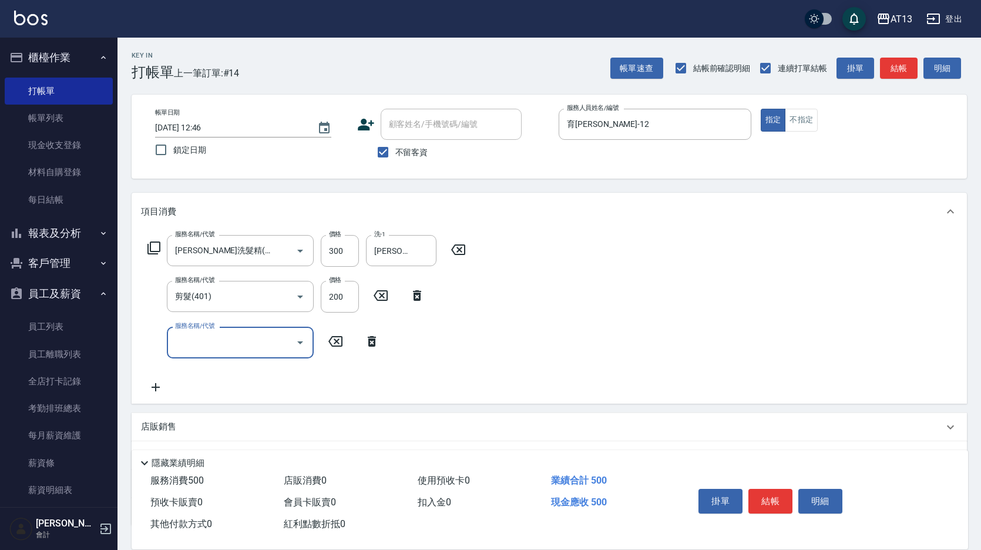
drag, startPoint x: 627, startPoint y: 337, endPoint x: 652, endPoint y: 329, distance: 25.8
click at [627, 338] on div "服務名稱/代號 [PERSON_NAME]洗髮精(210) 服務名稱/代號 價格 300 價格 洗-1 [PERSON_NAME]-28 洗-1 服務名稱/代…" at bounding box center [549, 316] width 835 height 173
drag, startPoint x: 765, startPoint y: 488, endPoint x: 709, endPoint y: 495, distance: 56.2
click at [764, 489] on button "結帳" at bounding box center [770, 501] width 44 height 25
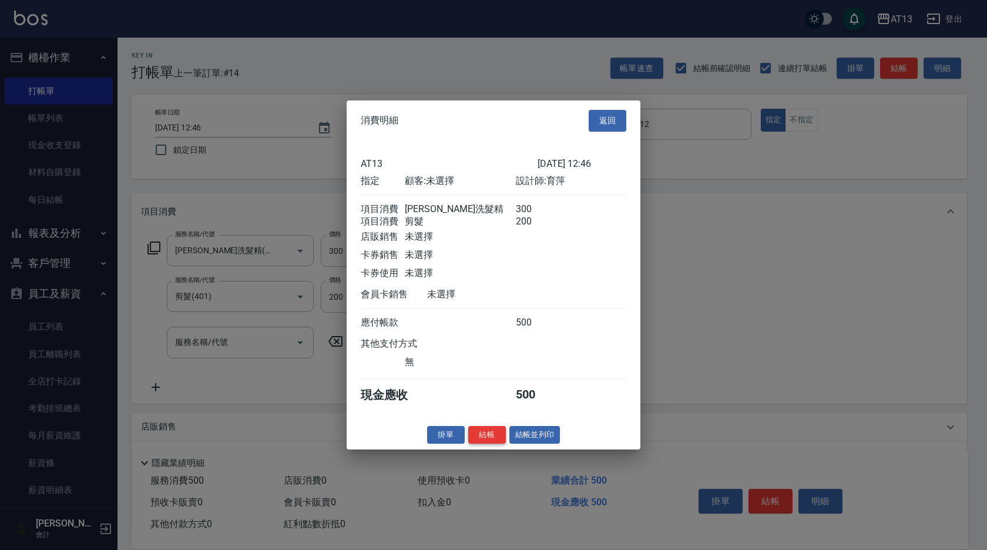
click at [493, 437] on button "結帳" at bounding box center [487, 434] width 38 height 18
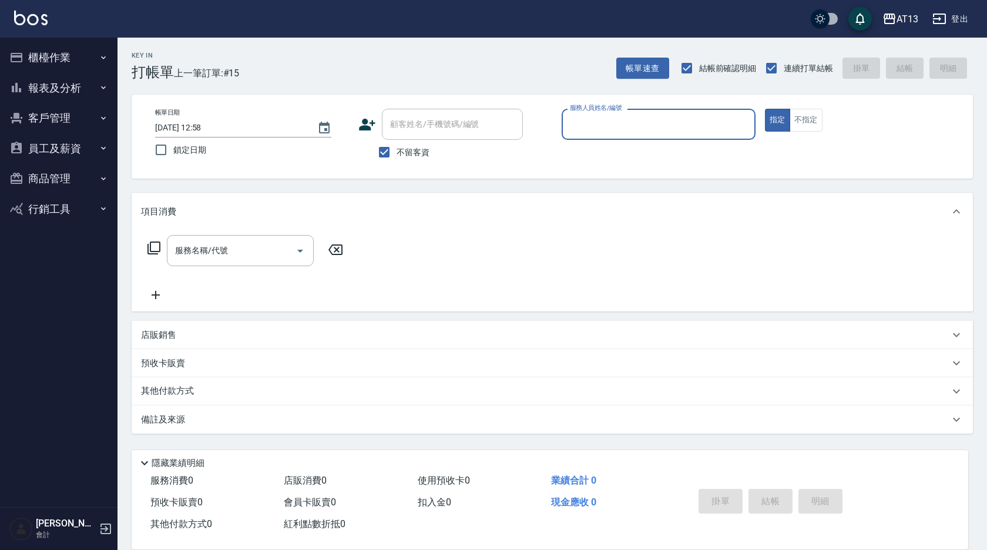
click at [62, 46] on button "櫃檯作業" at bounding box center [59, 57] width 108 height 31
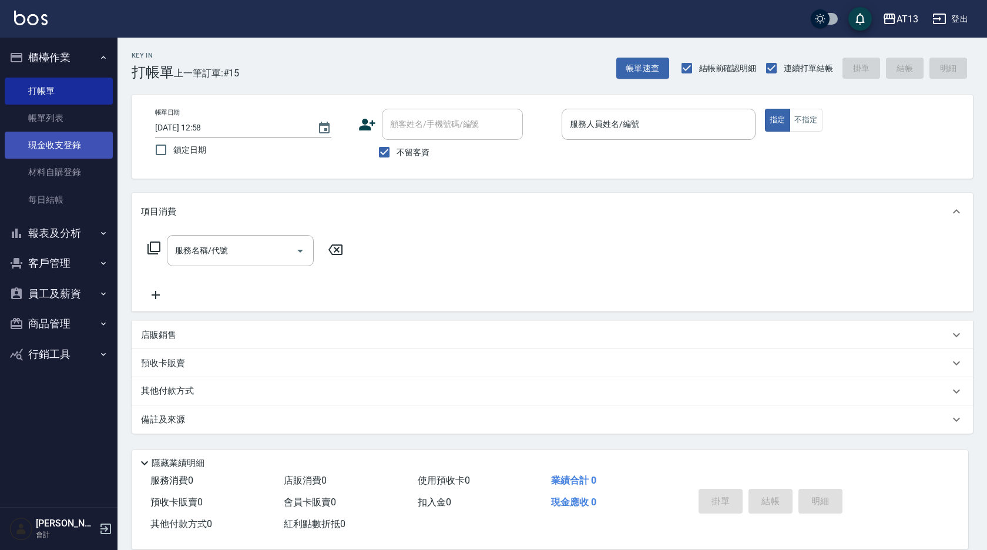
click at [75, 136] on link "現金收支登錄" at bounding box center [59, 145] width 108 height 27
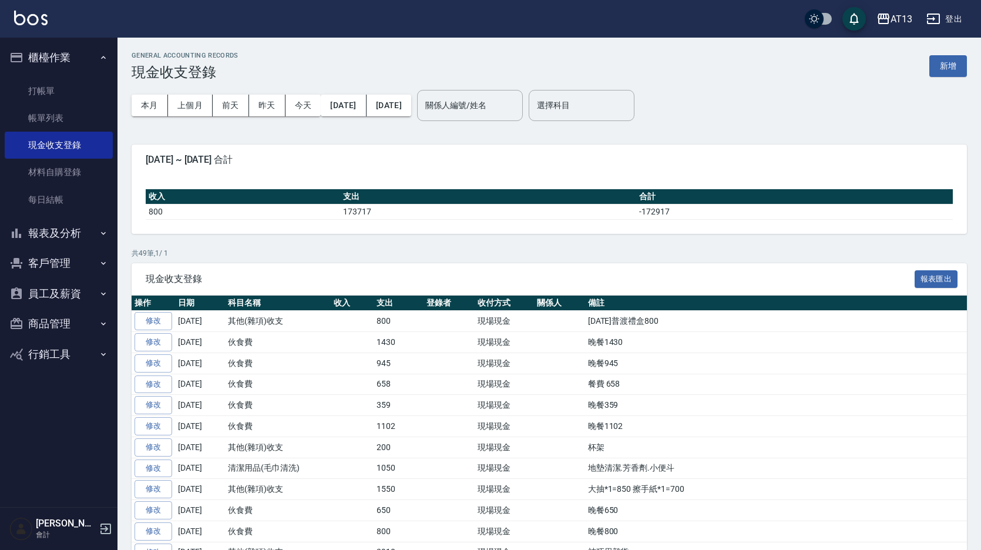
click at [944, 78] on div "GENERAL ACCOUNTING RECORDS 現金收支登錄 新增" at bounding box center [549, 66] width 835 height 29
click at [947, 72] on button "新增" at bounding box center [948, 66] width 38 height 22
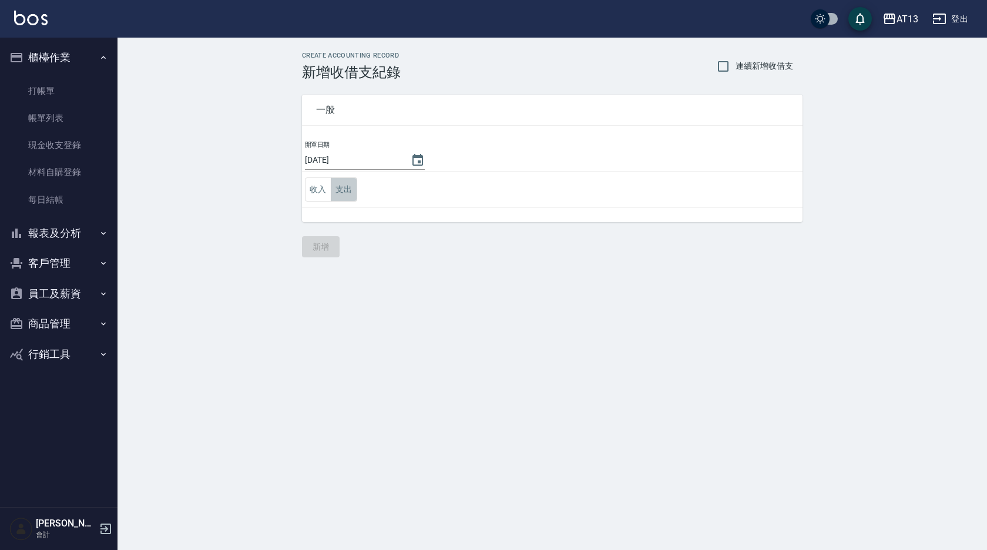
click at [349, 187] on button "支出" at bounding box center [344, 189] width 26 height 24
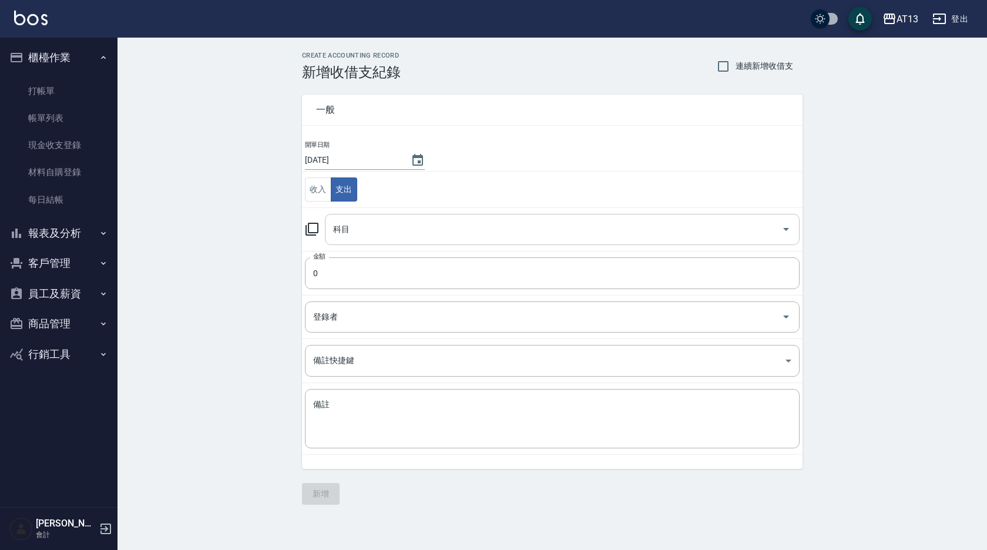
click at [786, 223] on icon "Open" at bounding box center [786, 229] width 14 height 14
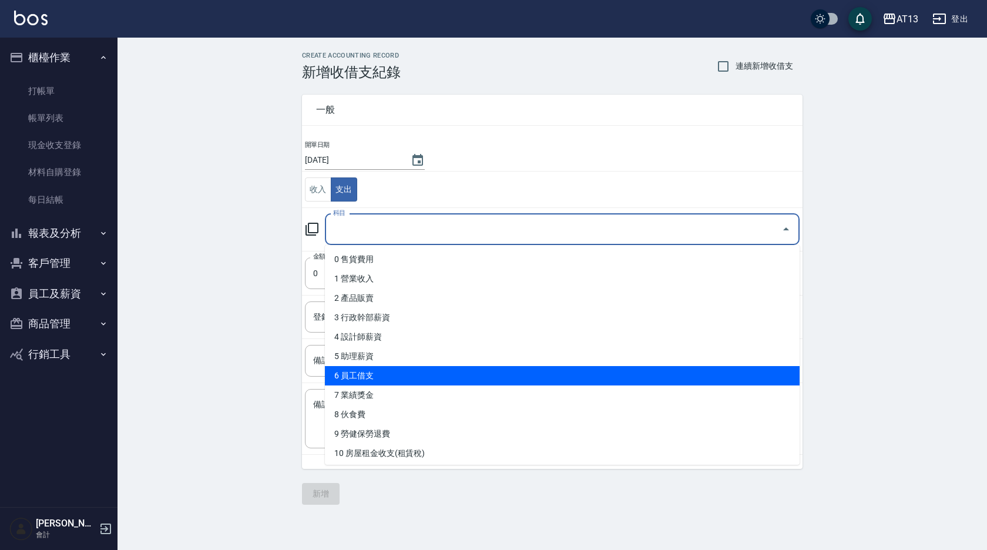
click at [390, 378] on li "6 員工借支" at bounding box center [562, 375] width 474 height 19
type input "6 員工借支"
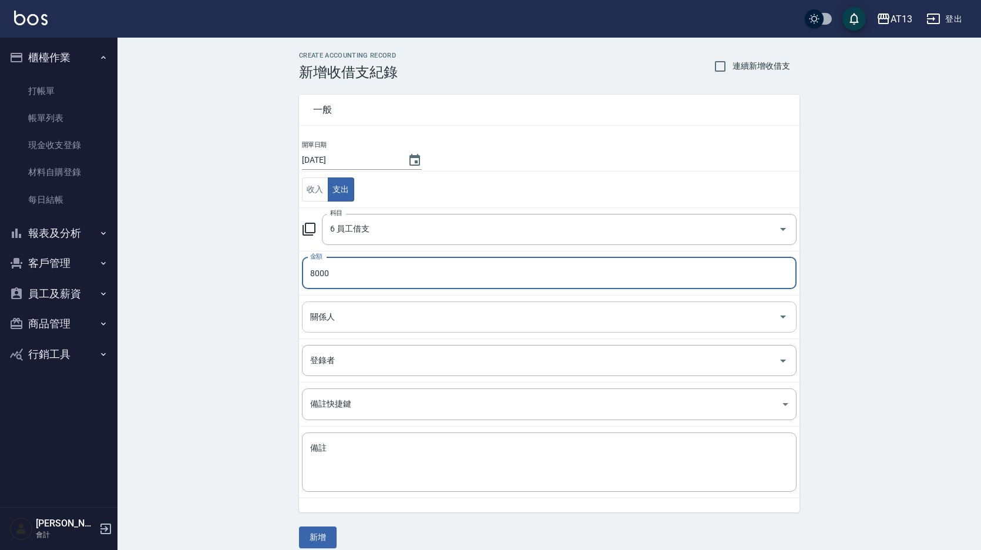
type input "8000"
click at [772, 313] on input "關係人" at bounding box center [540, 317] width 466 height 21
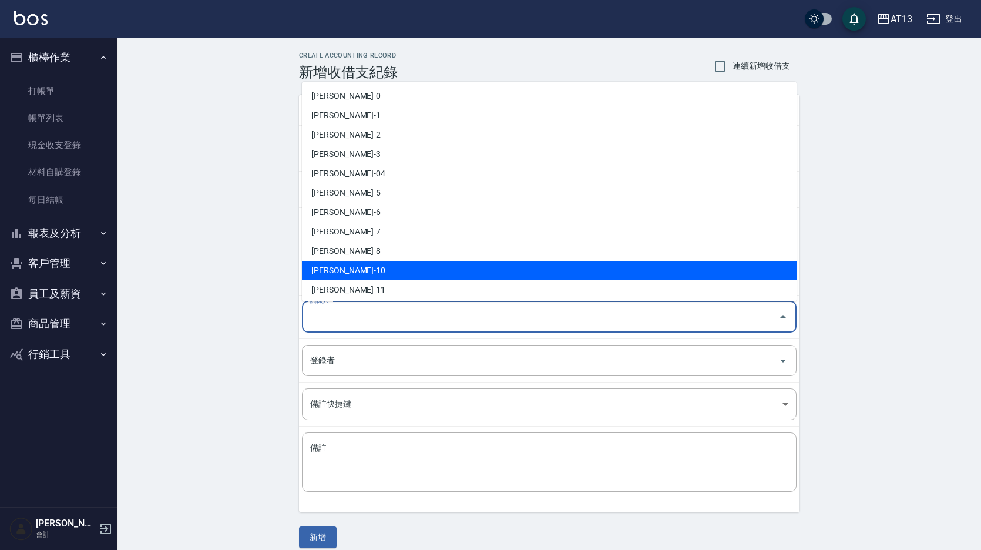
click at [464, 272] on li "[PERSON_NAME]-10" at bounding box center [549, 270] width 494 height 19
type input "[PERSON_NAME]-10"
drag, startPoint x: 374, startPoint y: 311, endPoint x: 306, endPoint y: 319, distance: 68.7
click at [306, 319] on div "鄧稔穎-10 關係人" at bounding box center [549, 316] width 494 height 31
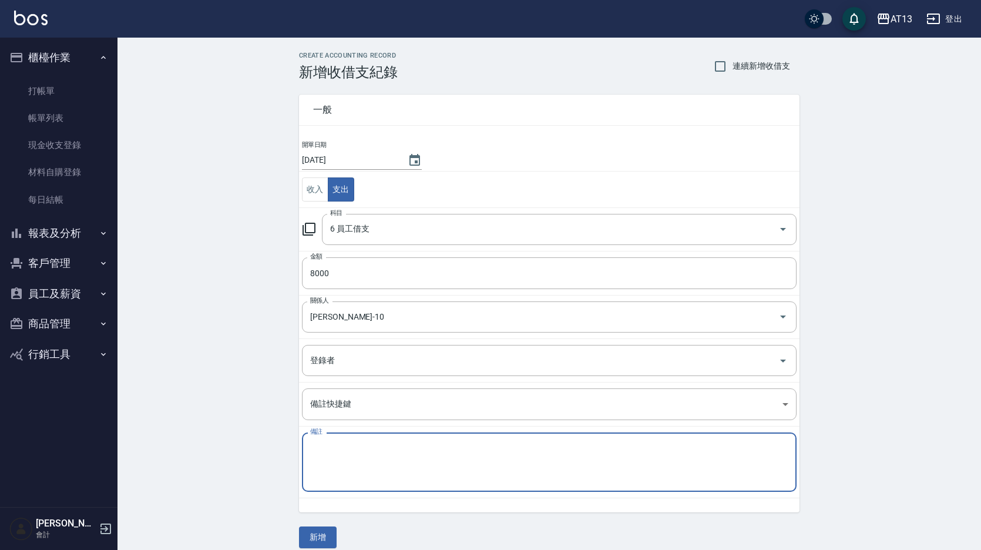
click at [324, 457] on textarea "備註" at bounding box center [549, 462] width 478 height 40
paste textarea "[PERSON_NAME]-10"
type textarea "鄧稔穎8000"
click at [315, 527] on button "新增" at bounding box center [318, 537] width 38 height 22
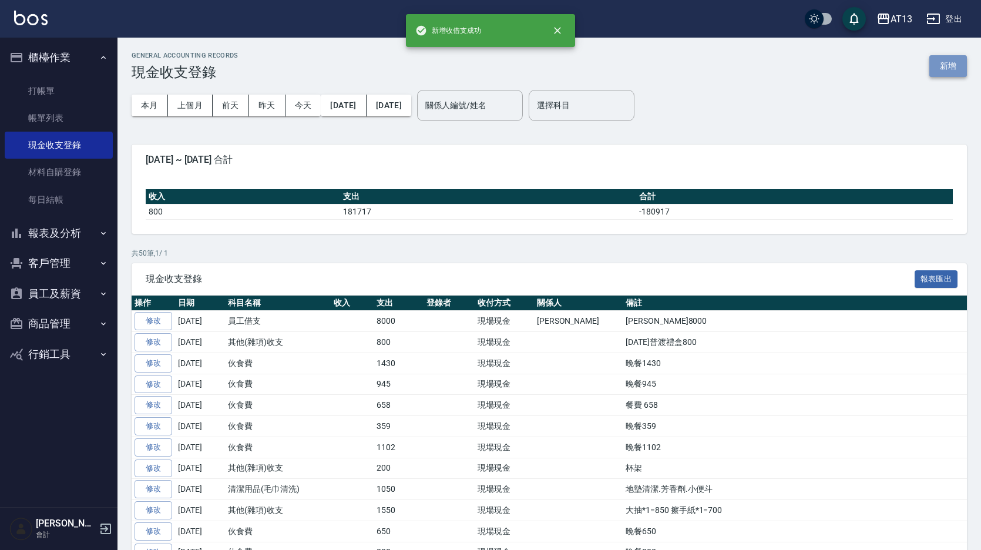
click at [943, 64] on button "新增" at bounding box center [948, 66] width 38 height 22
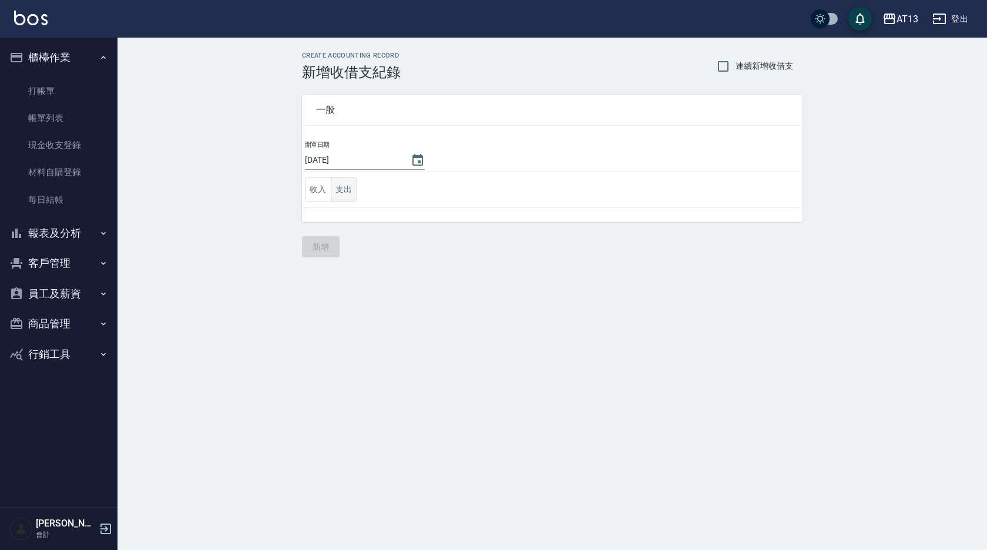
click at [347, 186] on button "支出" at bounding box center [344, 189] width 26 height 24
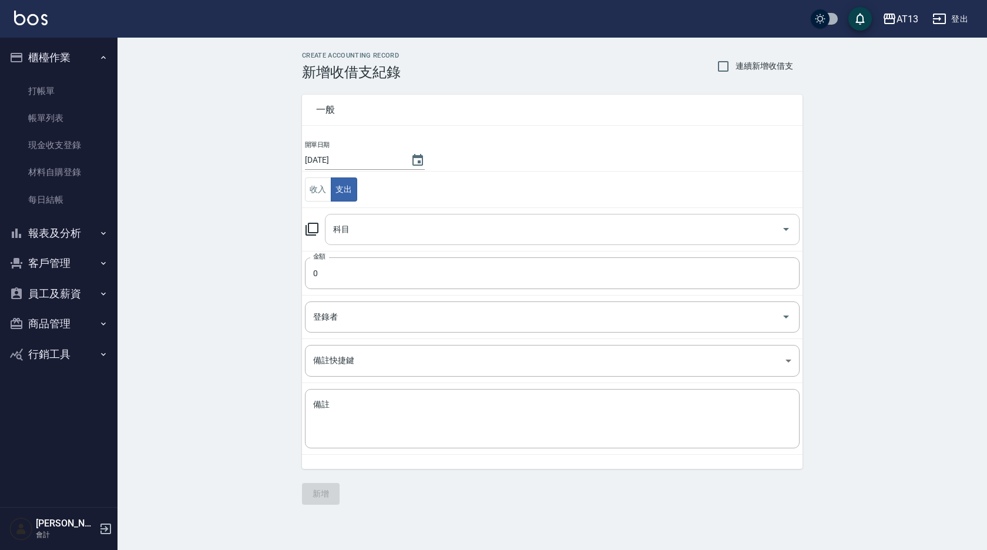
click at [790, 226] on icon "Open" at bounding box center [786, 229] width 14 height 14
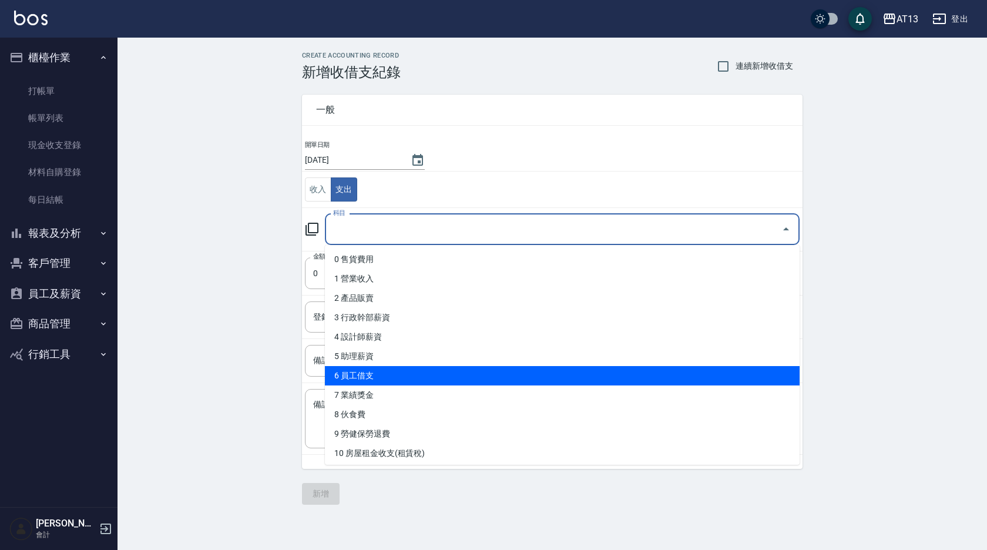
click at [507, 373] on li "6 員工借支" at bounding box center [562, 375] width 474 height 19
type input "6 員工借支"
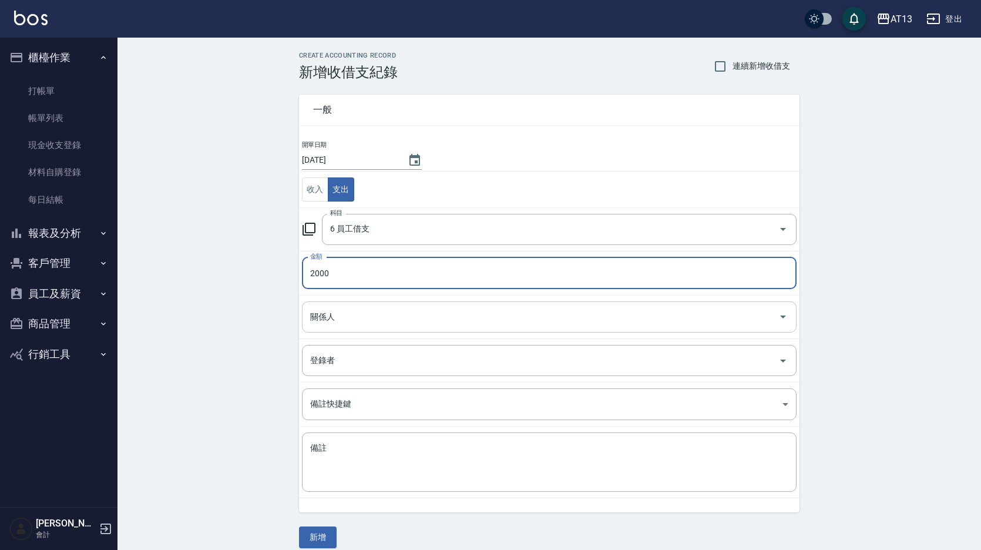
click at [781, 323] on icon "Open" at bounding box center [783, 316] width 14 height 14
type input "2000"
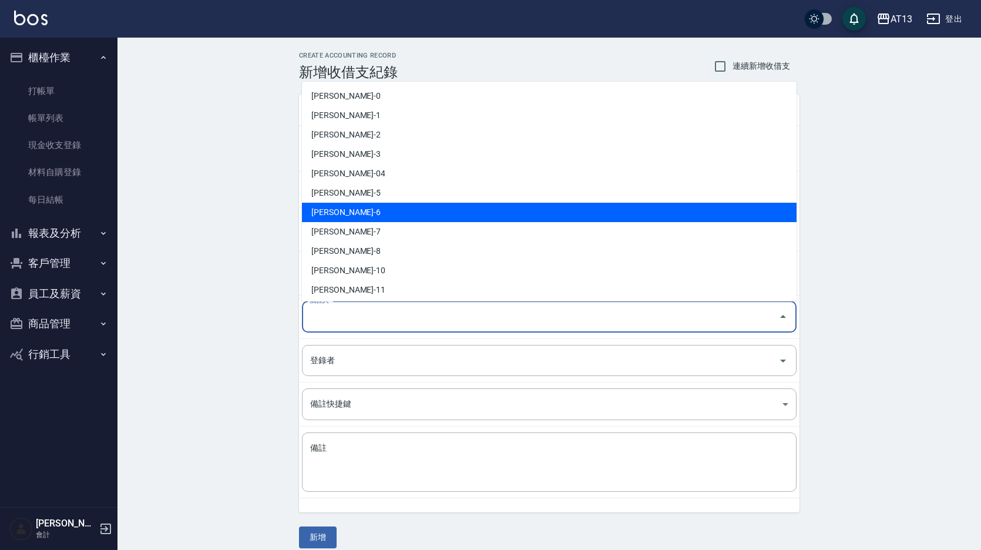
click at [430, 216] on li "[PERSON_NAME]-6" at bounding box center [549, 212] width 494 height 19
type input "[PERSON_NAME]-6"
drag, startPoint x: 371, startPoint y: 319, endPoint x: 310, endPoint y: 319, distance: 60.5
click at [310, 319] on input "[PERSON_NAME]-6" at bounding box center [532, 317] width 451 height 21
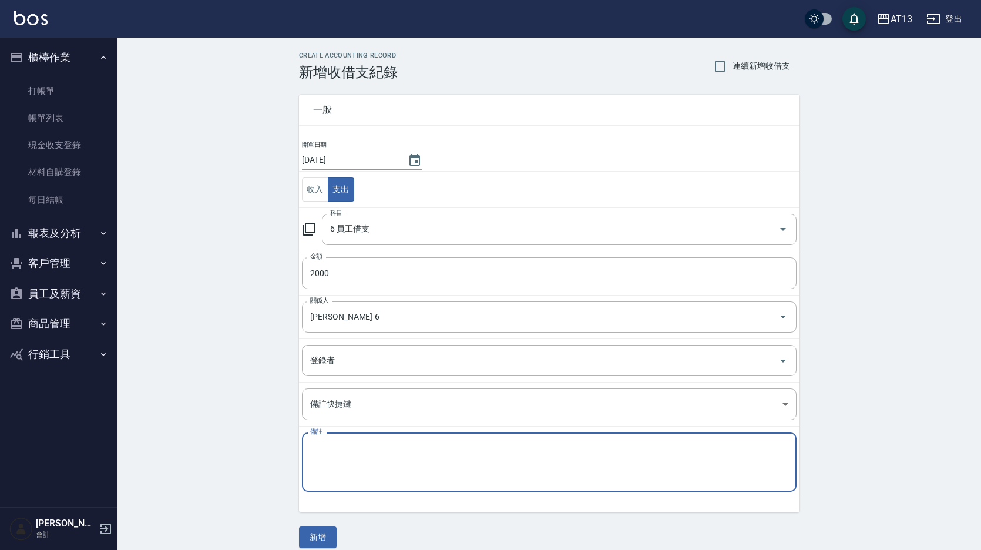
click at [317, 446] on textarea "備註" at bounding box center [549, 462] width 478 height 40
paste textarea "[PERSON_NAME]-6"
type textarea "陳亭妤2000"
click at [322, 533] on button "新增" at bounding box center [318, 537] width 38 height 22
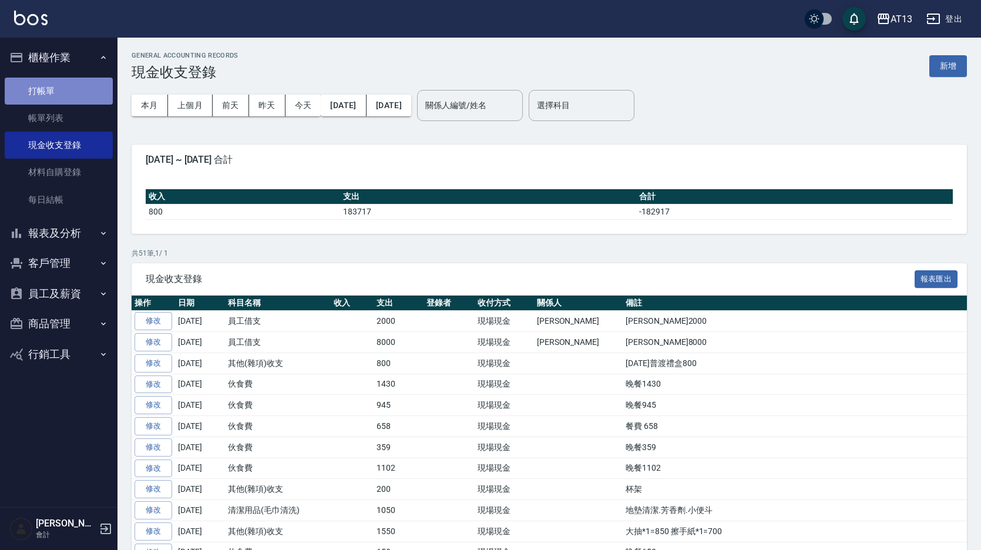
click at [41, 97] on link "打帳單" at bounding box center [59, 91] width 108 height 27
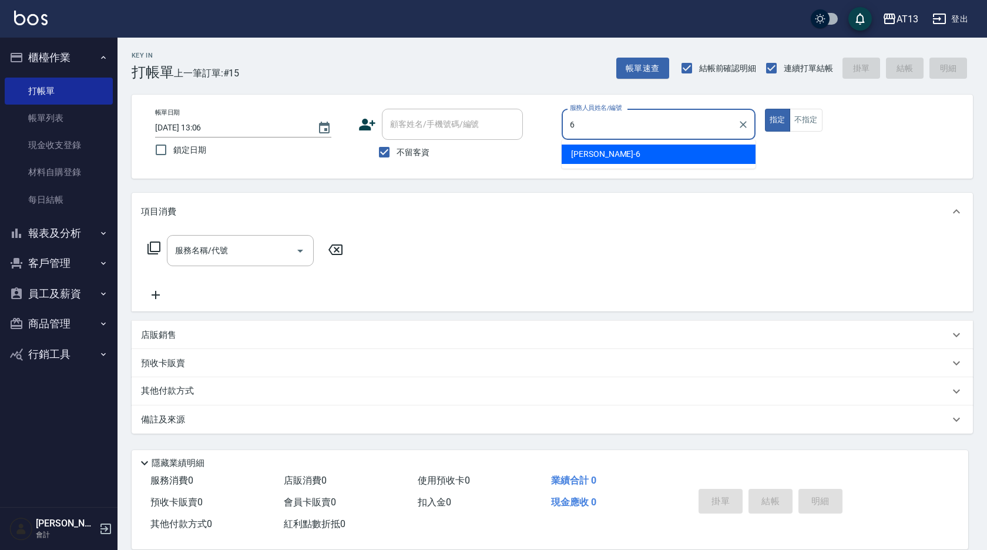
drag, startPoint x: 660, startPoint y: 153, endPoint x: 612, endPoint y: 161, distance: 49.0
click at [659, 153] on div "[PERSON_NAME] -6" at bounding box center [658, 153] width 194 height 19
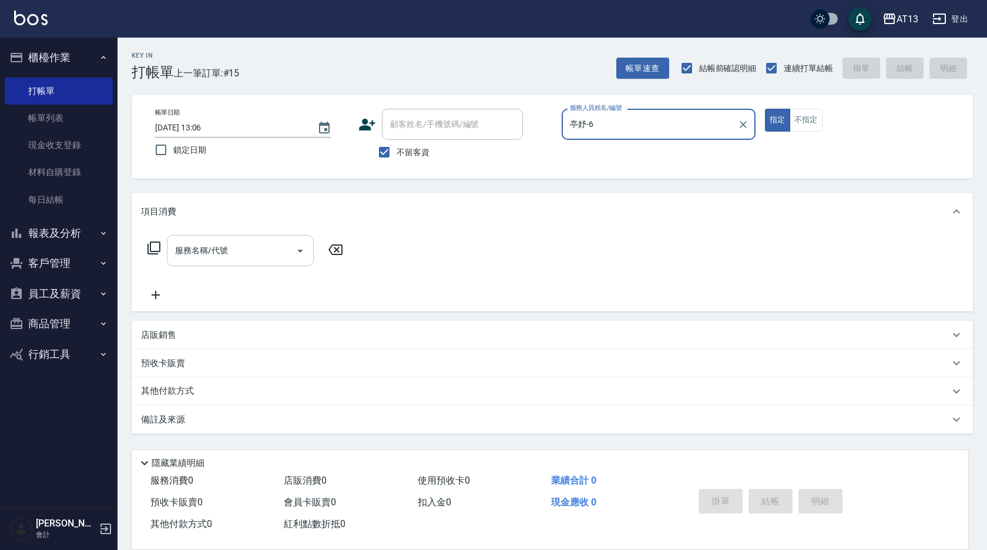
click at [301, 247] on icon "Open" at bounding box center [300, 251] width 14 height 14
type input "亭妤-6"
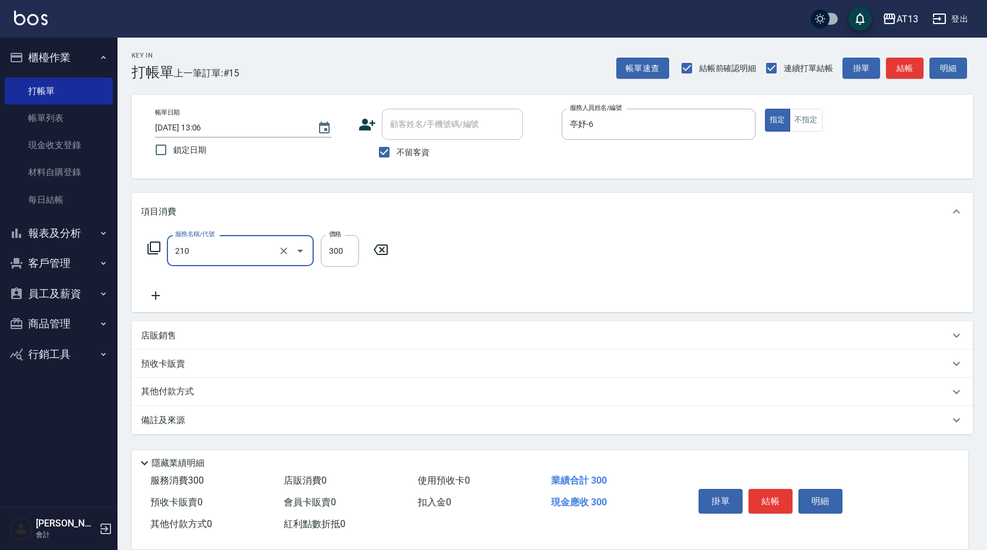
type input "[PERSON_NAME]洗髮精(210)"
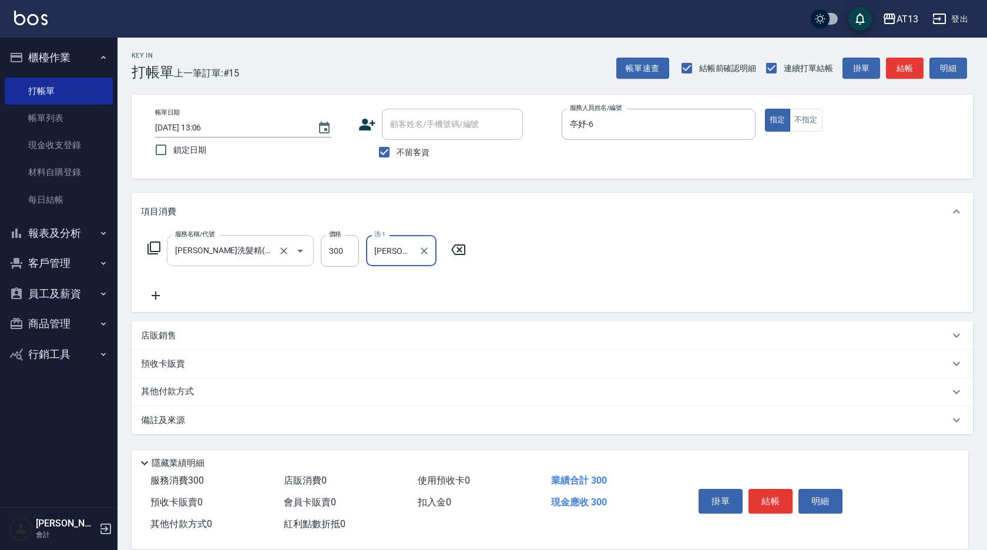
type input "[PERSON_NAME]-11"
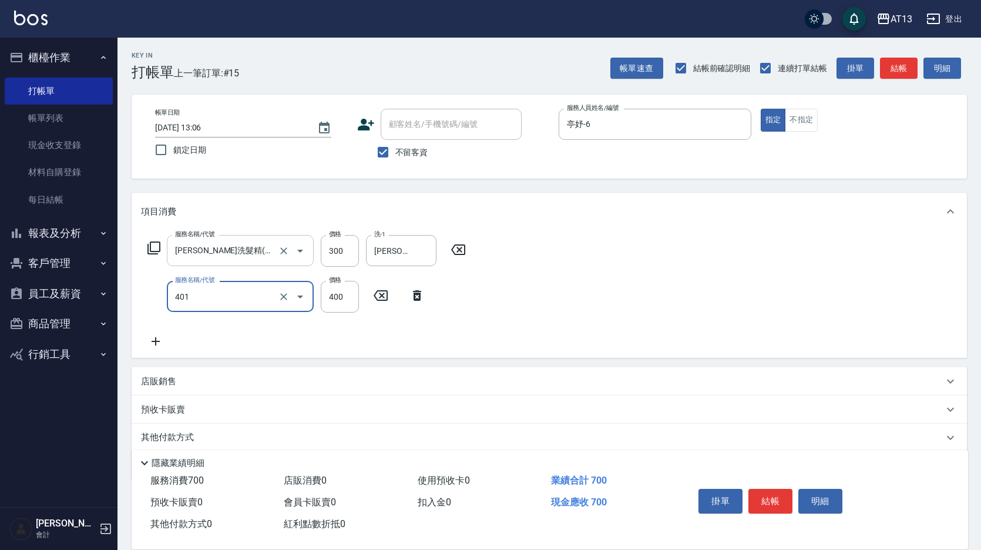
type input "剪髮(401)"
type input "300"
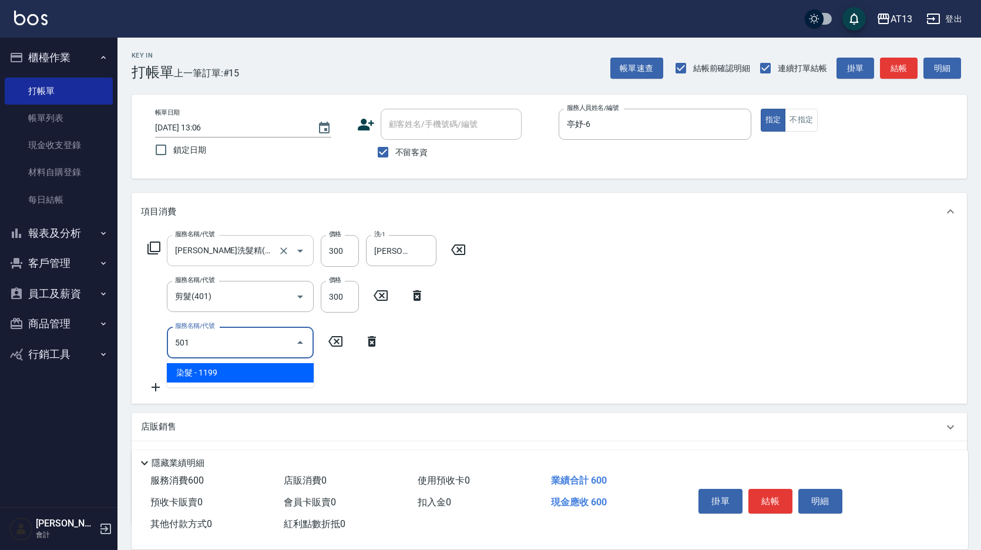
type input "染髮(501)"
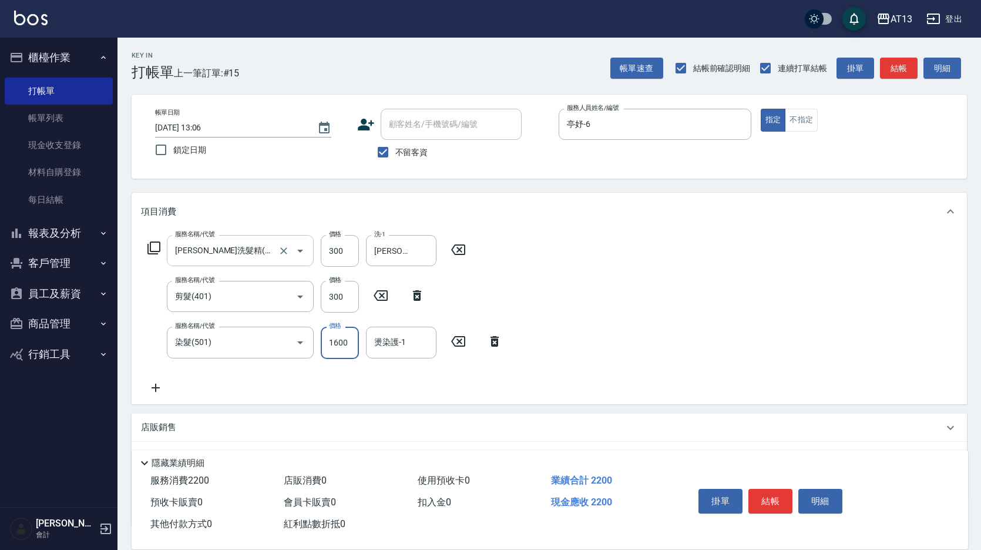
type input "1600"
type input "[PERSON_NAME]-11"
click at [799, 349] on div "服務名稱/代號 歐娜洗髮精(210) 服務名稱/代號 價格 300 價格 洗-1 蔡萓秦-11 洗-1 服務名稱/代號 剪髮(401) 服務名稱/代號 價格 …" at bounding box center [549, 316] width 835 height 173
click at [775, 494] on button "結帳" at bounding box center [770, 501] width 44 height 25
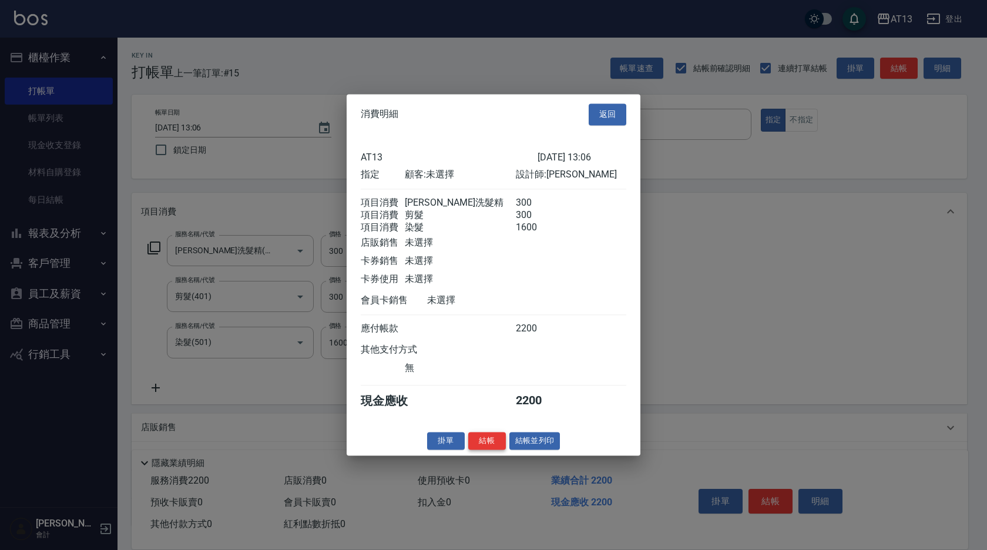
click at [484, 448] on button "結帳" at bounding box center [487, 441] width 38 height 18
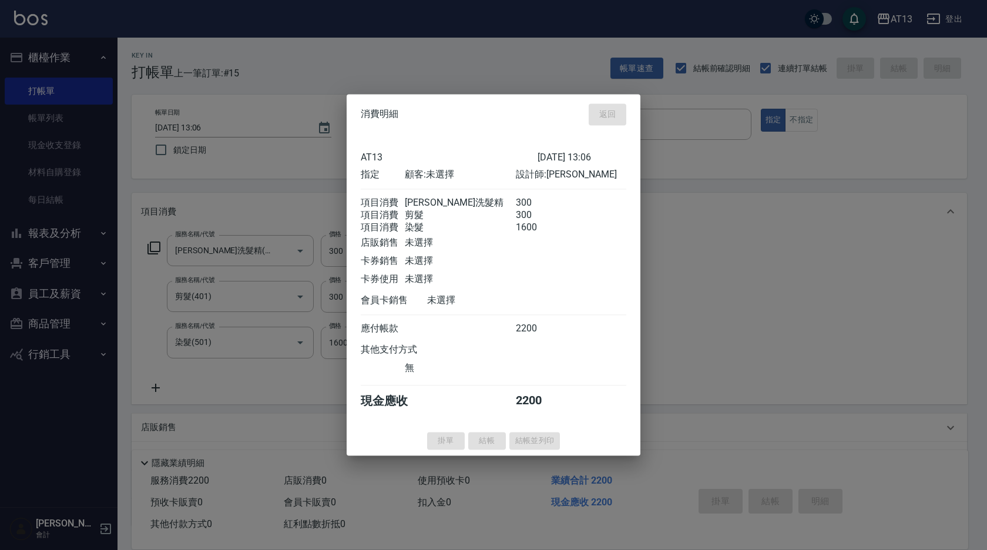
type input "2025/08/24 13:21"
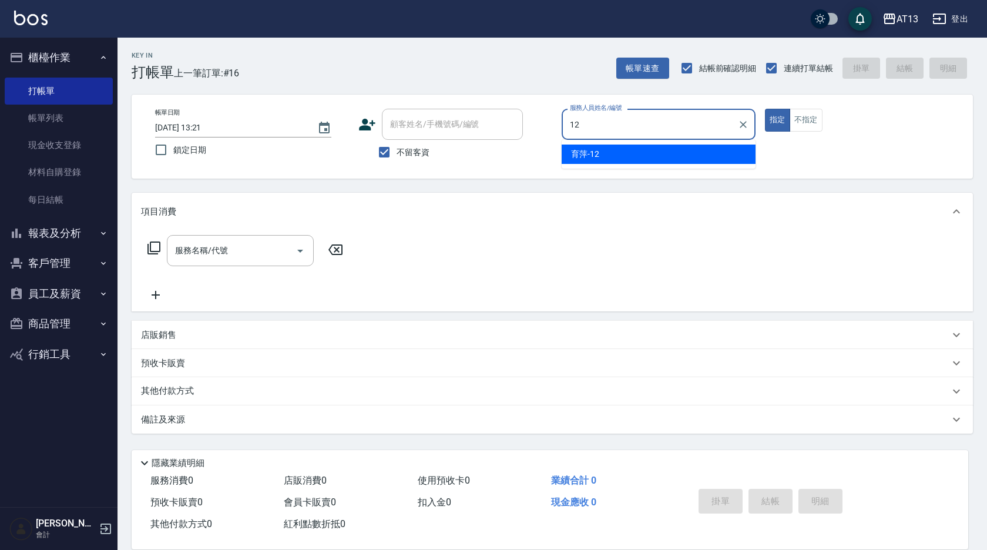
click at [642, 158] on div "育[PERSON_NAME] -12" at bounding box center [658, 153] width 194 height 19
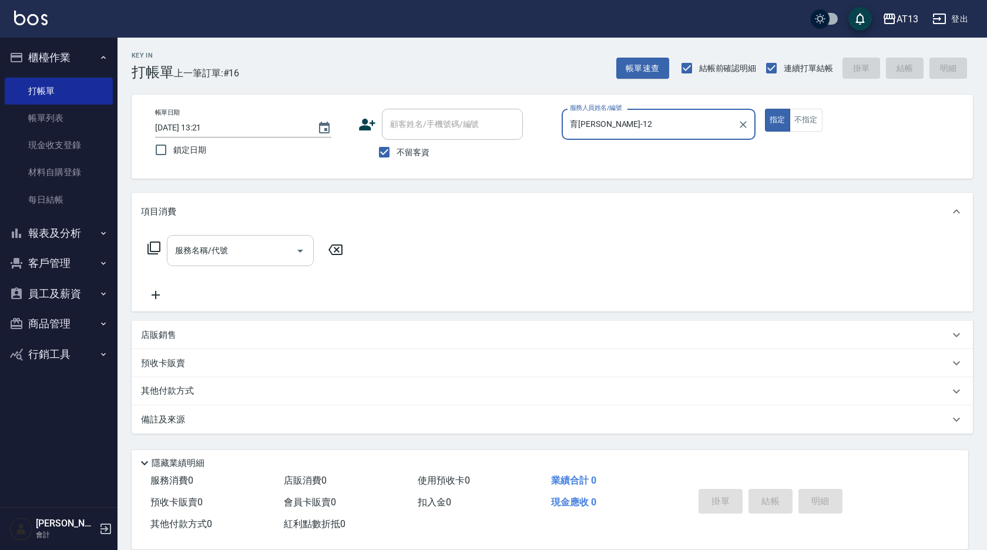
type input "育[PERSON_NAME]-12"
click at [255, 252] on input "服務名稱/代號" at bounding box center [231, 250] width 119 height 21
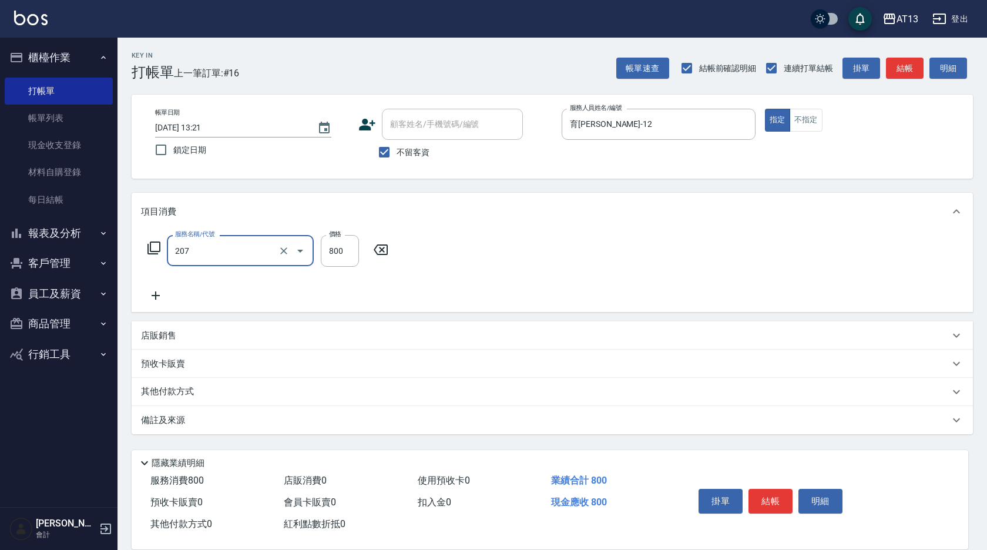
type input "清潔洗(207)"
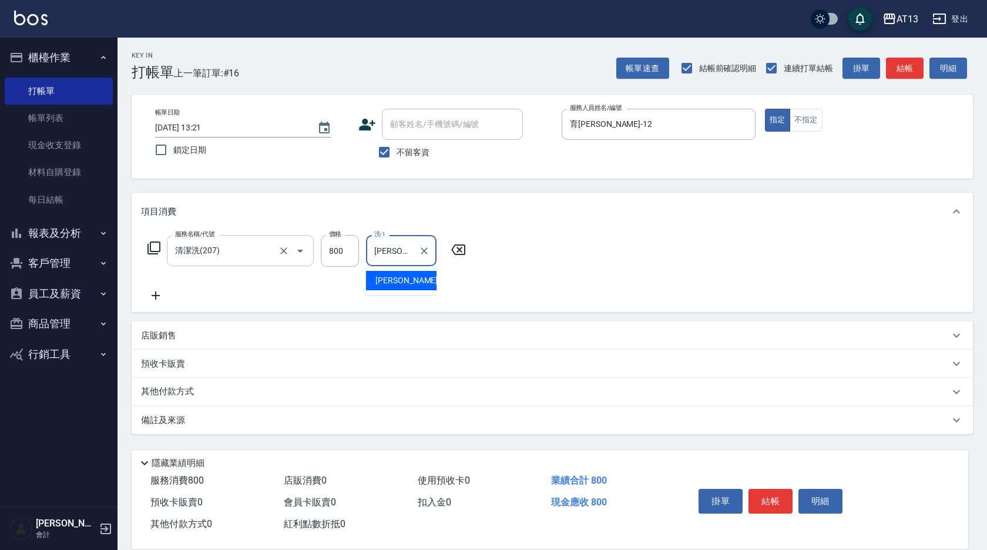
type input "[PERSON_NAME]-31"
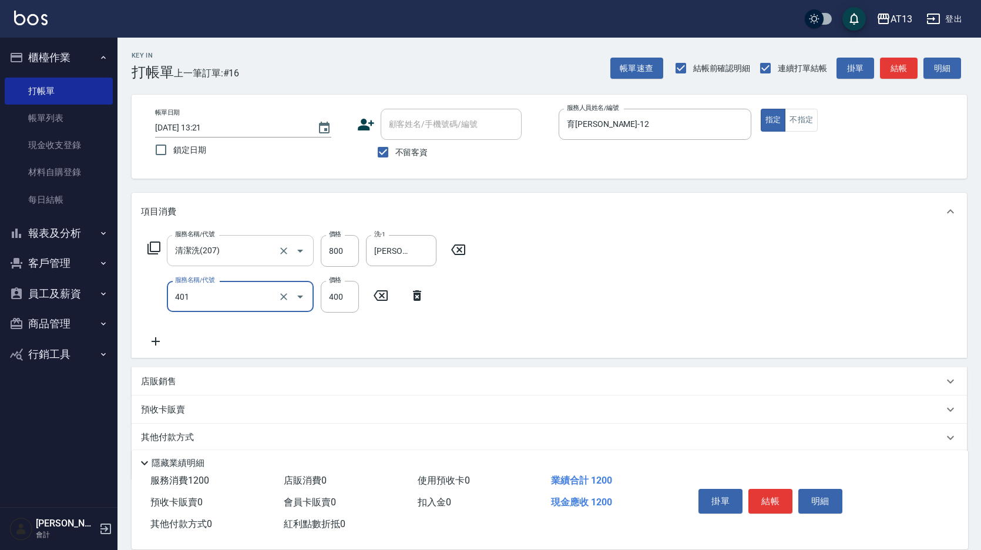
type input "剪髮(401)"
type input "500"
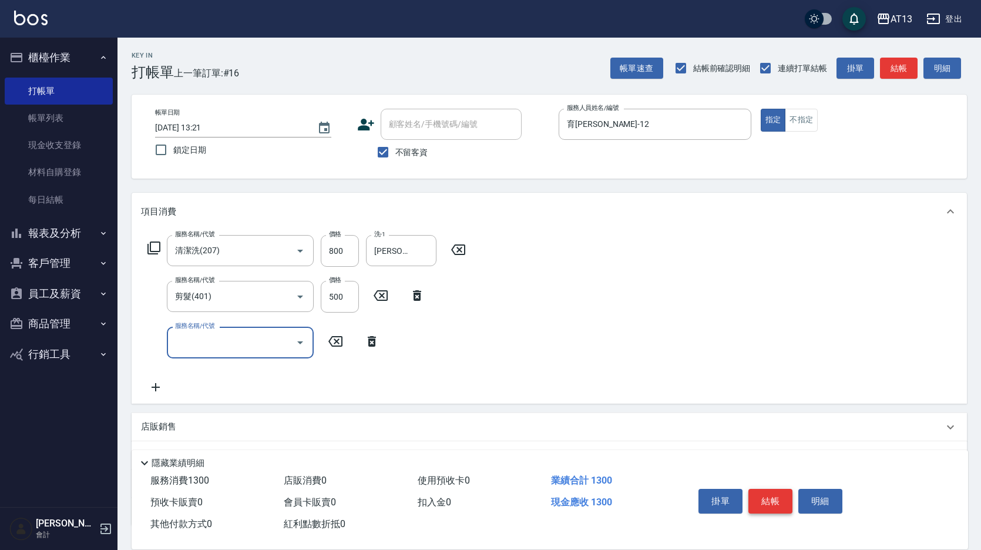
click at [777, 492] on button "結帳" at bounding box center [770, 501] width 44 height 25
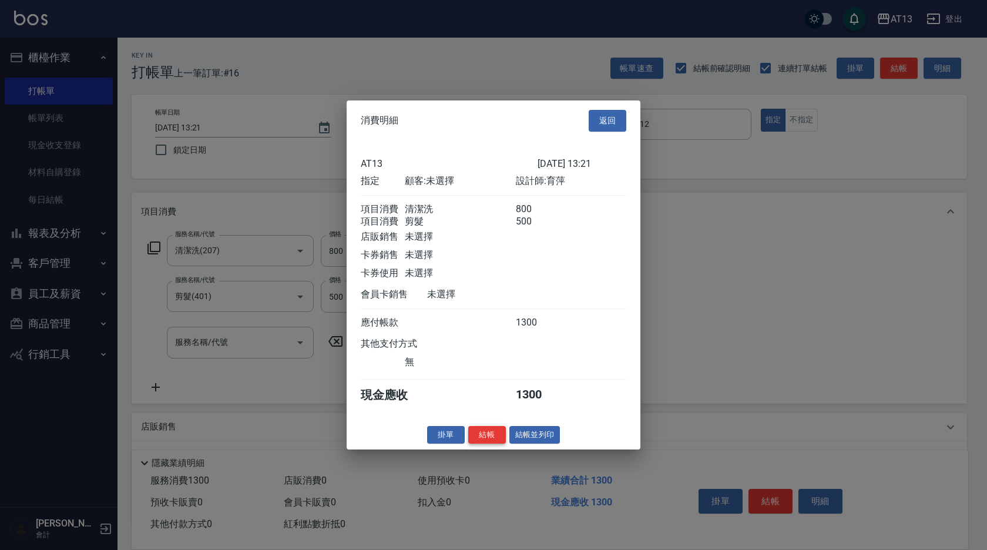
click at [496, 439] on button "結帳" at bounding box center [487, 434] width 38 height 18
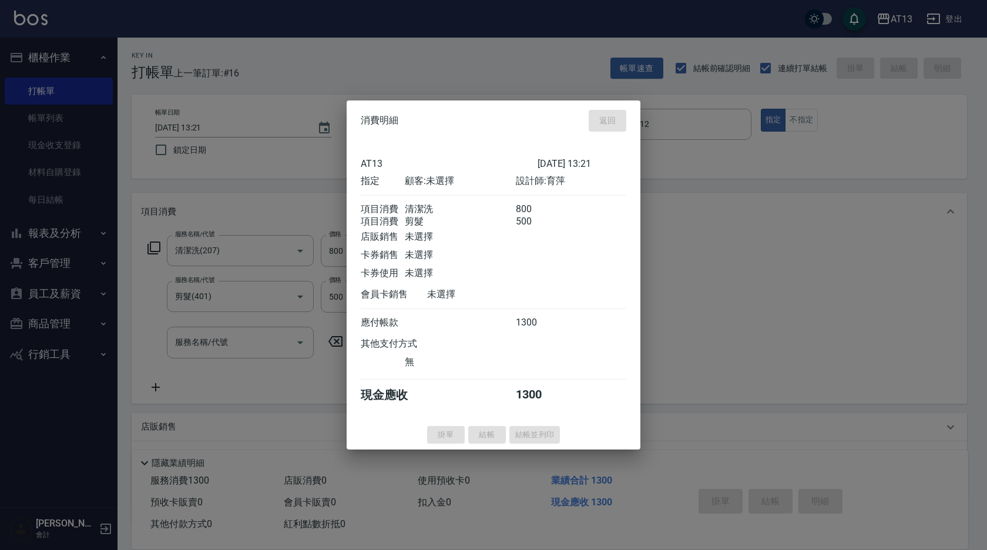
type input "2025/08/24 13:22"
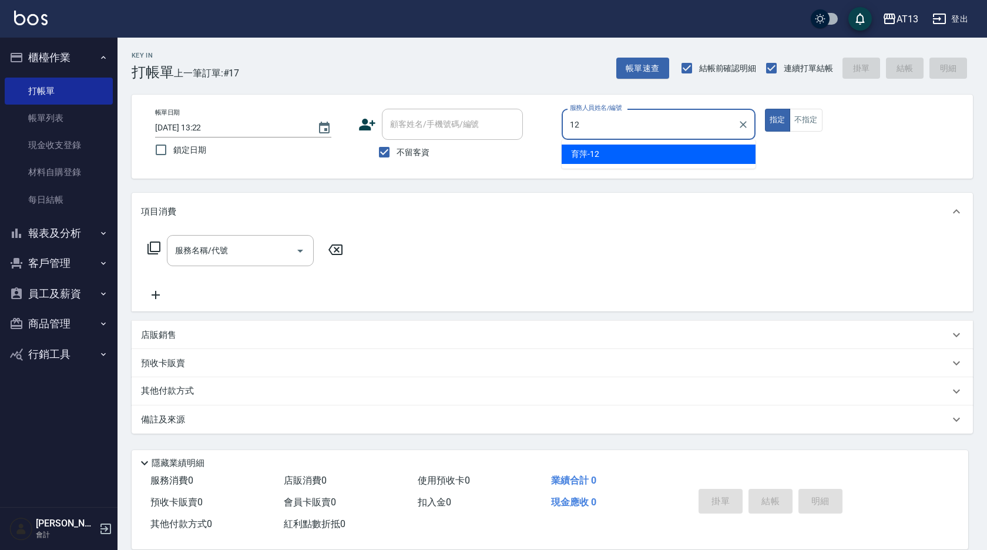
click at [596, 156] on span "育[PERSON_NAME] -12" at bounding box center [585, 154] width 28 height 12
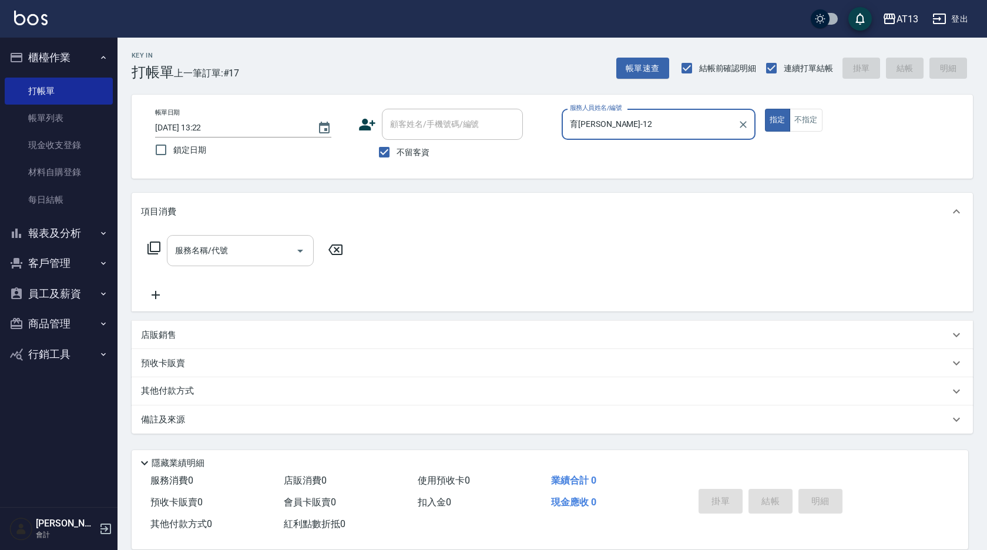
type input "育[PERSON_NAME]-12"
click at [221, 251] on input "服務名稱/代號" at bounding box center [231, 250] width 119 height 21
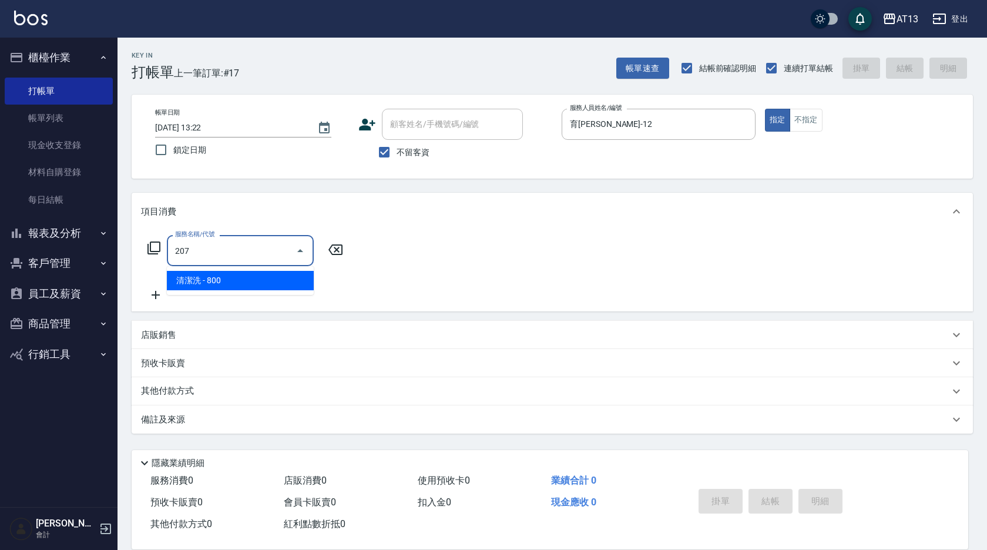
type input "清潔洗(207)"
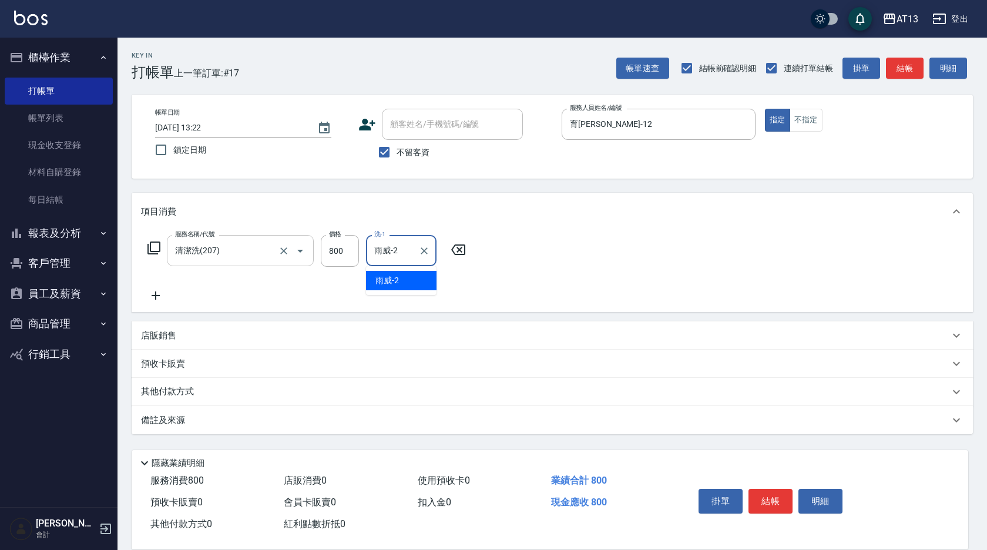
type input "雨威-2"
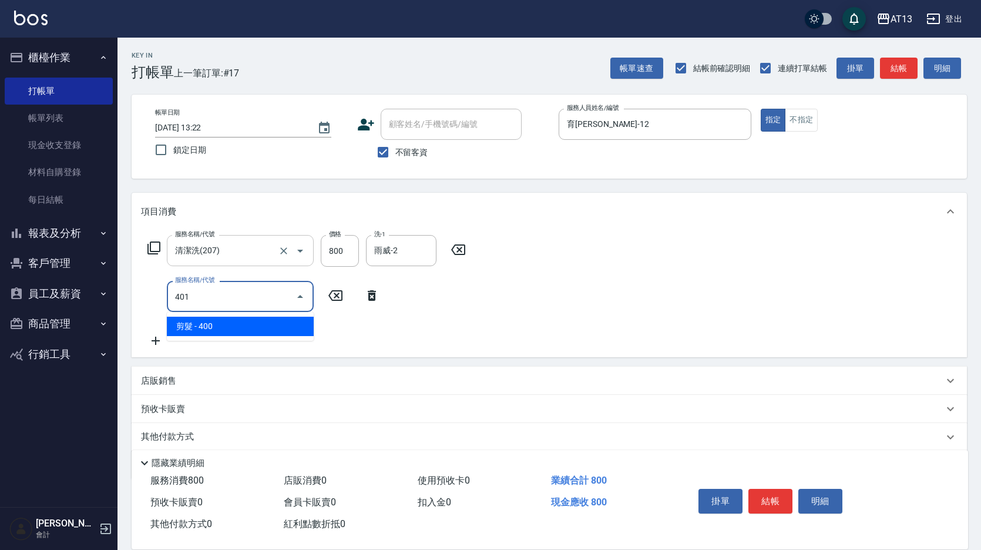
type input "剪髮(401)"
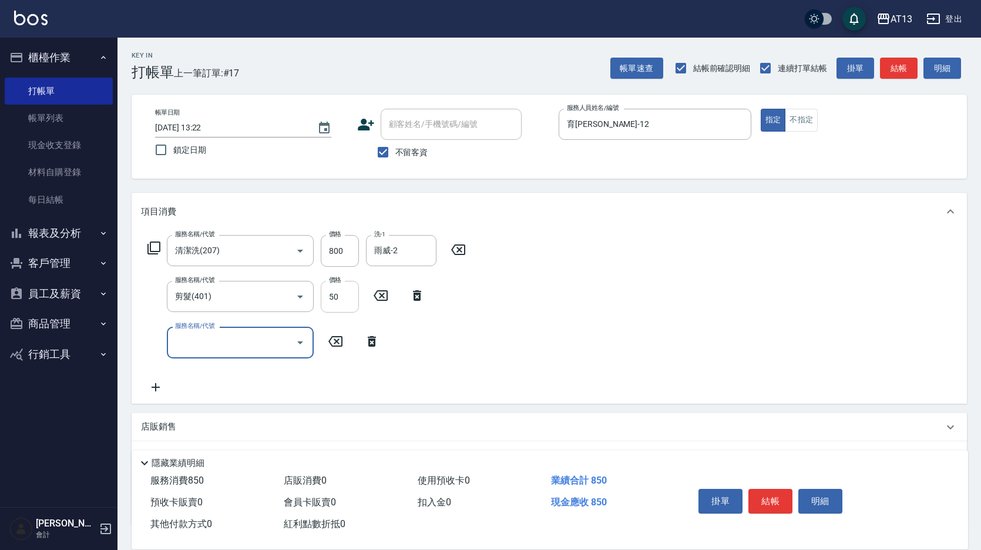
click at [331, 289] on input "50" at bounding box center [340, 297] width 38 height 32
type input "500"
drag, startPoint x: 642, startPoint y: 320, endPoint x: 749, endPoint y: 396, distance: 131.0
click at [644, 320] on div "服務名稱/代號 清潔洗(207) 服務名稱/代號 價格 800 價格 洗-1 雨威-2 洗-1 服務名稱/代號 剪髮(401) 服務名稱/代號 價格 500 …" at bounding box center [549, 316] width 835 height 173
click at [783, 499] on button "結帳" at bounding box center [770, 501] width 44 height 25
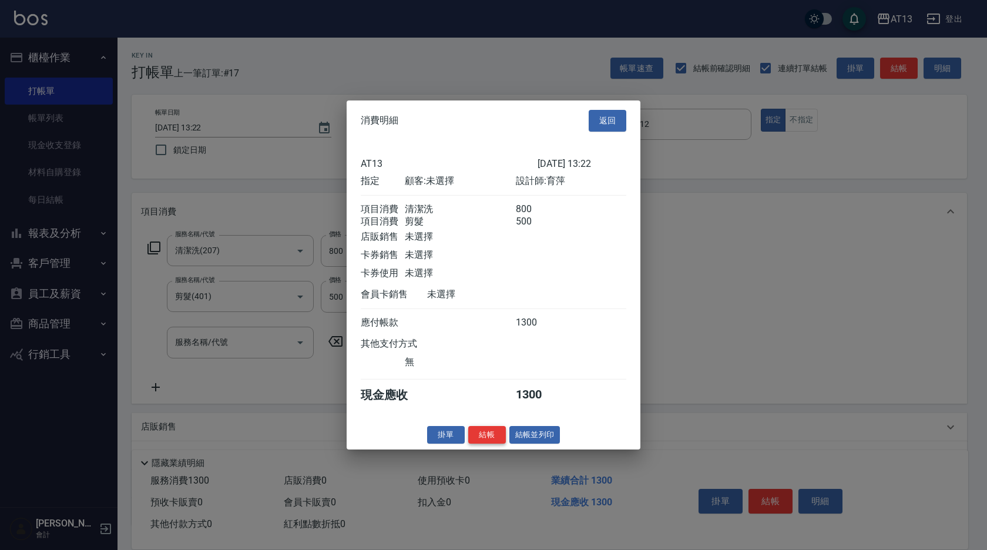
click at [496, 441] on button "結帳" at bounding box center [487, 434] width 38 height 18
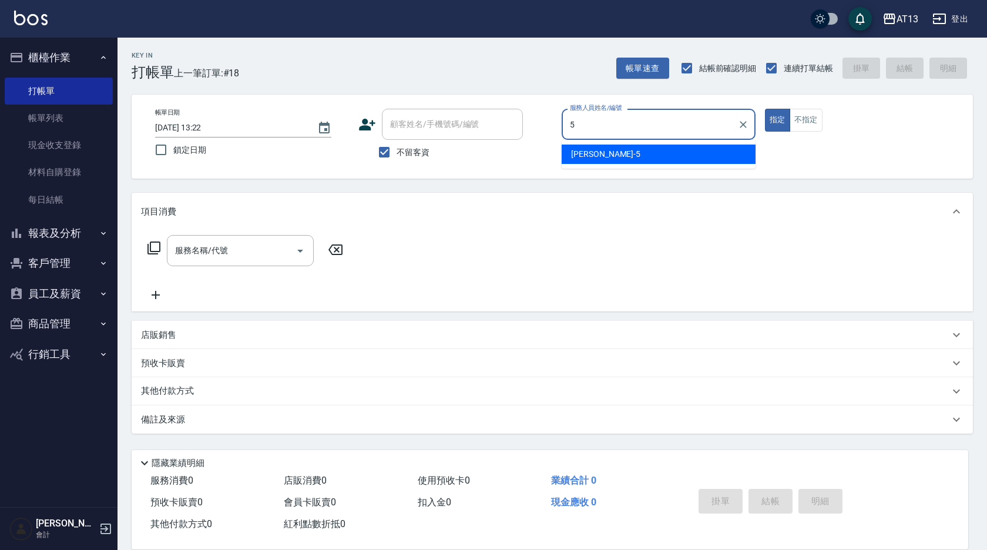
click at [573, 157] on span "陳紓晴 -5" at bounding box center [605, 154] width 69 height 12
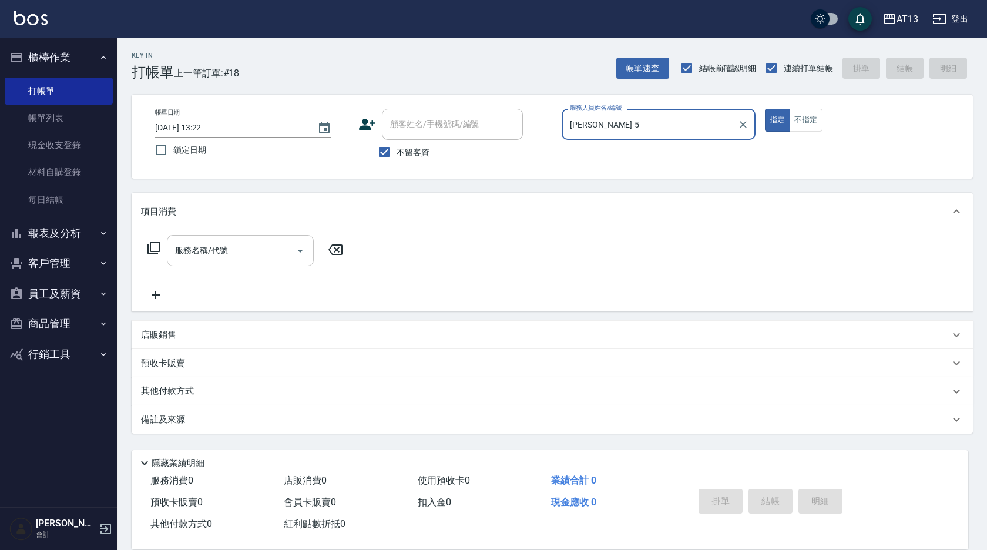
type input "[PERSON_NAME]-5"
click at [270, 244] on input "服務名稱/代號" at bounding box center [231, 250] width 119 height 21
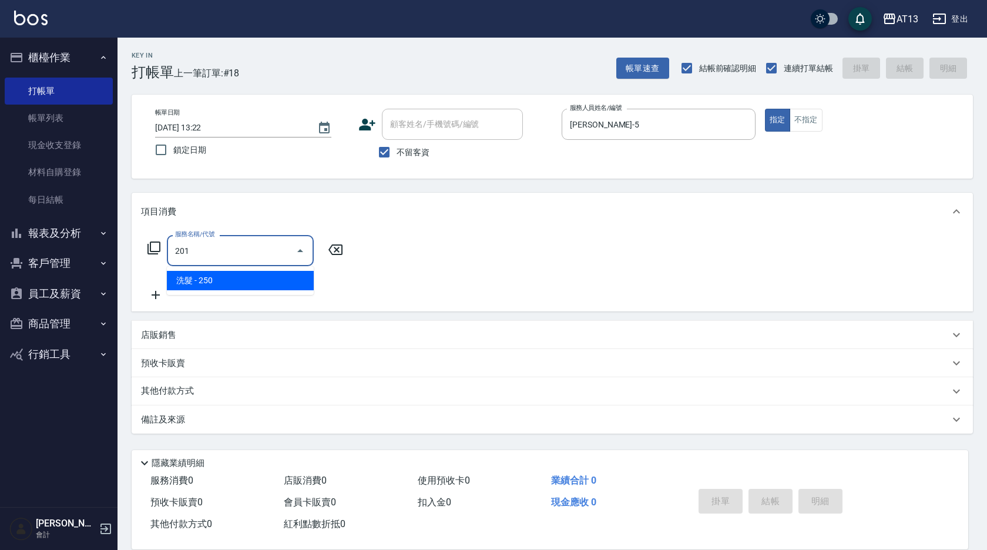
type input "洗髮(201)"
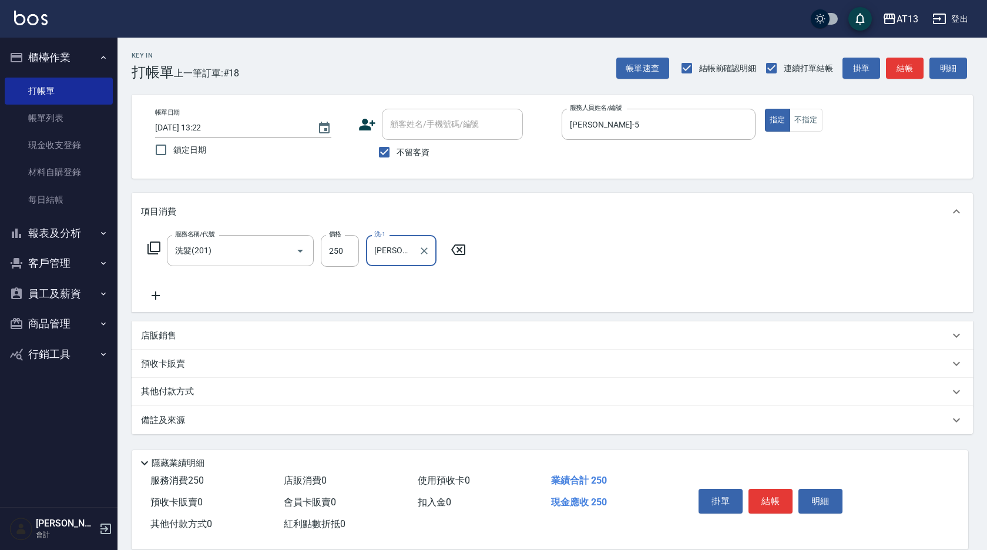
type input "[PERSON_NAME]妡-30"
drag, startPoint x: 635, startPoint y: 244, endPoint x: 835, endPoint y: 524, distance: 343.5
click at [637, 246] on div "服務名稱/代號 洗髮(201) 服務名稱/代號 價格 250 價格 洗-1 曾羽妡-30 洗-1" at bounding box center [552, 271] width 841 height 82
click at [762, 492] on button "結帳" at bounding box center [770, 501] width 44 height 25
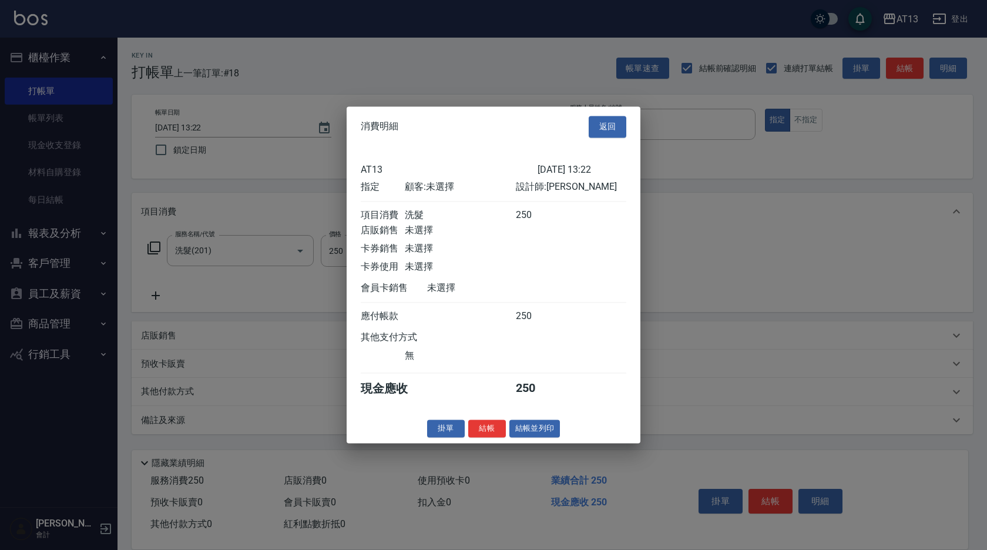
click at [494, 437] on button "結帳" at bounding box center [487, 428] width 38 height 18
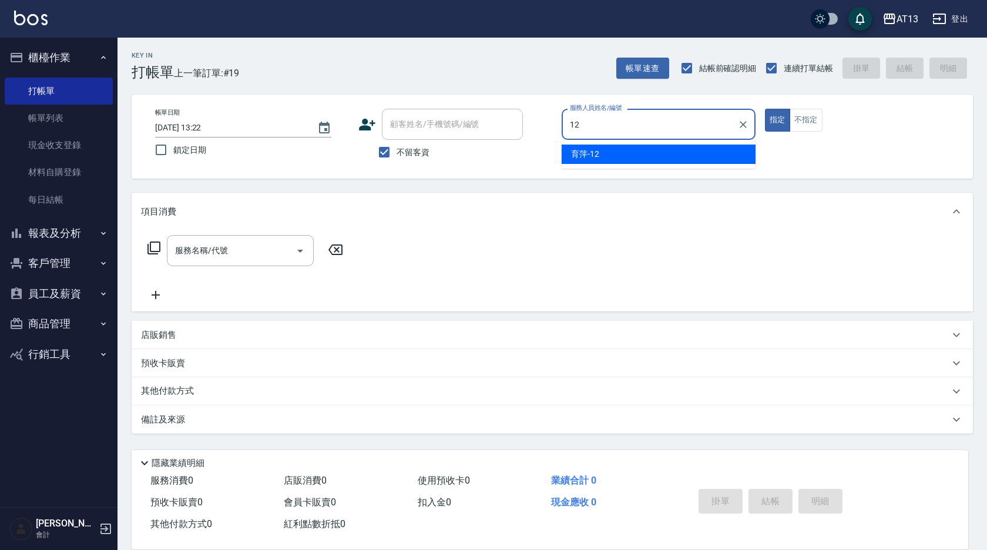
click at [694, 153] on div "育[PERSON_NAME] -12" at bounding box center [658, 153] width 194 height 19
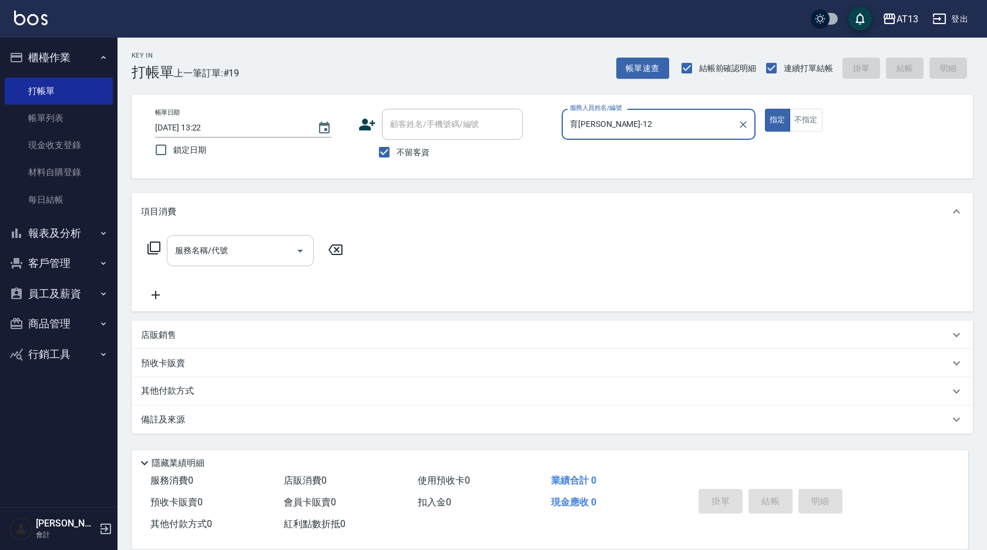
type input "育[PERSON_NAME]-12"
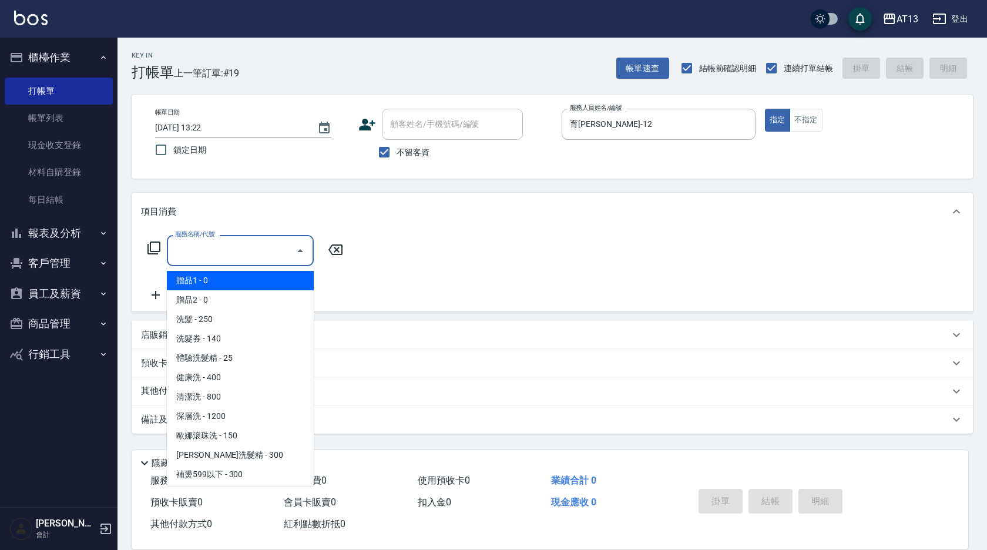
click at [272, 246] on input "服務名稱/代號" at bounding box center [231, 250] width 119 height 21
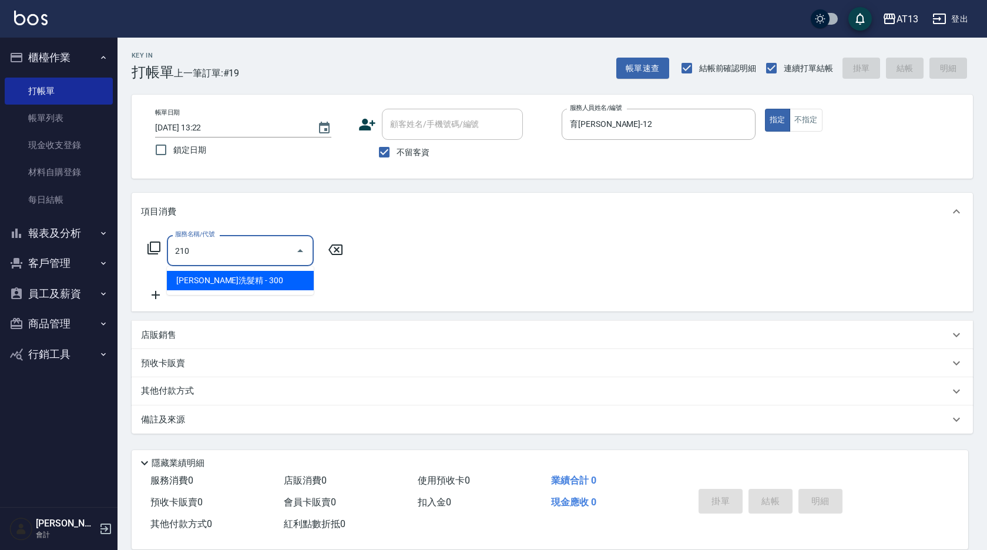
type input "[PERSON_NAME]洗髮精(210)"
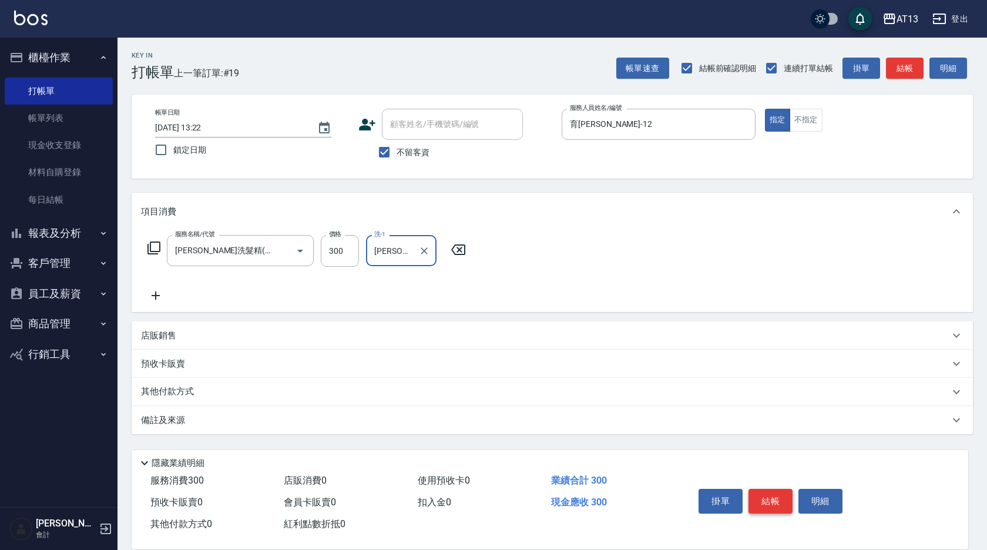
type input "[PERSON_NAME]-29"
click at [777, 489] on button "結帳" at bounding box center [770, 501] width 44 height 25
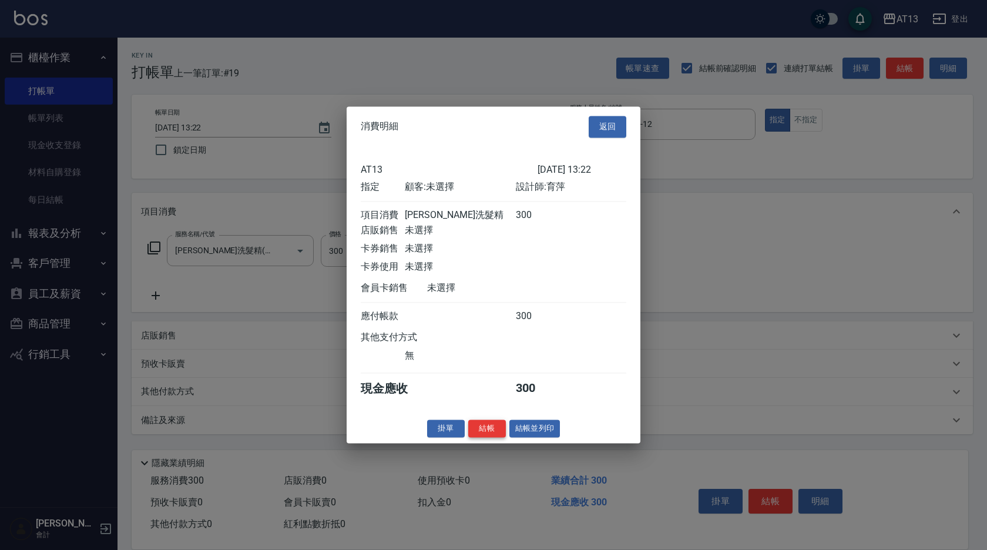
click at [494, 429] on button "結帳" at bounding box center [487, 428] width 38 height 18
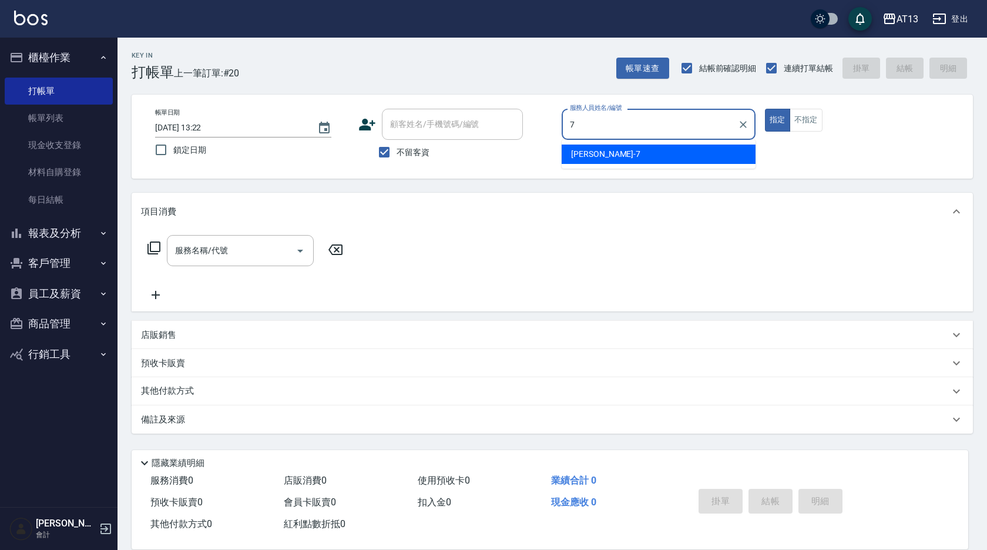
click at [614, 154] on div "[PERSON_NAME]-7" at bounding box center [658, 153] width 194 height 19
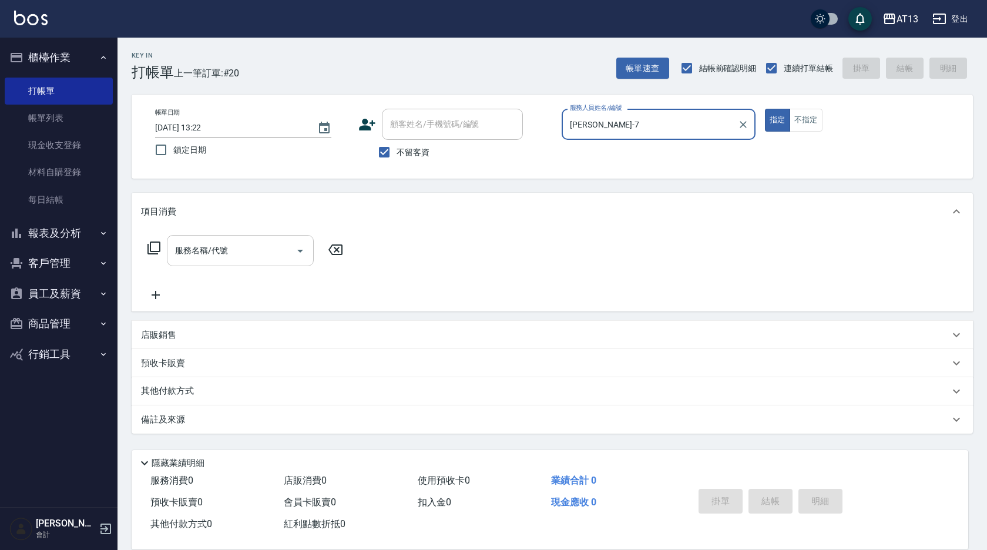
type input "[PERSON_NAME]-7"
click at [259, 243] on input "服務名稱/代號" at bounding box center [231, 250] width 119 height 21
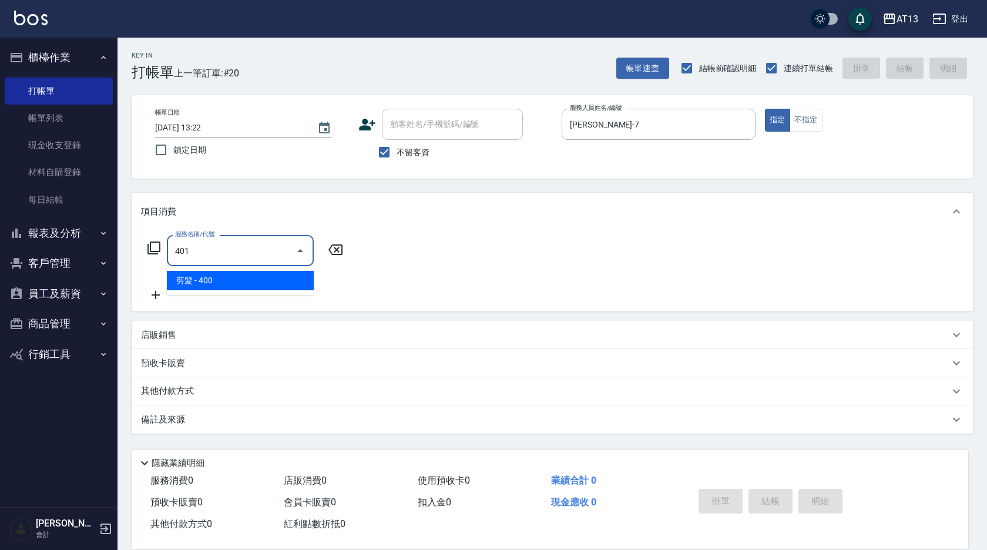
type input "剪髮(401)"
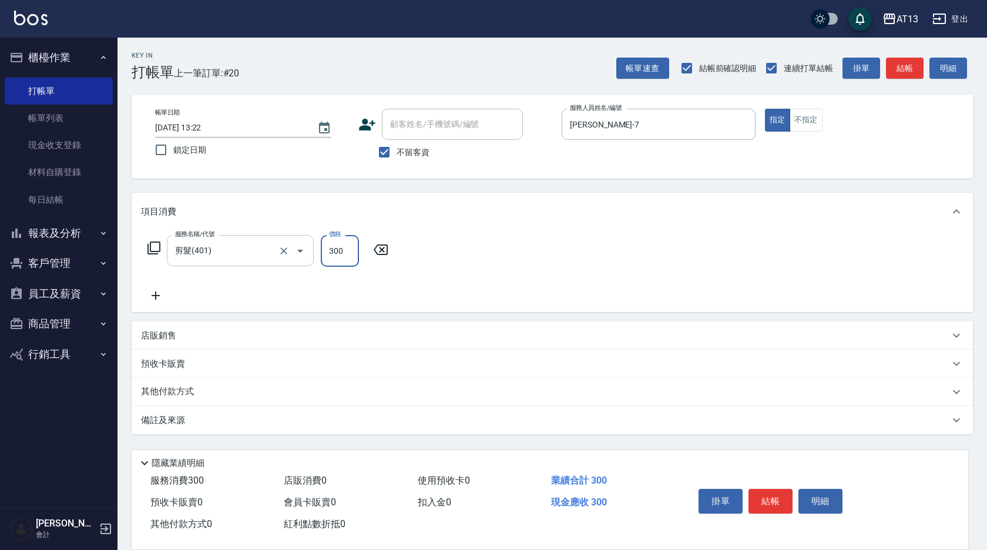
type input "300"
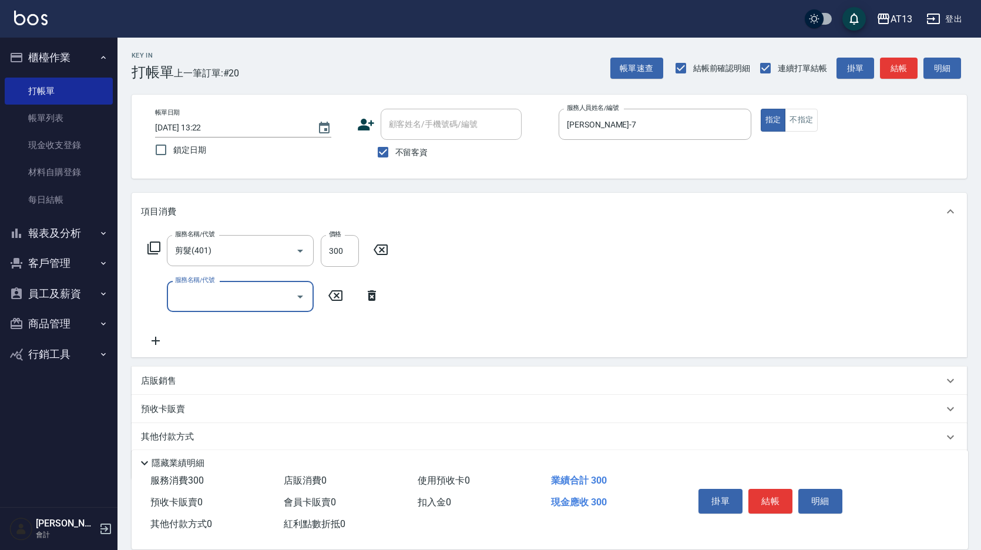
click at [541, 307] on div "服務名稱/代號 剪髮(401) 服務名稱/代號 價格 300 價格 服務名稱/代號 服務名稱/代號" at bounding box center [549, 293] width 835 height 127
click at [770, 494] on button "結帳" at bounding box center [770, 501] width 44 height 25
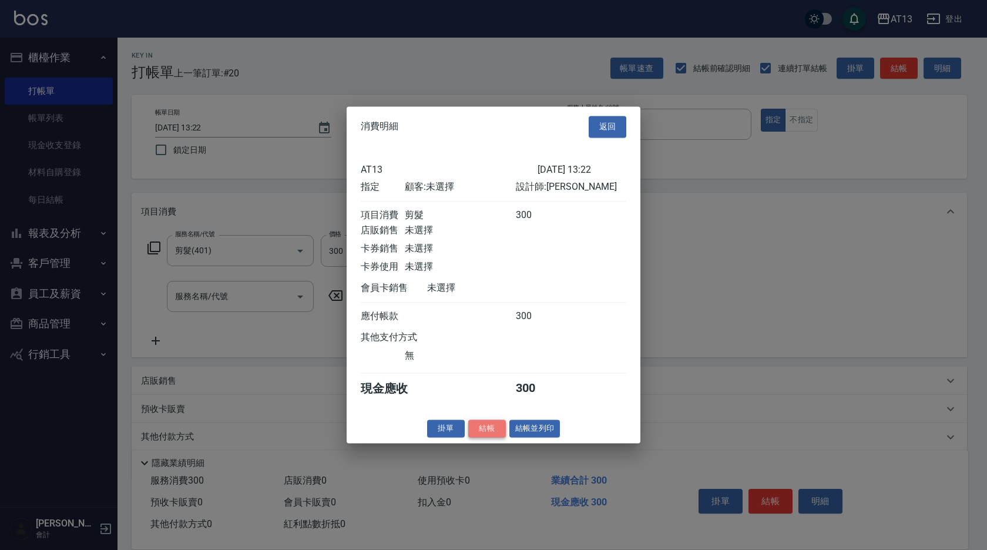
click at [498, 437] on button "結帳" at bounding box center [487, 428] width 38 height 18
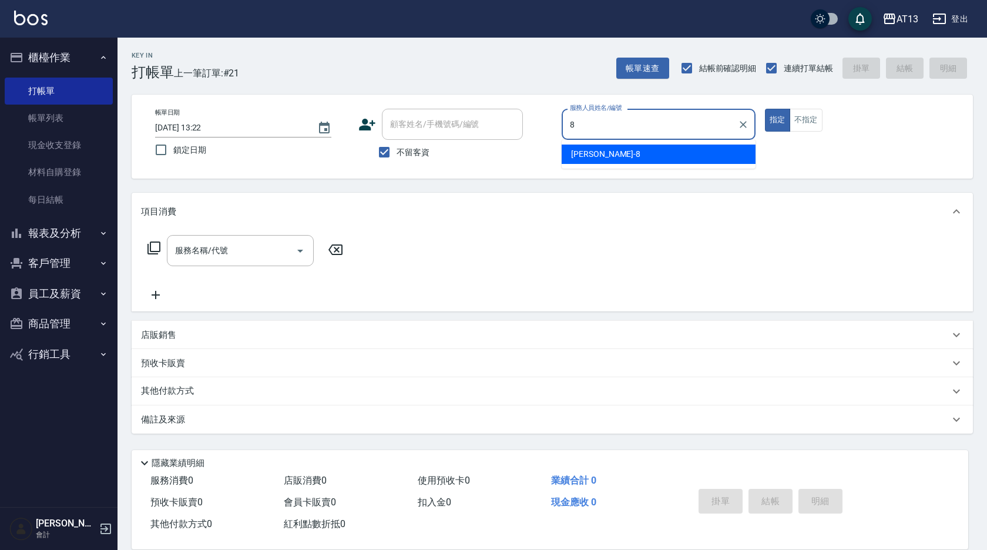
click at [644, 147] on div "[PERSON_NAME] -8" at bounding box center [658, 153] width 194 height 19
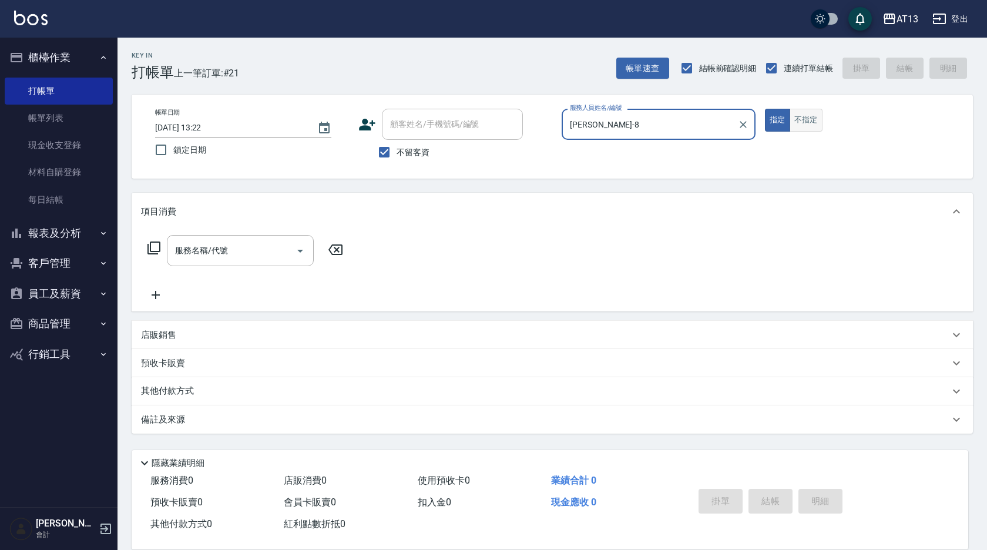
type input "[PERSON_NAME]-8"
click at [795, 115] on button "不指定" at bounding box center [805, 120] width 33 height 23
click at [227, 254] on input "服務名稱/代號" at bounding box center [231, 250] width 119 height 21
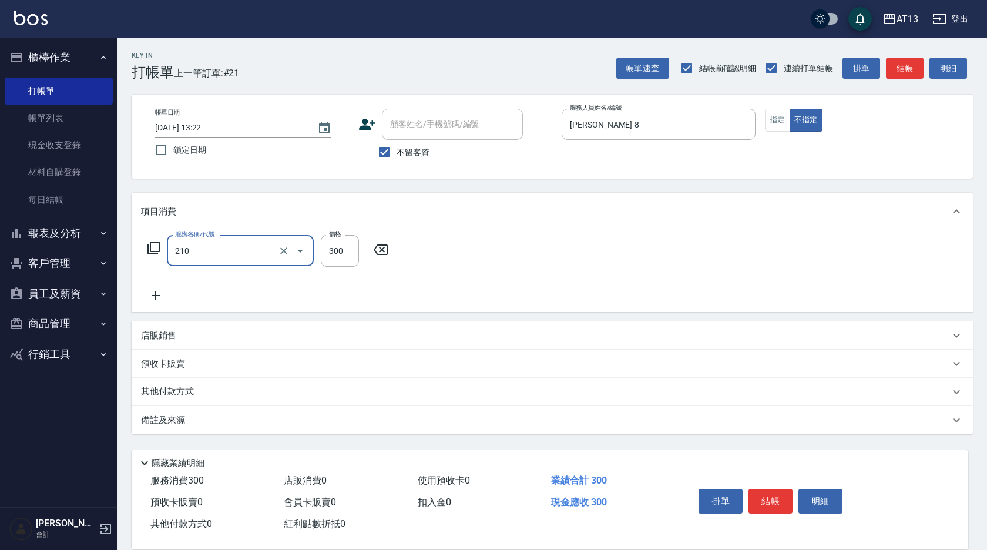
type input "[PERSON_NAME]洗髮精(210)"
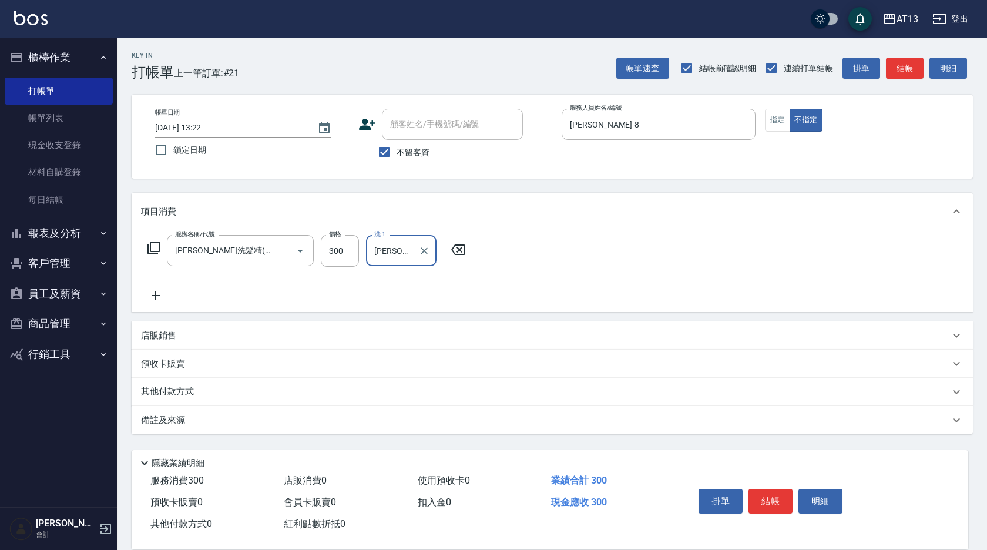
type input "[PERSON_NAME]-28"
drag, startPoint x: 756, startPoint y: 483, endPoint x: 766, endPoint y: 490, distance: 11.7
click at [760, 489] on div "掛單 結帳 明細" at bounding box center [770, 502] width 153 height 37
click at [766, 490] on button "結帳" at bounding box center [770, 501] width 44 height 25
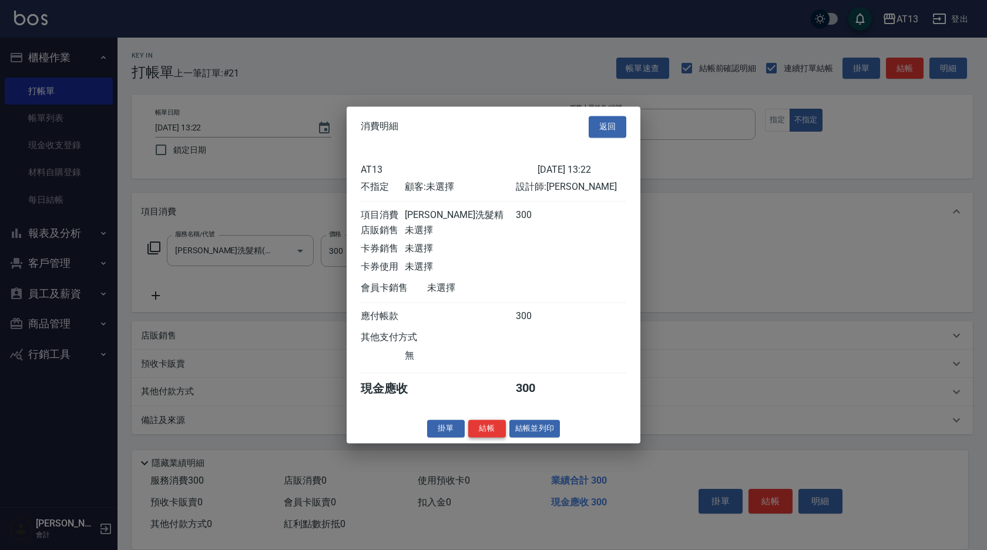
click at [487, 432] on button "結帳" at bounding box center [487, 428] width 38 height 18
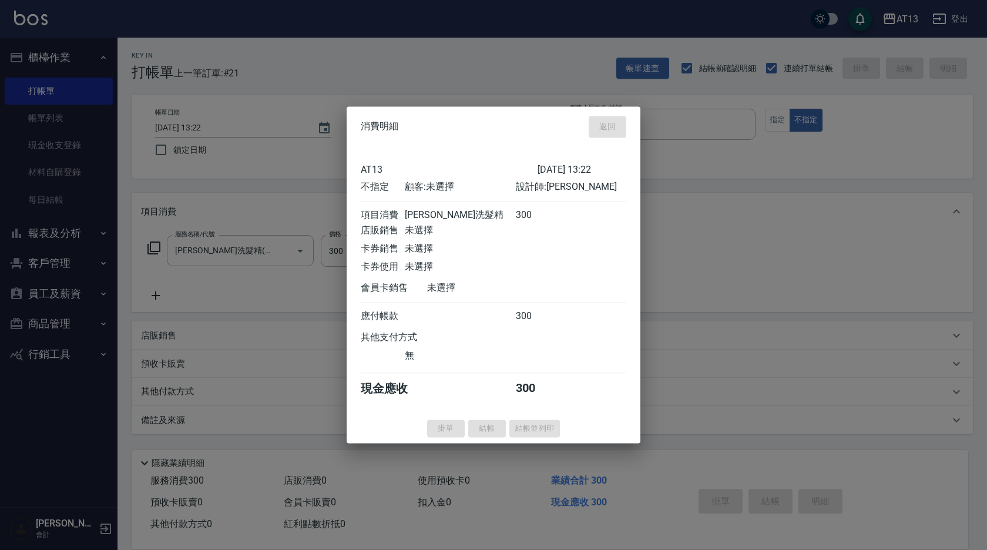
type input "2025/08/24 13:23"
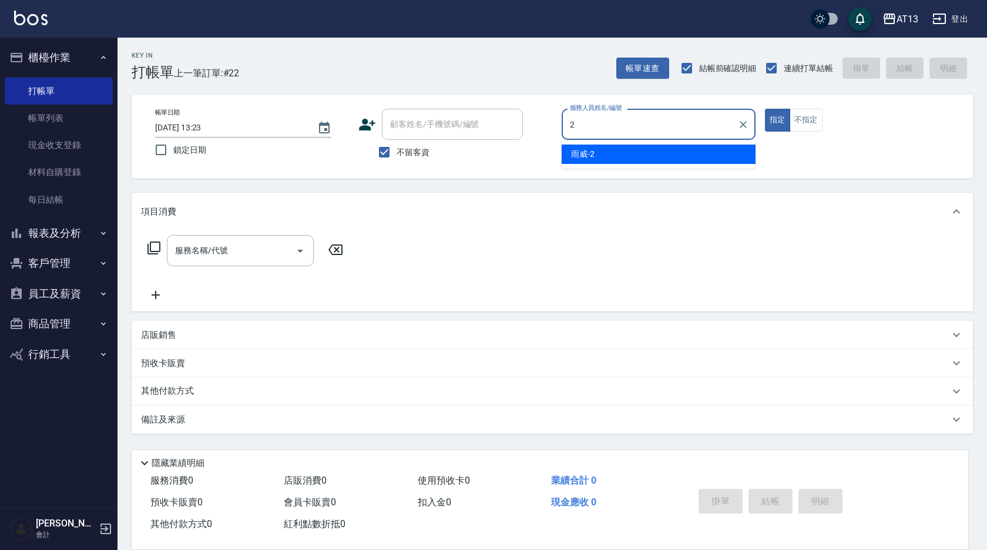
click at [669, 154] on div "雨威 -2" at bounding box center [658, 153] width 194 height 19
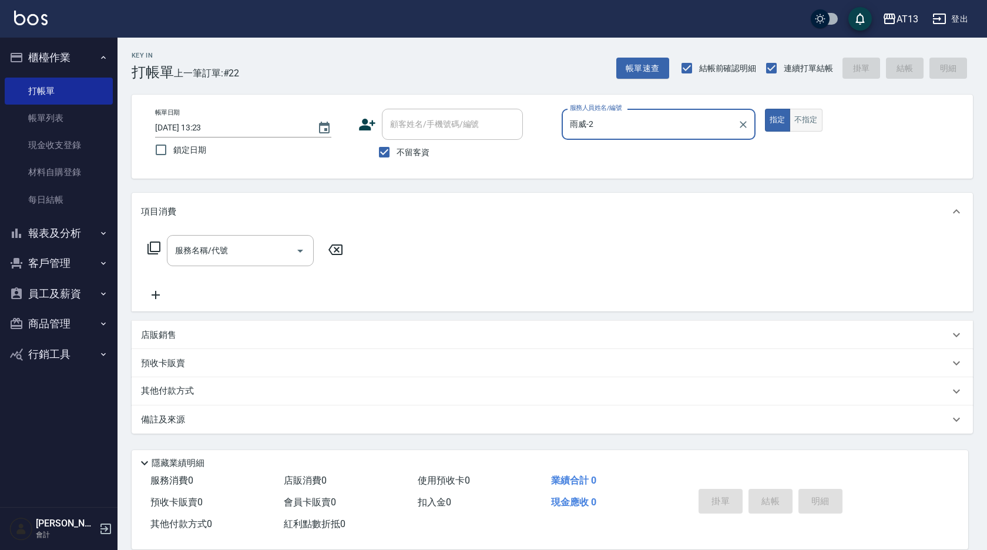
type input "雨威-2"
click at [813, 122] on button "不指定" at bounding box center [805, 120] width 33 height 23
click at [266, 243] on input "服務名稱/代號" at bounding box center [231, 250] width 119 height 21
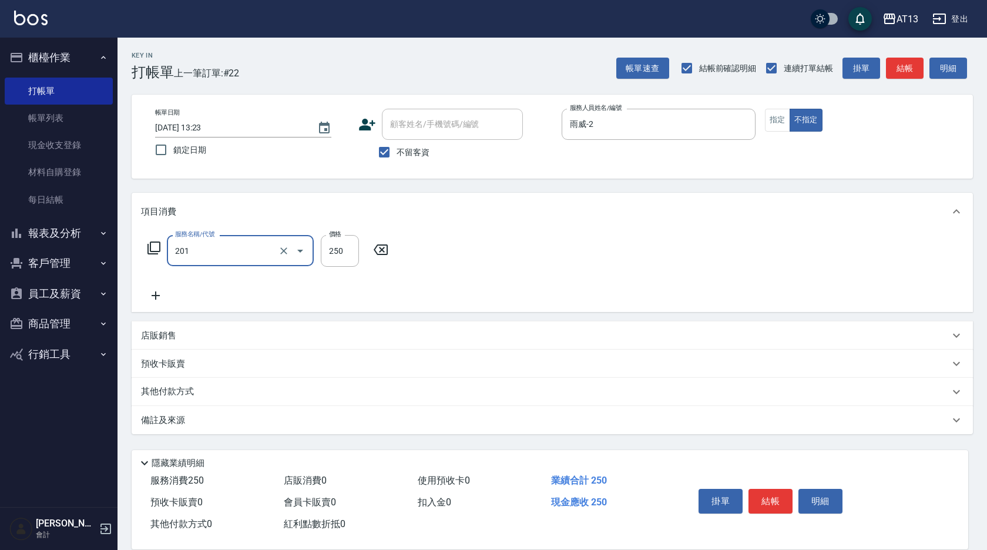
type input "洗髮(201)"
type input "雨威-2"
click at [765, 493] on button "結帳" at bounding box center [770, 501] width 44 height 25
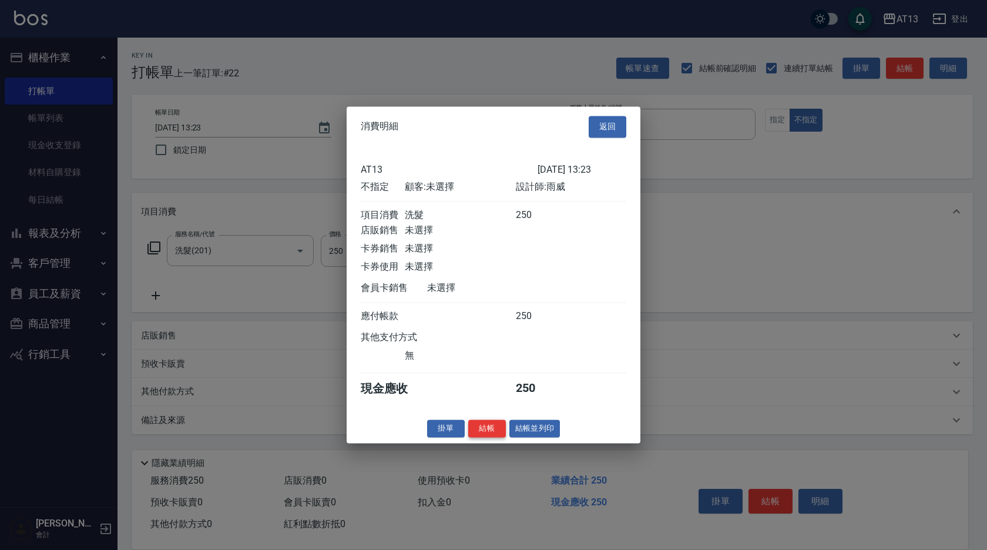
click at [484, 433] on button "結帳" at bounding box center [487, 428] width 38 height 18
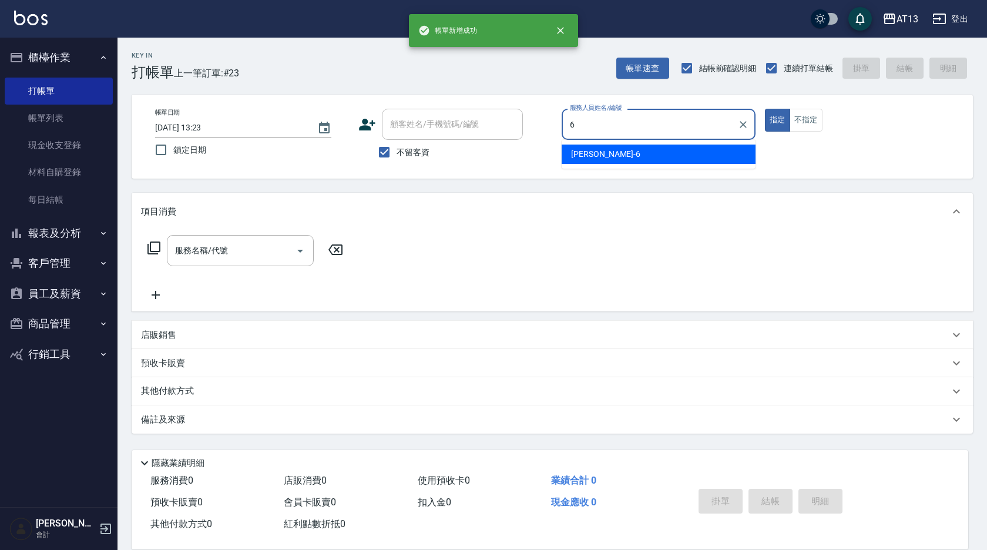
click at [589, 154] on span "[PERSON_NAME] -6" at bounding box center [605, 154] width 69 height 12
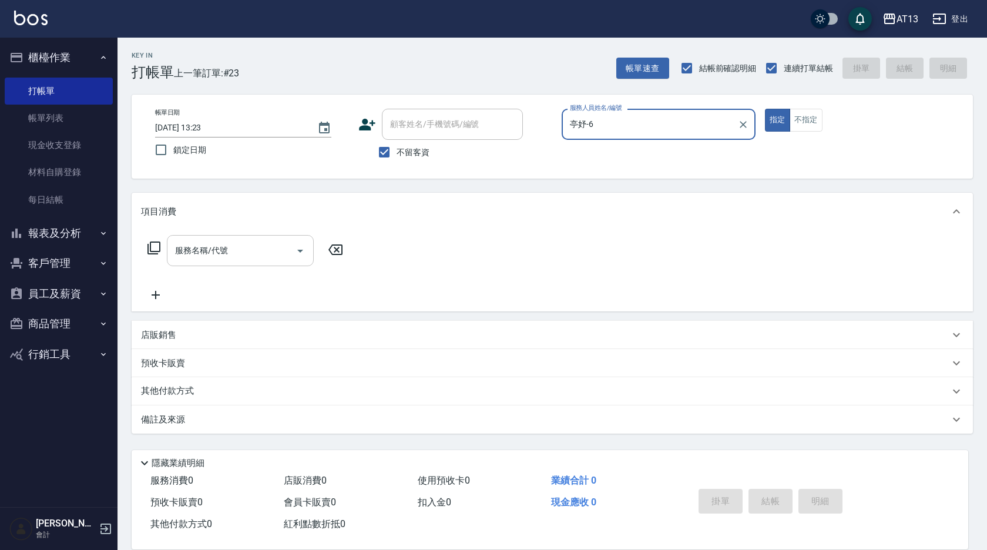
type input "亭妤-6"
click at [253, 247] on input "服務名稱/代號" at bounding box center [231, 250] width 119 height 21
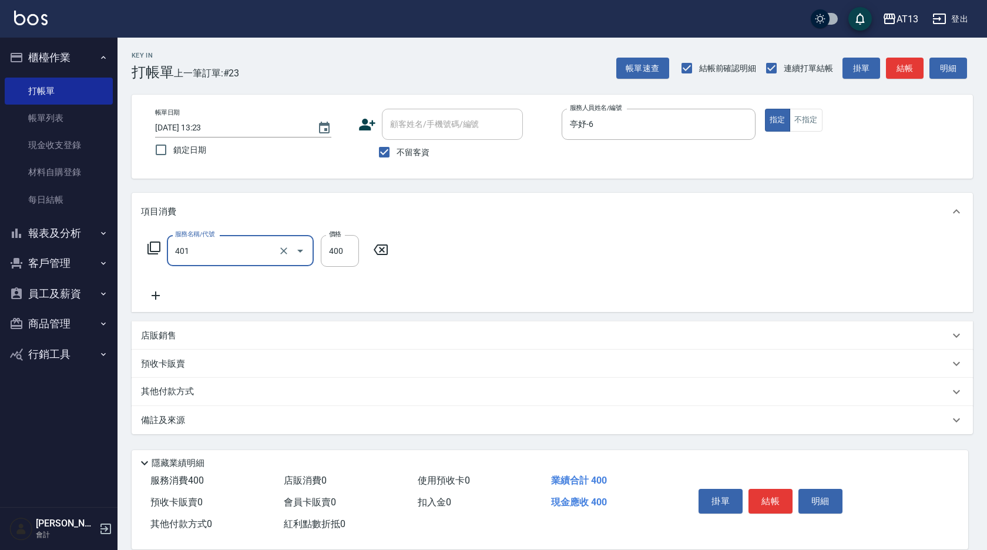
type input "剪髮(401)"
type input "300"
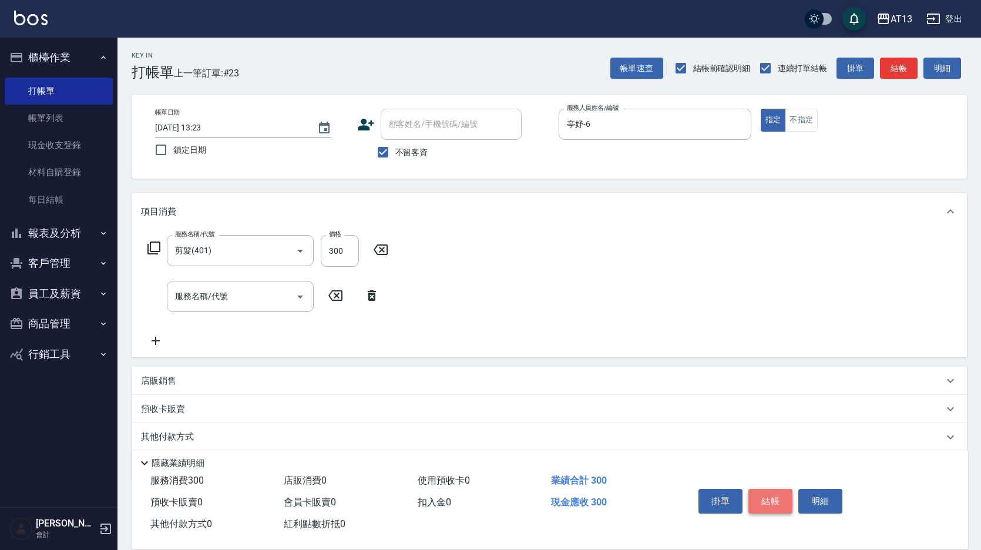
click at [764, 502] on button "結帳" at bounding box center [770, 501] width 44 height 25
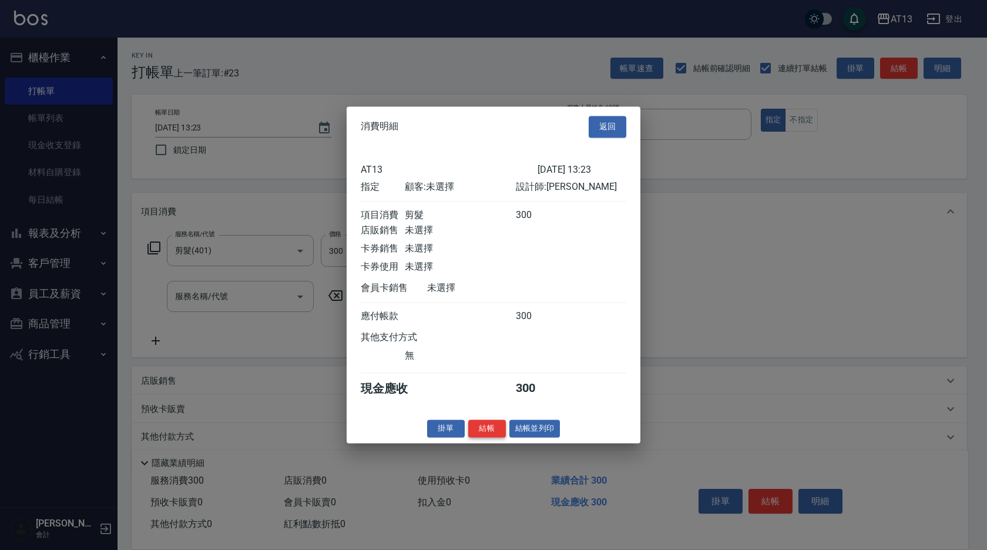
click at [477, 435] on button "結帳" at bounding box center [487, 428] width 38 height 18
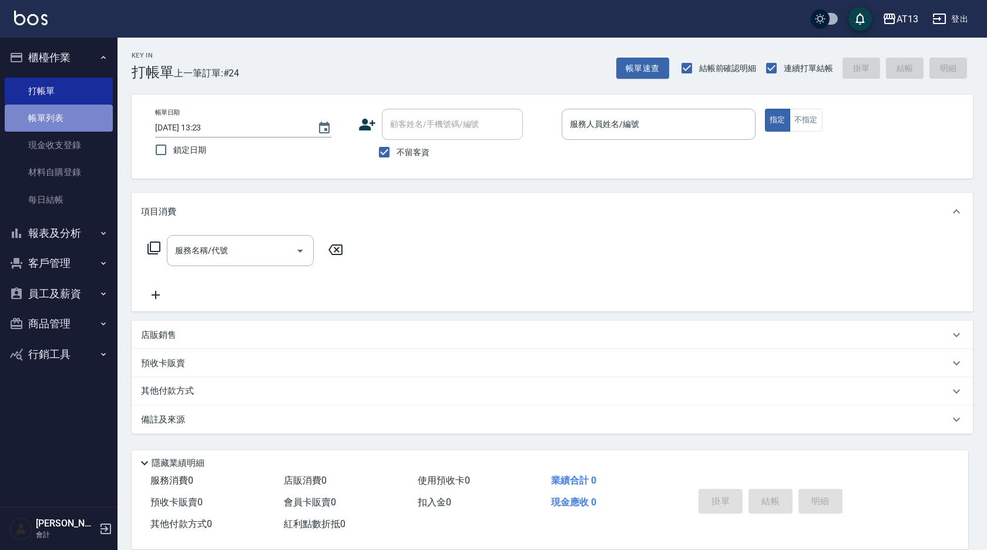
click at [56, 119] on link "帳單列表" at bounding box center [59, 118] width 108 height 27
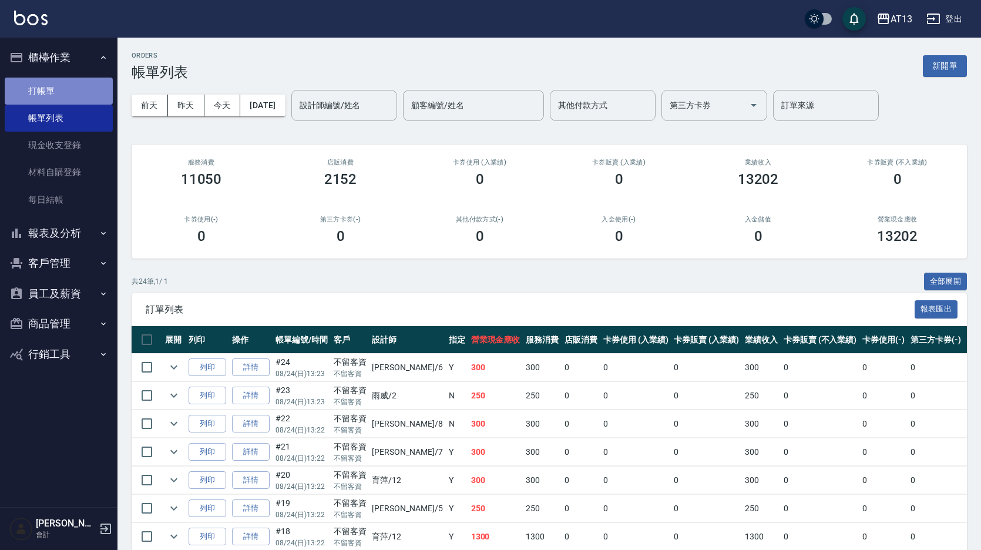
click at [56, 78] on link "打帳單" at bounding box center [59, 91] width 108 height 27
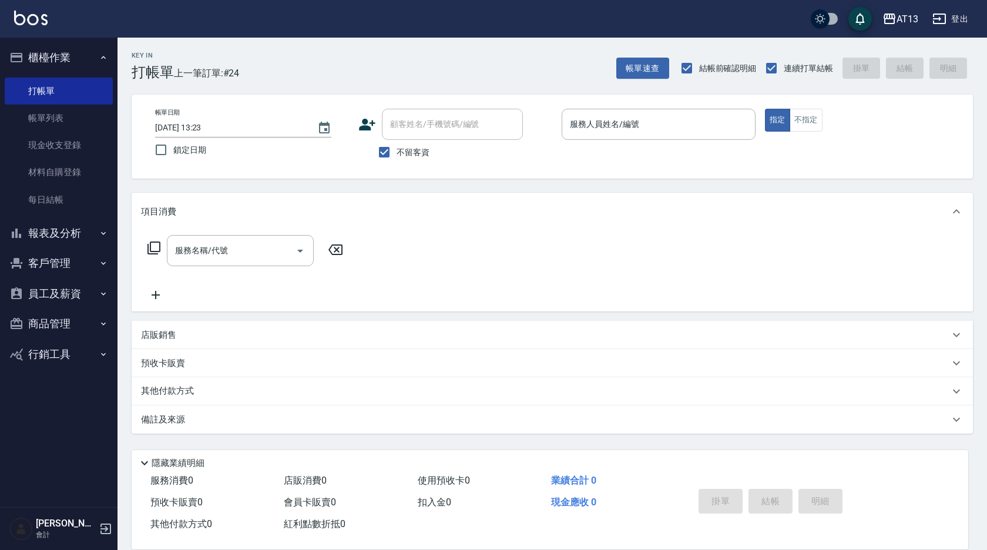
drag, startPoint x: 986, startPoint y: 490, endPoint x: 986, endPoint y: 468, distance: 21.7
drag, startPoint x: 986, startPoint y: 468, endPoint x: 986, endPoint y: 542, distance: 74.0
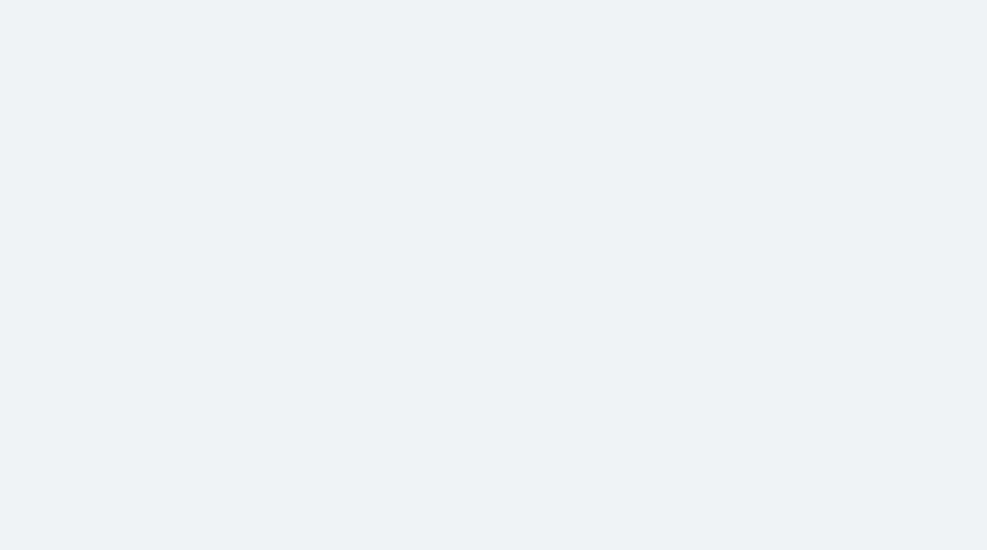
drag, startPoint x: 986, startPoint y: 288, endPoint x: 986, endPoint y: 295, distance: 6.5
